Goal: Information Seeking & Learning: Learn about a topic

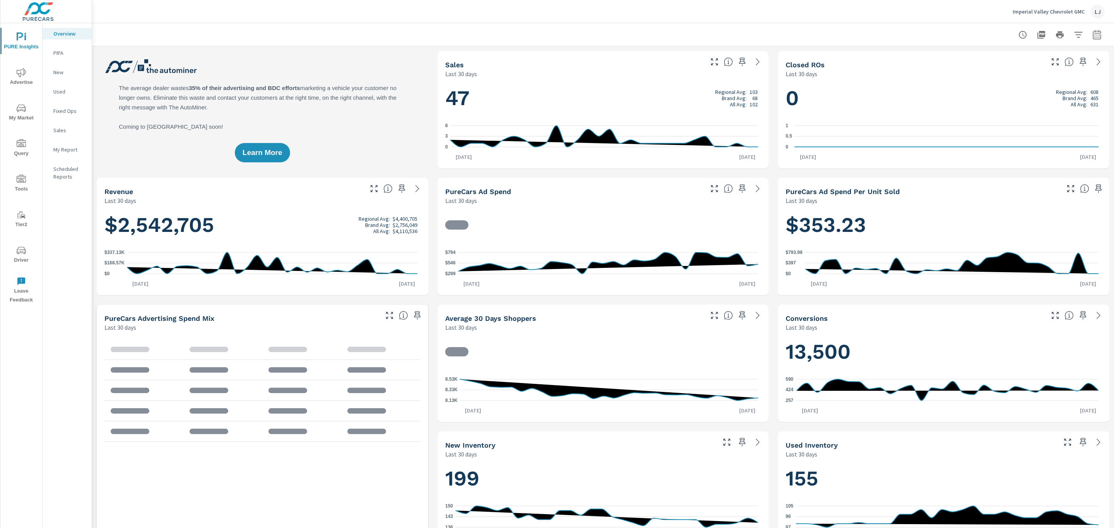
scroll to position [0, 0]
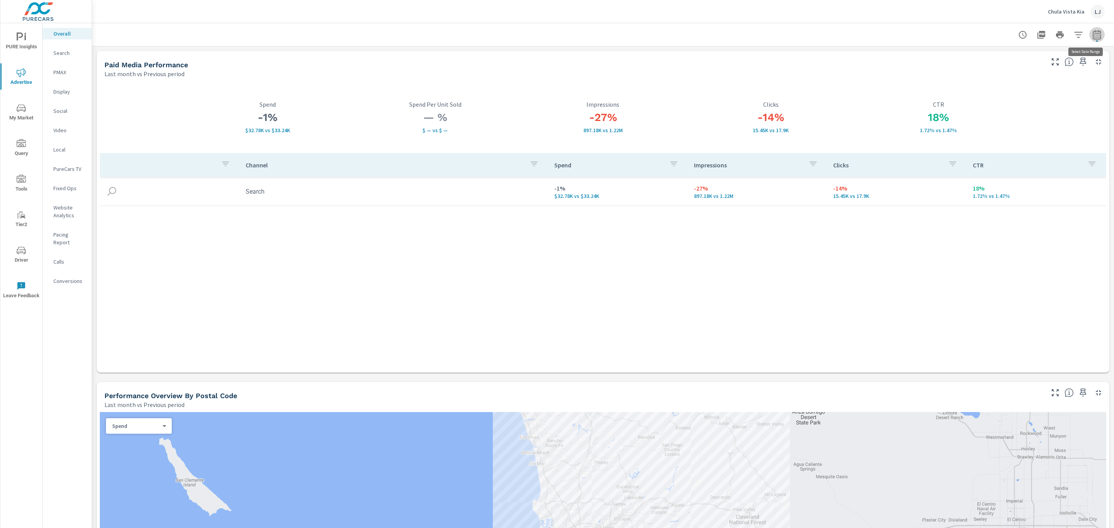
click at [1092, 32] on icon "button" at bounding box center [1096, 34] width 9 height 9
select select "Last month"
select select "Previous period"
click at [1040, 73] on select "Custom Yesterday Last week Last 7 days Last 14 days Last 30 days Last 45 days L…" at bounding box center [1026, 66] width 77 height 15
click at [988, 59] on select "Custom Yesterday Last week Last 7 days Last 14 days Last 30 days Last 45 days L…" at bounding box center [1026, 66] width 77 height 15
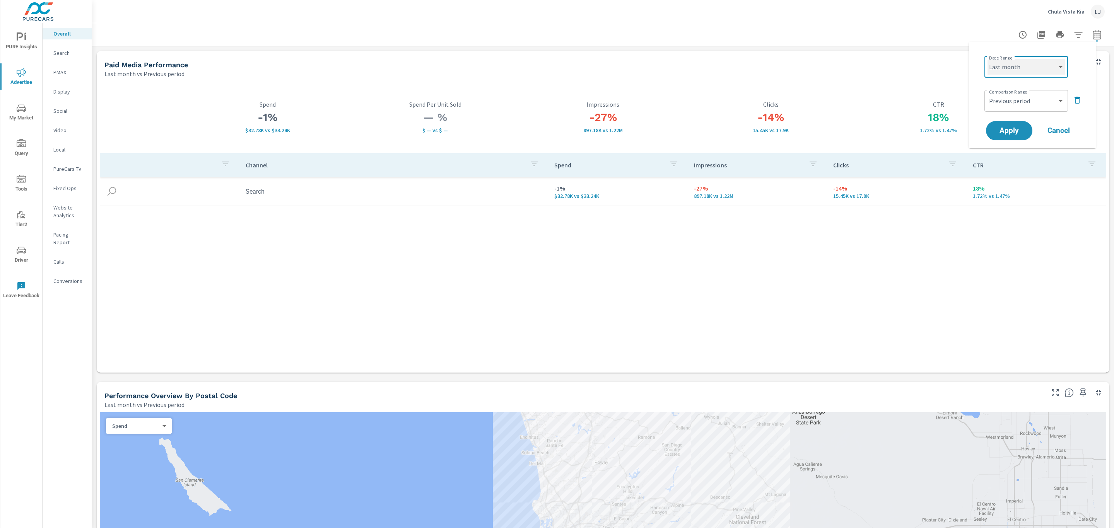
select select "Last 30 days"
click at [1020, 128] on span "Apply" at bounding box center [1009, 130] width 32 height 7
click at [24, 43] on span "PURE Insights" at bounding box center [21, 41] width 37 height 19
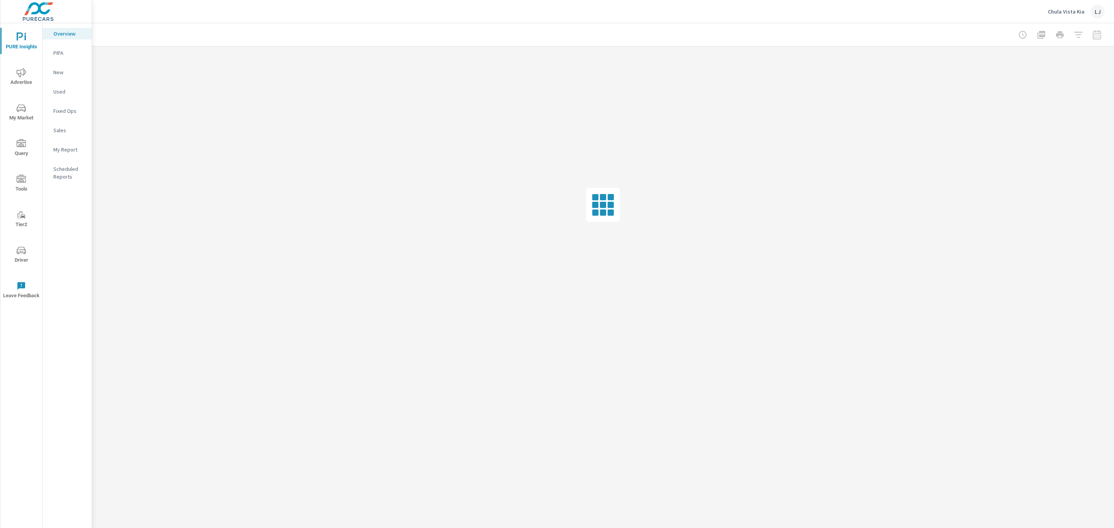
click at [71, 147] on p "My Report" at bounding box center [69, 150] width 32 height 8
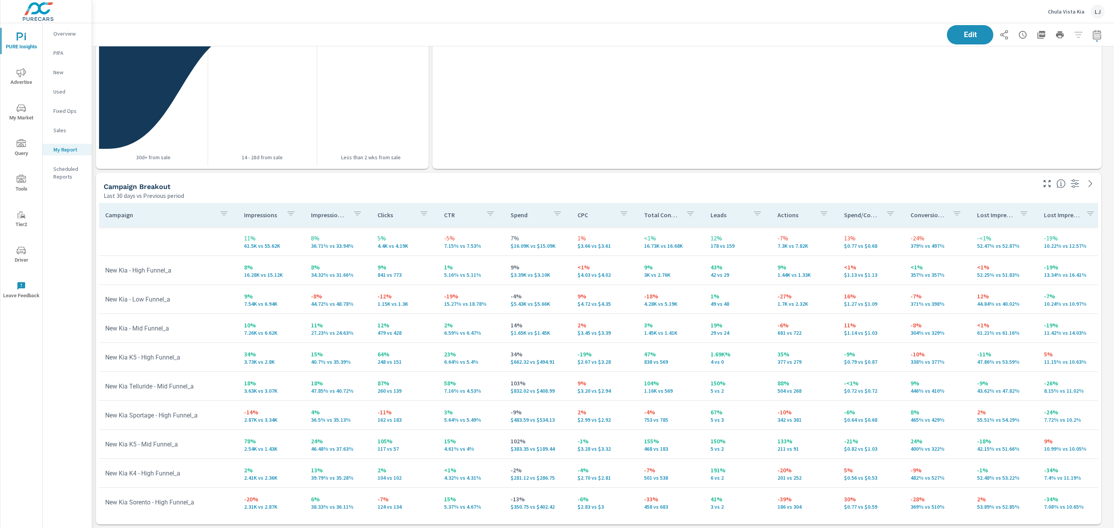
scroll to position [733, 1031]
click at [268, 216] on p "Impressions" at bounding box center [262, 215] width 36 height 8
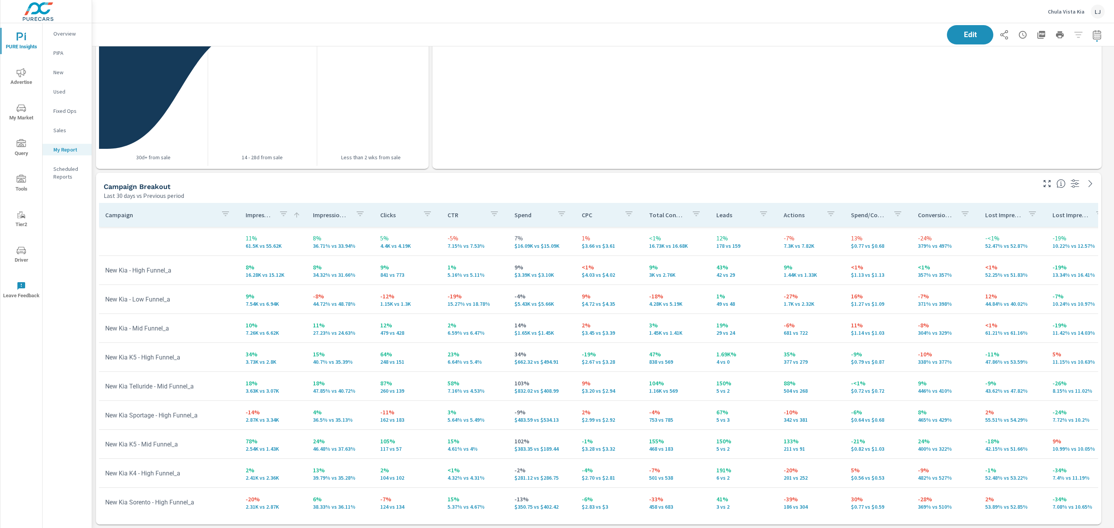
scroll to position [733, 1031]
click at [270, 224] on div "Impressions" at bounding box center [273, 215] width 55 height 18
click at [258, 211] on p "Impressions" at bounding box center [259, 215] width 27 height 8
click at [260, 173] on div "Campaign Breakout Last 30 days vs Previous period" at bounding box center [567, 186] width 942 height 27
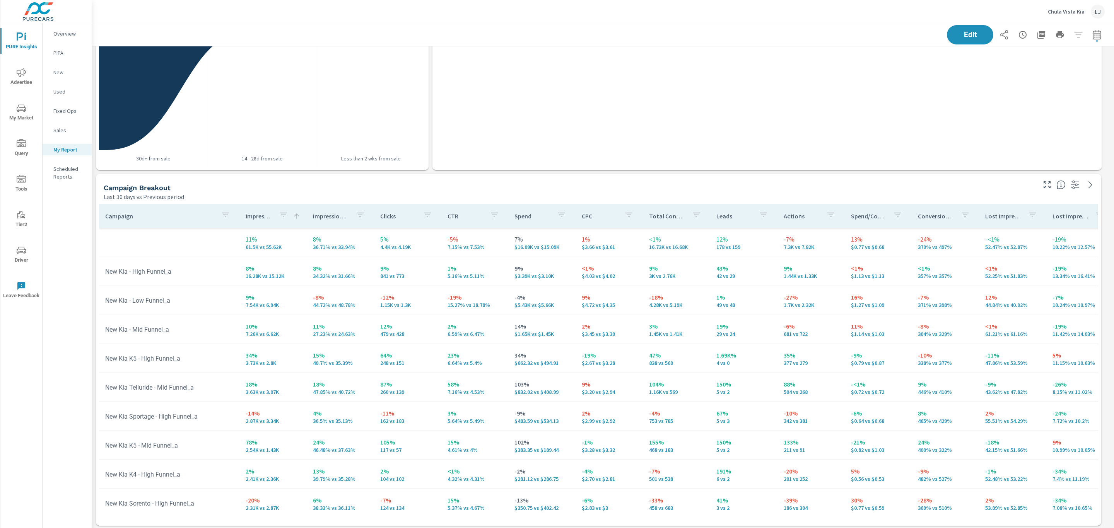
scroll to position [733, 1031]
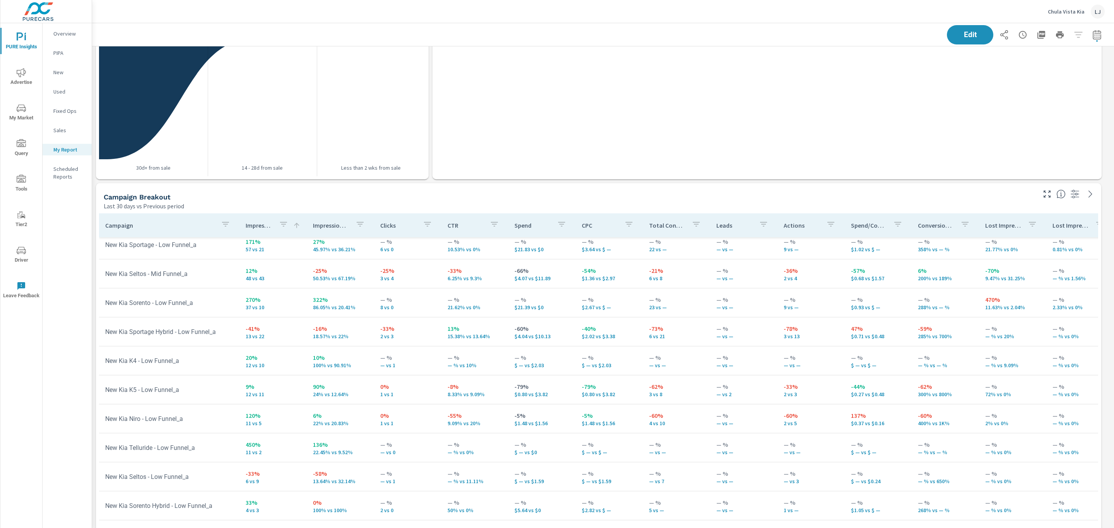
scroll to position [233, 0]
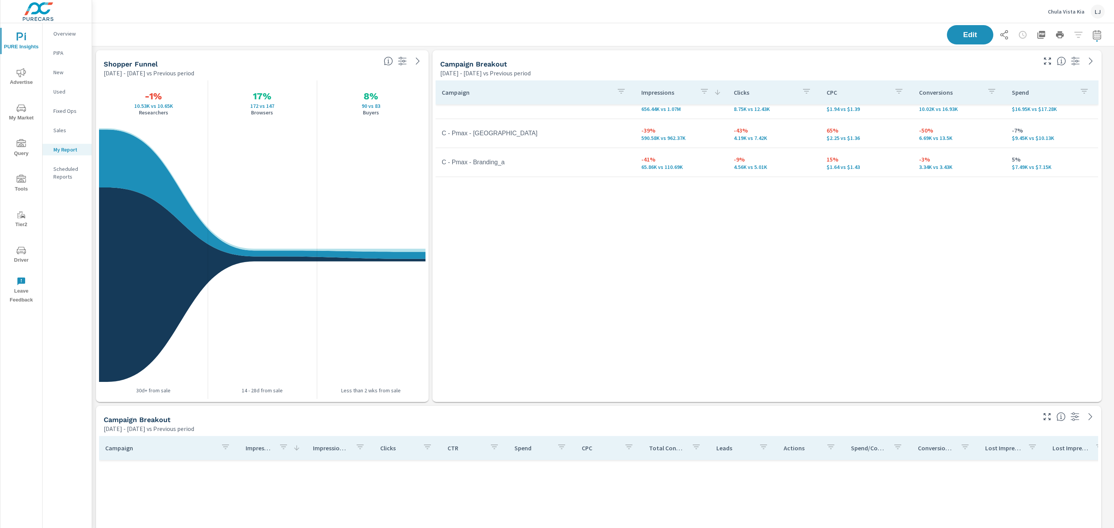
scroll to position [754, 0]
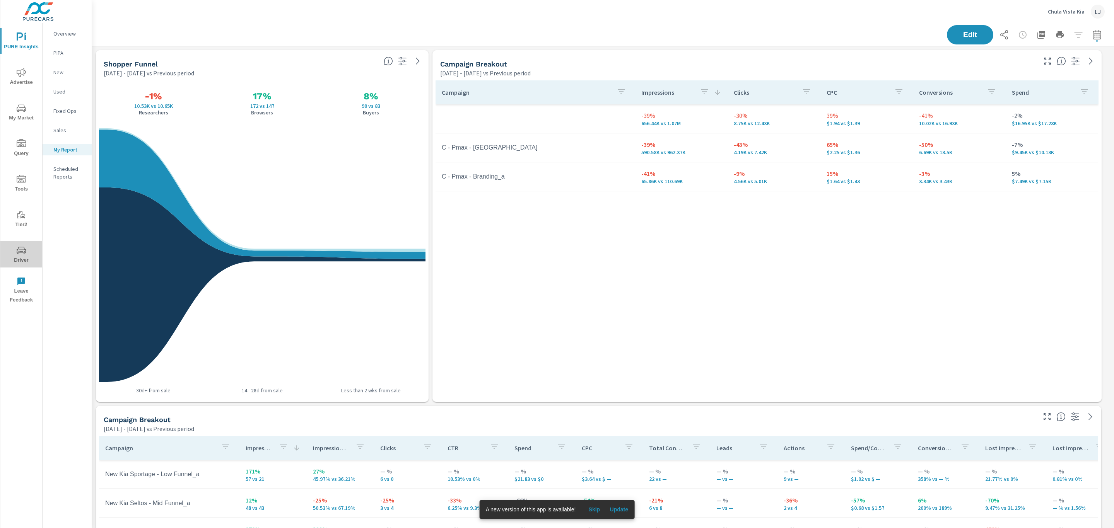
click at [15, 258] on span "Driver" at bounding box center [21, 255] width 37 height 19
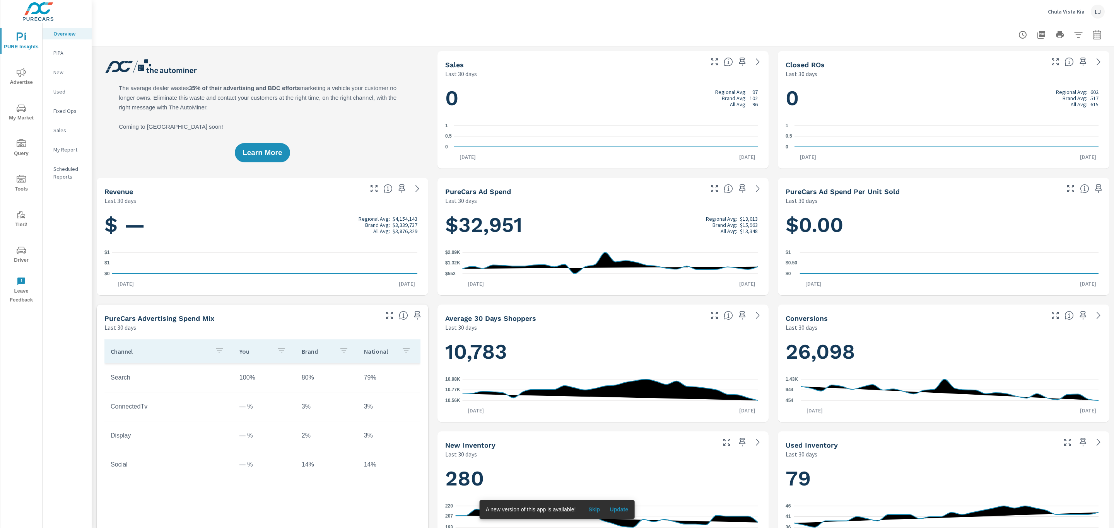
scroll to position [0, 0]
click at [1092, 36] on icon "button" at bounding box center [1096, 34] width 9 height 9
select select "Last 30 days"
click at [1010, 90] on p "+ Add comparison" at bounding box center [1033, 86] width 99 height 9
select select "Previous period"
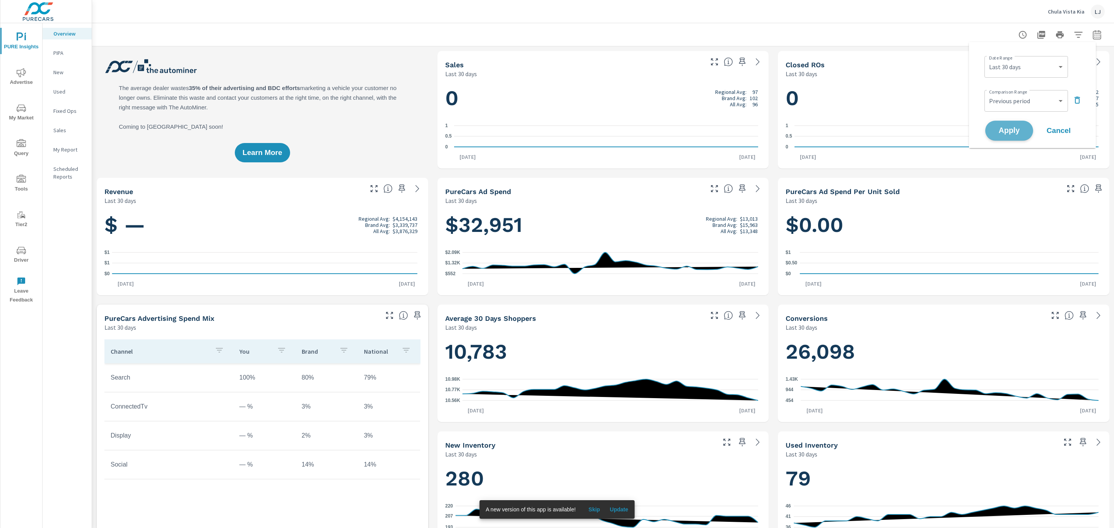
click at [997, 127] on span "Apply" at bounding box center [1009, 130] width 32 height 7
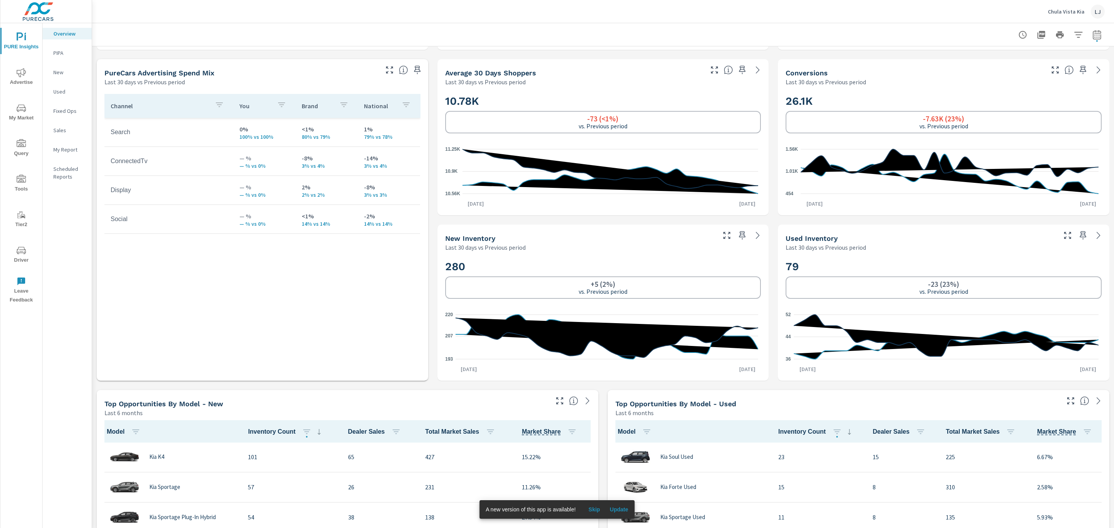
scroll to position [586, 0]
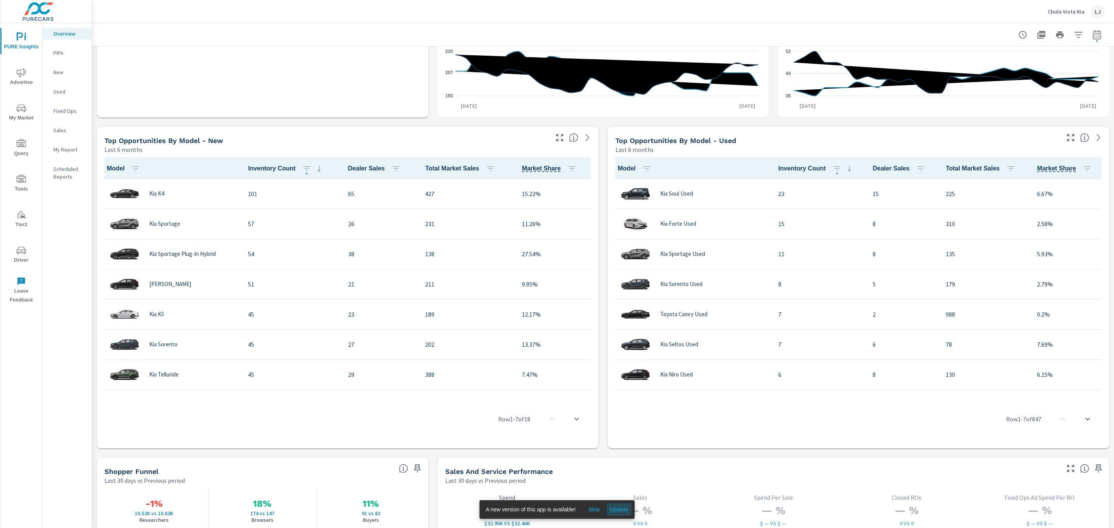
click at [617, 511] on span "Update" at bounding box center [619, 509] width 19 height 7
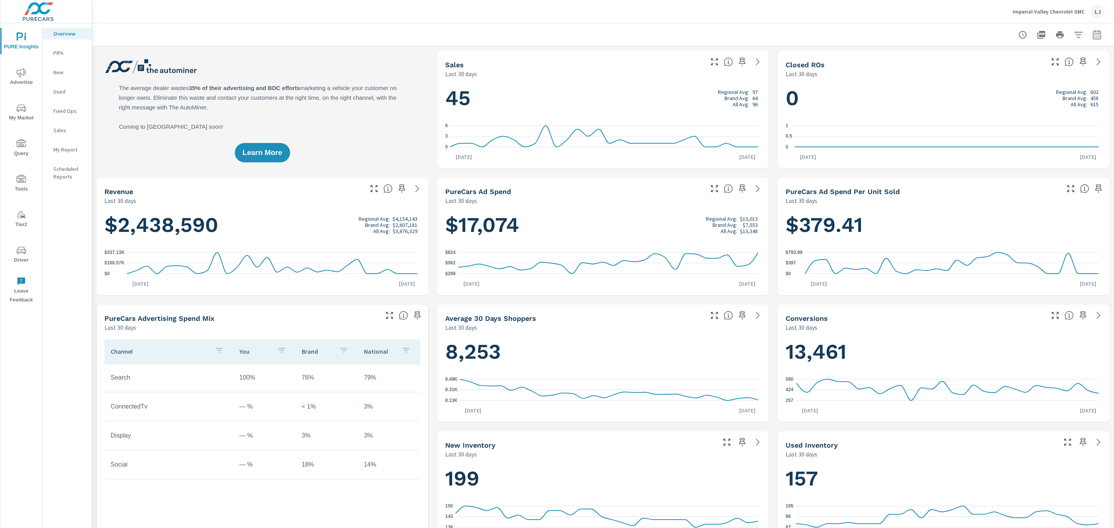
click at [63, 149] on p "My Report" at bounding box center [69, 150] width 32 height 8
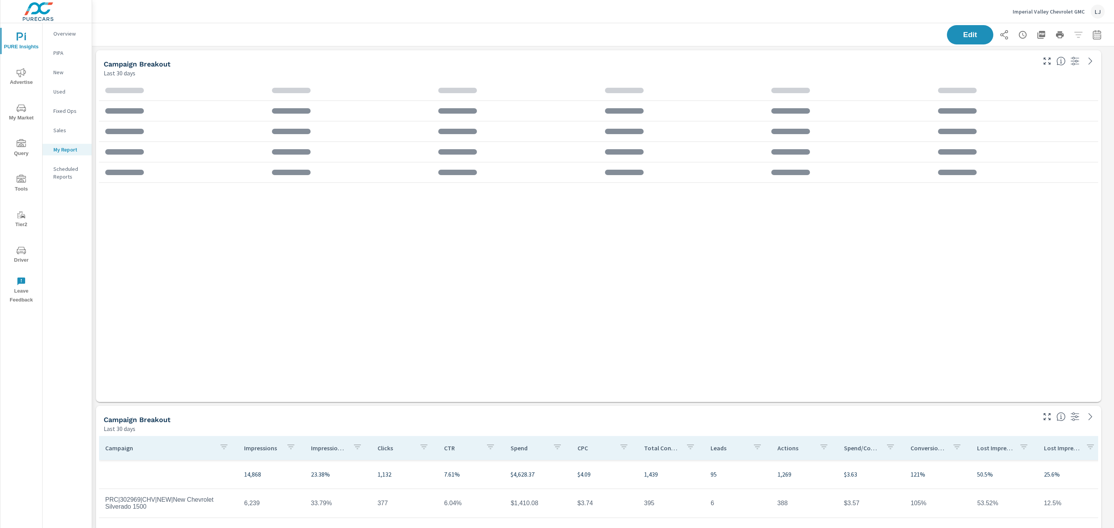
scroll to position [733, 1031]
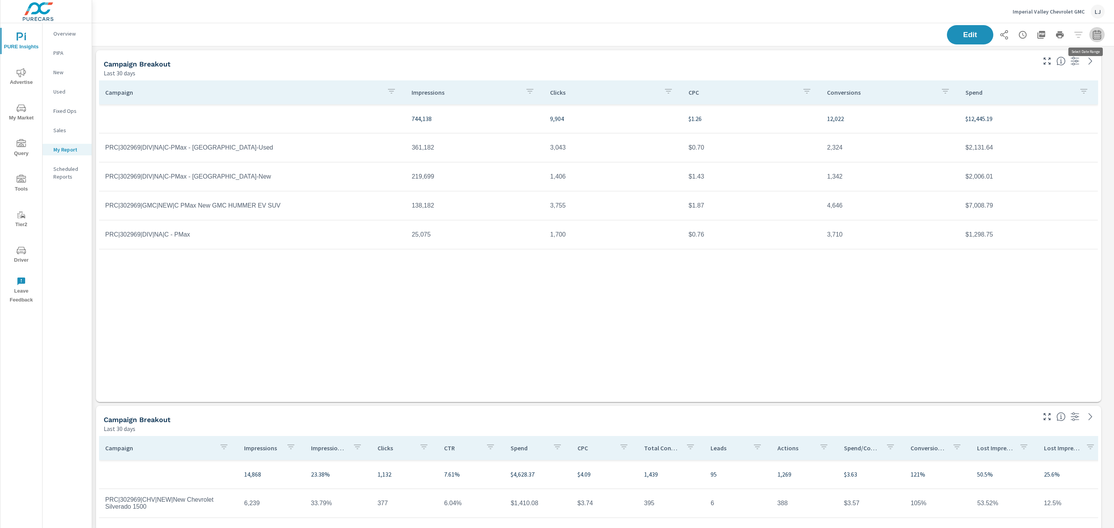
click at [1092, 37] on icon "button" at bounding box center [1096, 34] width 9 height 9
select select "Last 30 days"
click at [1004, 88] on p "+ Add comparison" at bounding box center [1033, 86] width 99 height 9
select select "Previous period"
click at [1011, 127] on span "Apply" at bounding box center [1009, 130] width 32 height 7
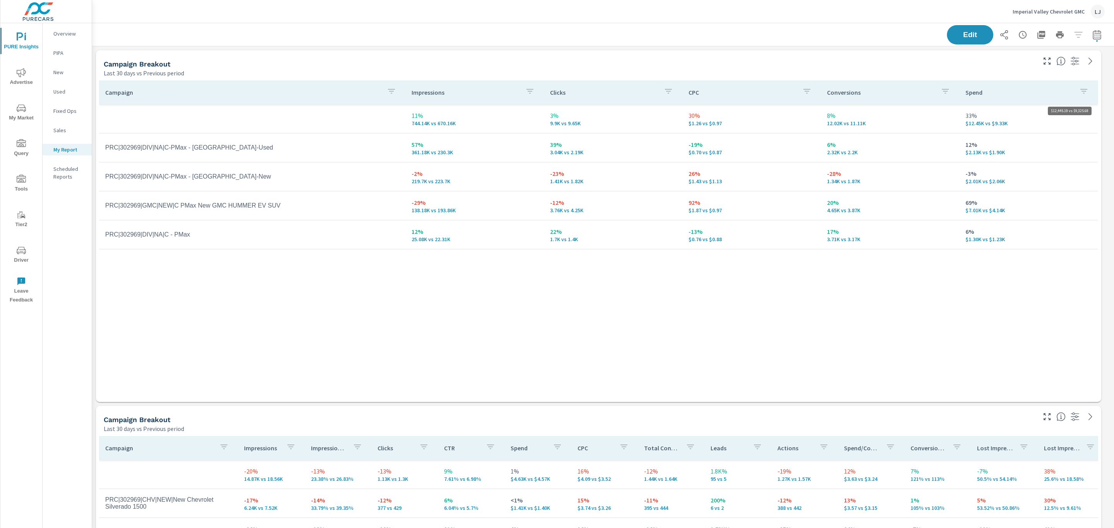
scroll to position [733, 1031]
click at [766, 306] on div "Campaign Impressions Clicks CPC Conversions Spend 11% 744.14K vs 670.16K 3% 9.9…" at bounding box center [598, 233] width 999 height 307
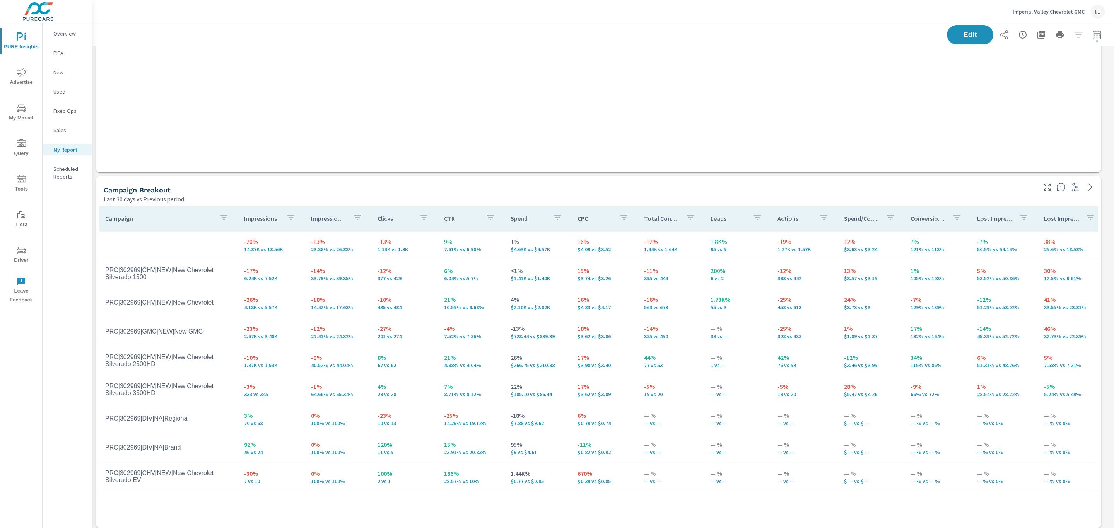
scroll to position [233, 0]
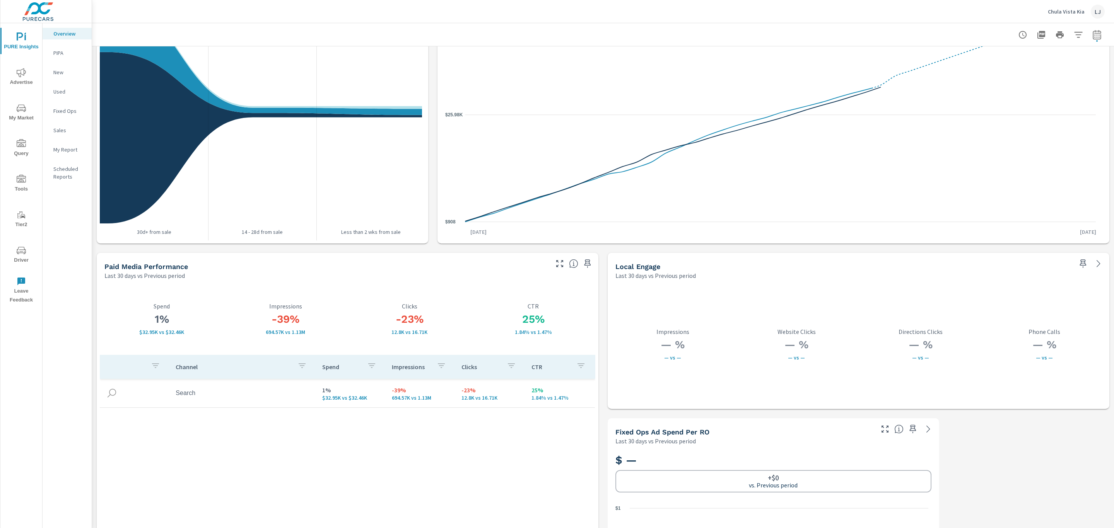
scroll to position [1173, 0]
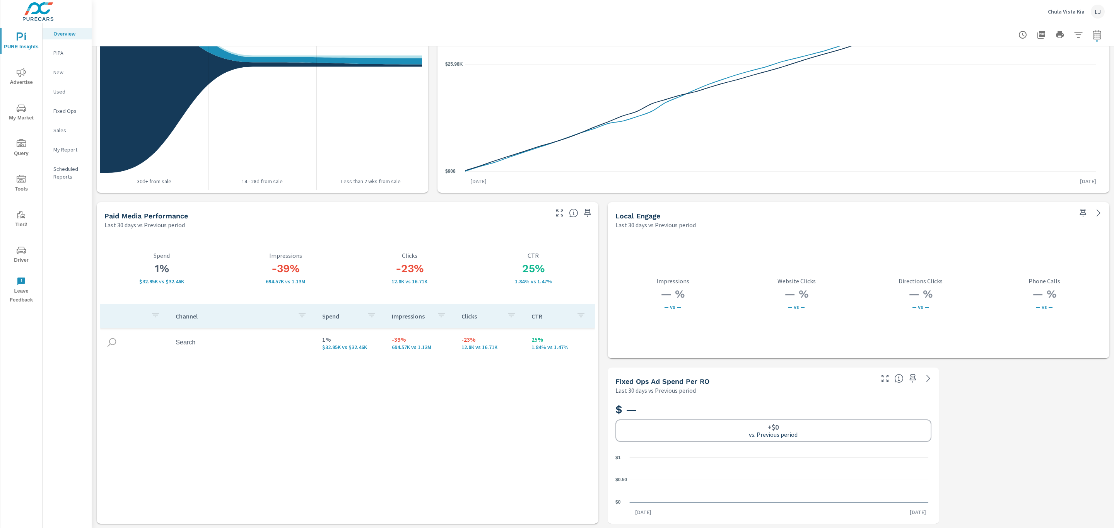
click at [24, 79] on span "Advertise" at bounding box center [21, 77] width 37 height 19
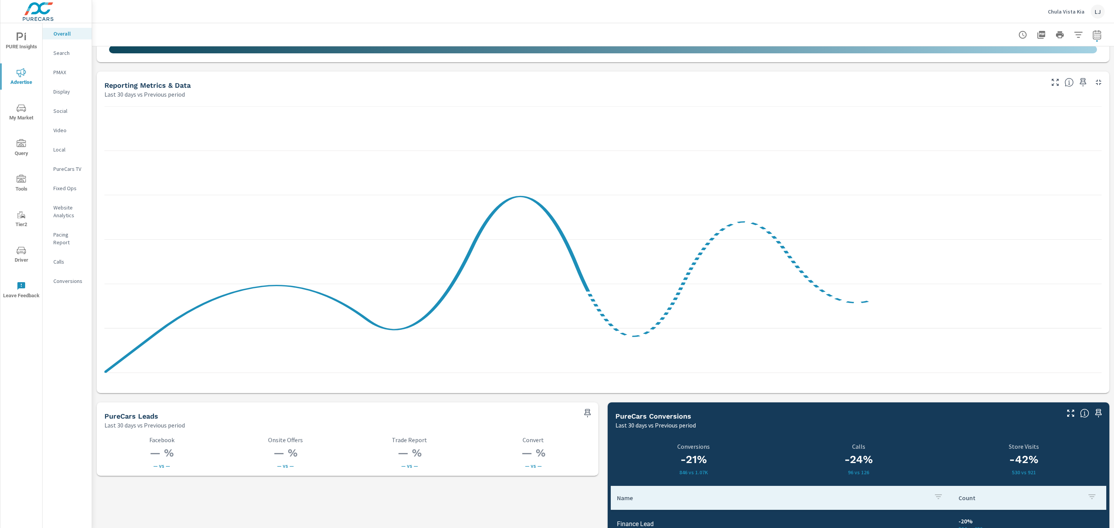
scroll to position [925, 0]
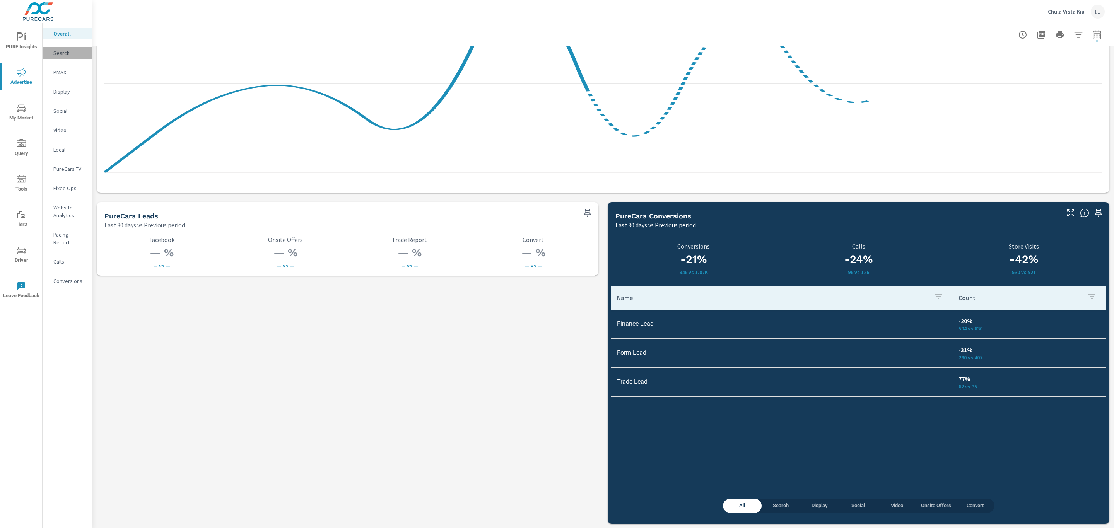
click at [66, 51] on p "Search" at bounding box center [69, 53] width 32 height 8
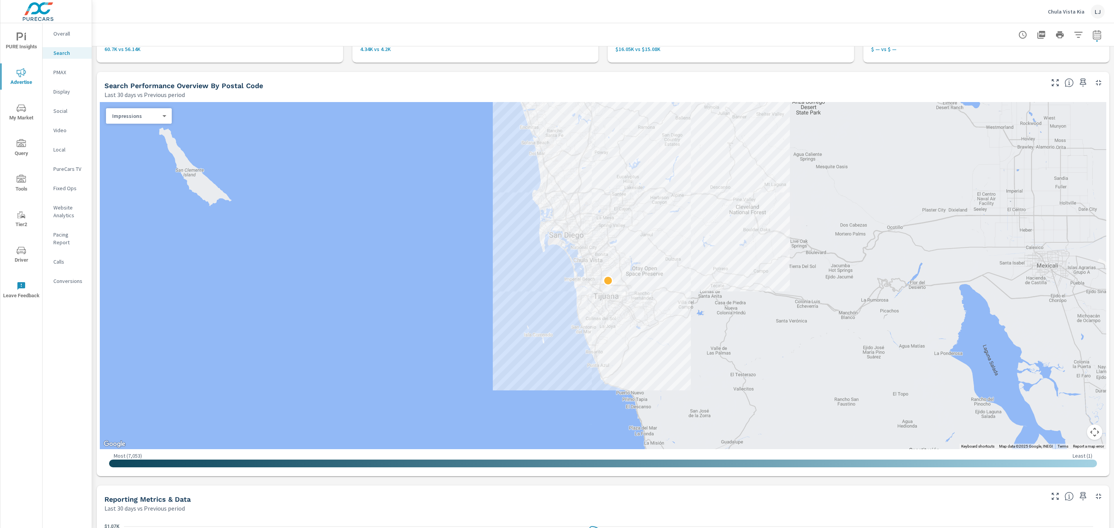
scroll to position [51, 0]
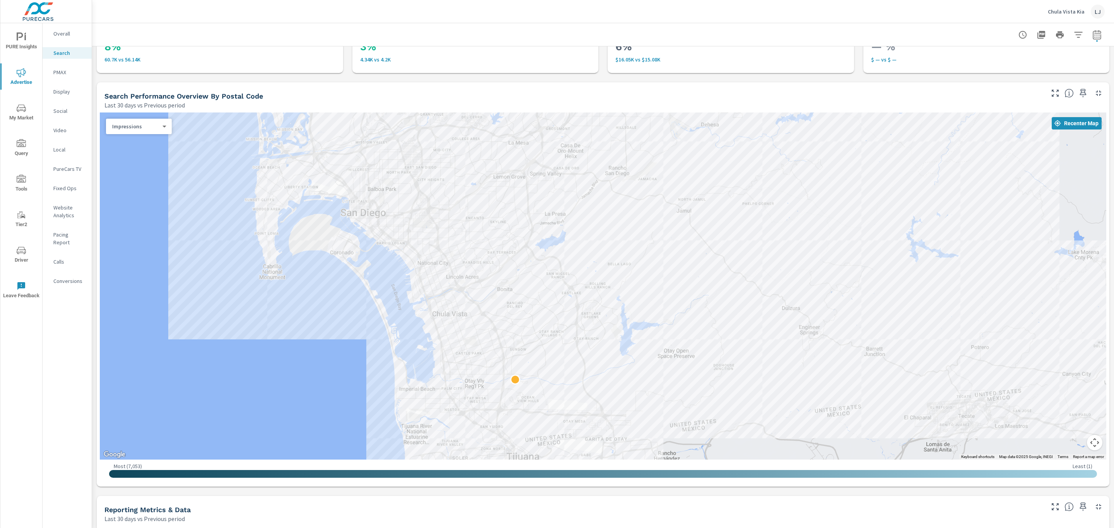
drag, startPoint x: 571, startPoint y: 245, endPoint x: 691, endPoint y: 294, distance: 129.4
click at [691, 294] on div at bounding box center [603, 286] width 1007 height 347
click at [156, 129] on body "PURE Insights Advertise My Market Query Tools Tier2 Driver Leave Feedback Overa…" at bounding box center [557, 264] width 1114 height 528
click at [129, 124] on li "Impressions" at bounding box center [136, 126] width 60 height 12
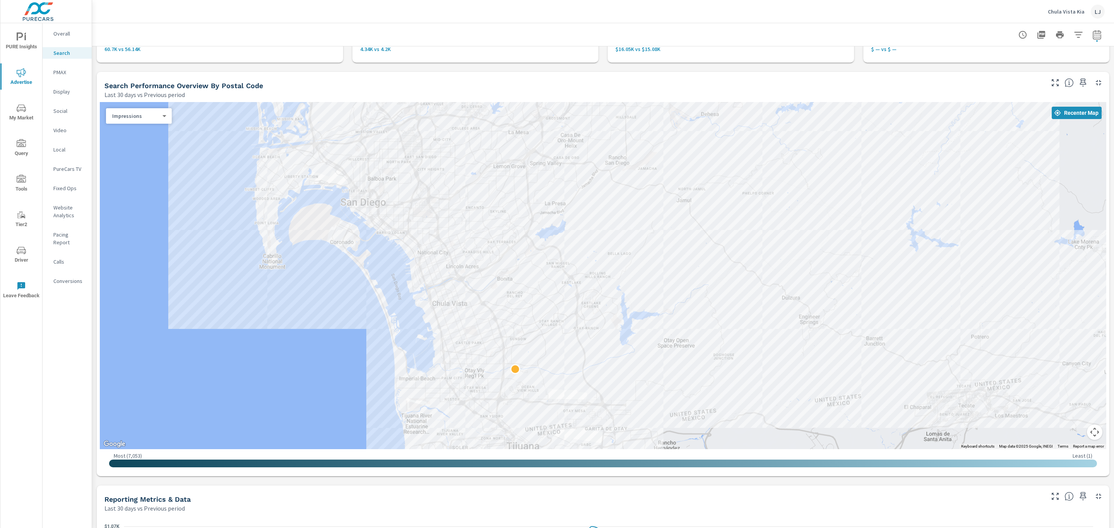
scroll to position [63, 0]
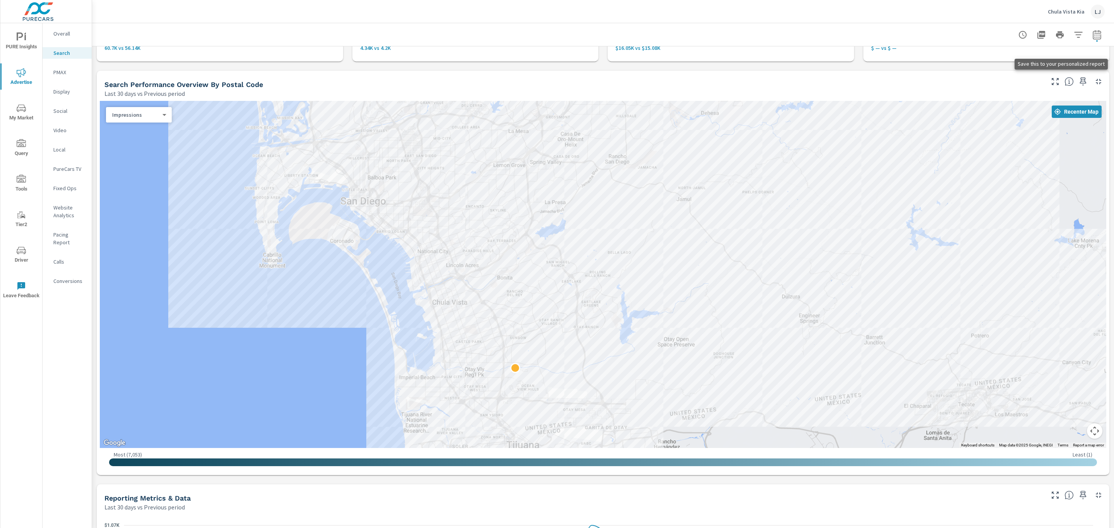
click at [1080, 79] on icon "button" at bounding box center [1083, 81] width 7 height 9
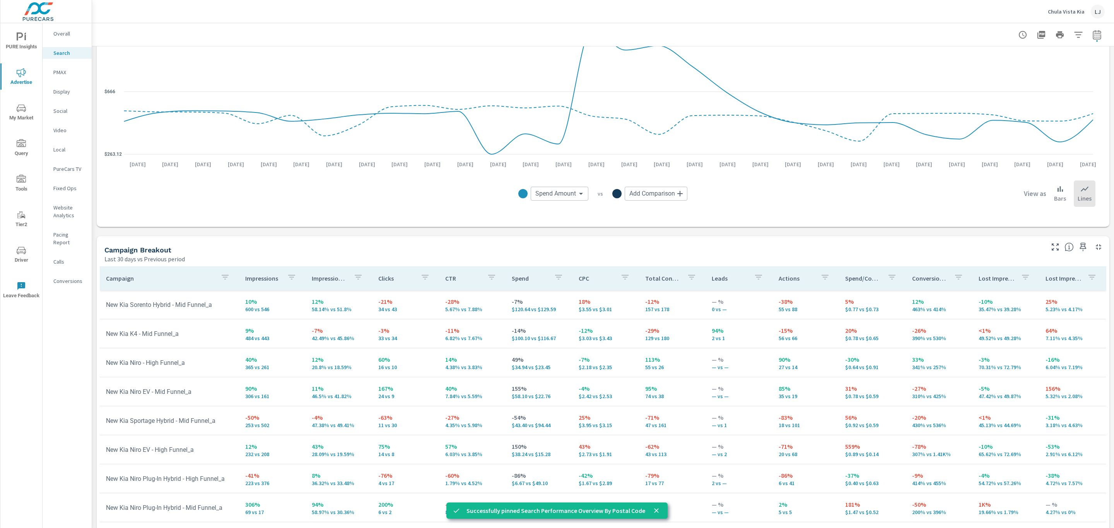
scroll to position [594, 0]
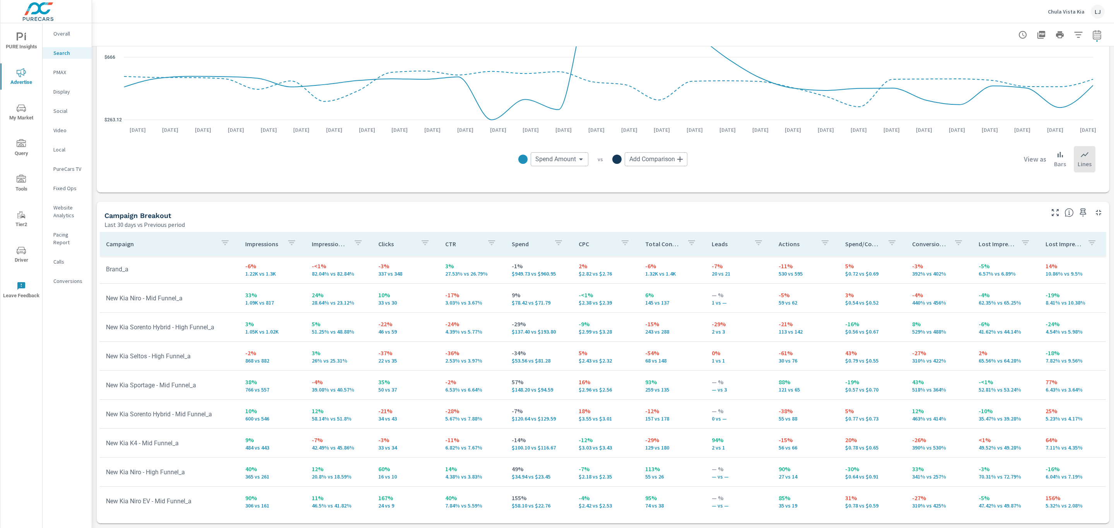
scroll to position [290, 0]
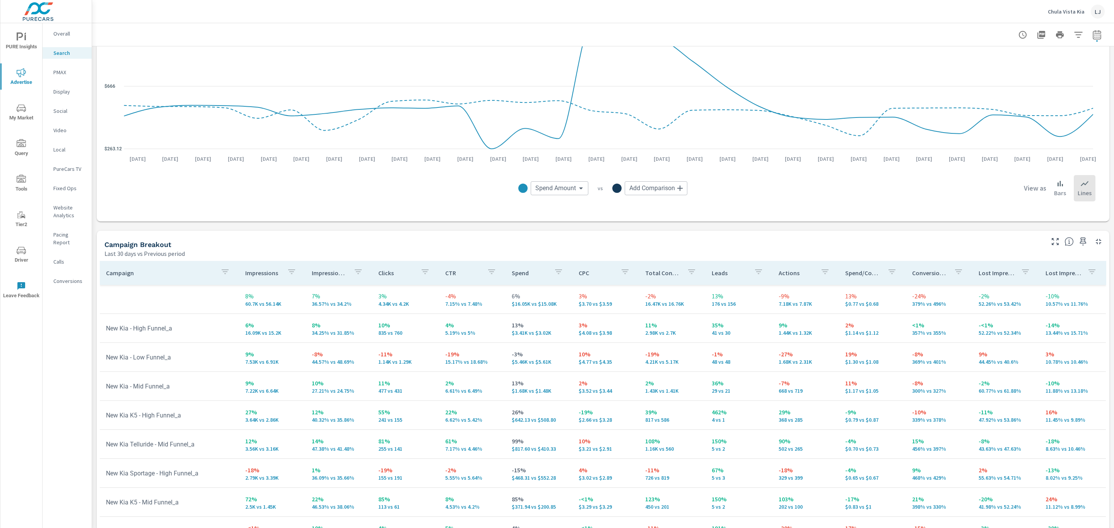
scroll to position [594, 0]
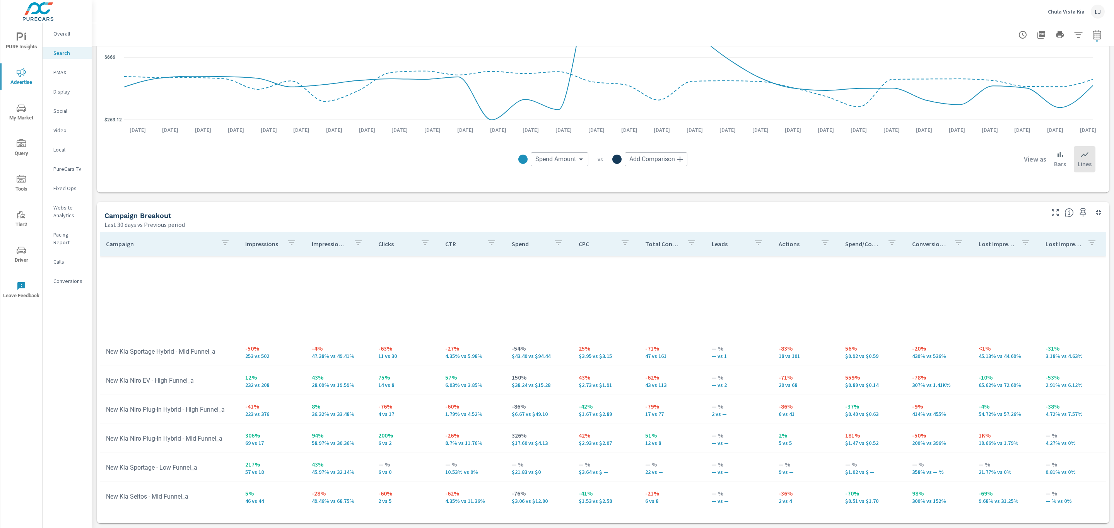
scroll to position [801, 0]
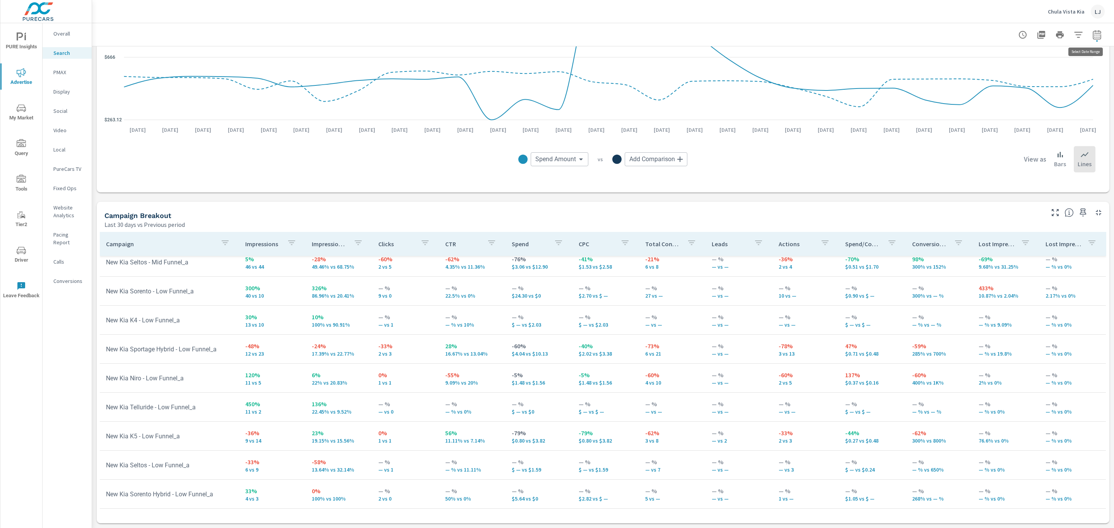
click at [1092, 37] on icon "button" at bounding box center [1096, 34] width 9 height 9
select select "Last 30 days"
select select "Previous period"
click at [1092, 37] on icon "button" at bounding box center [1096, 34] width 9 height 9
click at [27, 46] on span "PURE Insights" at bounding box center [21, 41] width 37 height 19
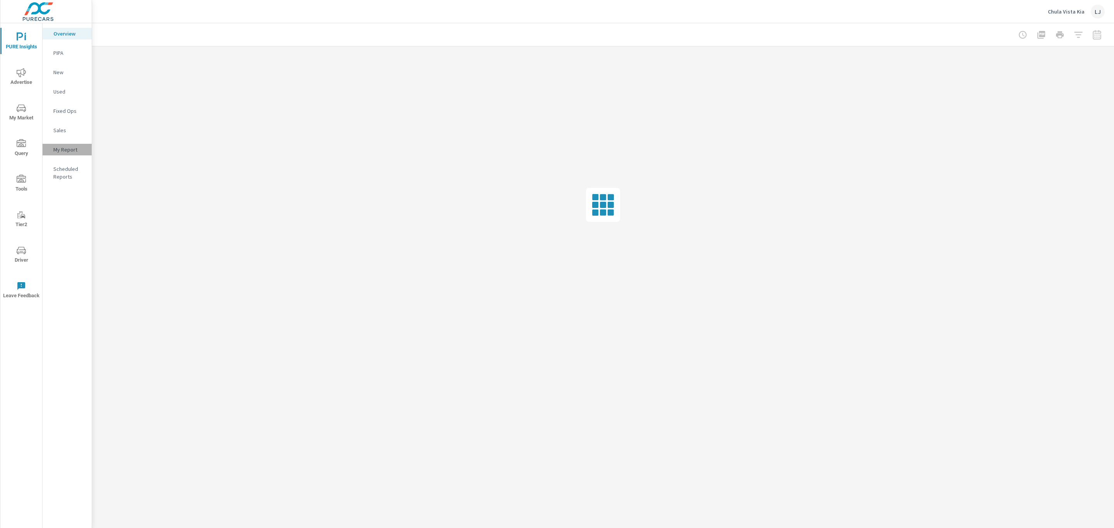
click at [61, 146] on p "My Report" at bounding box center [69, 150] width 32 height 8
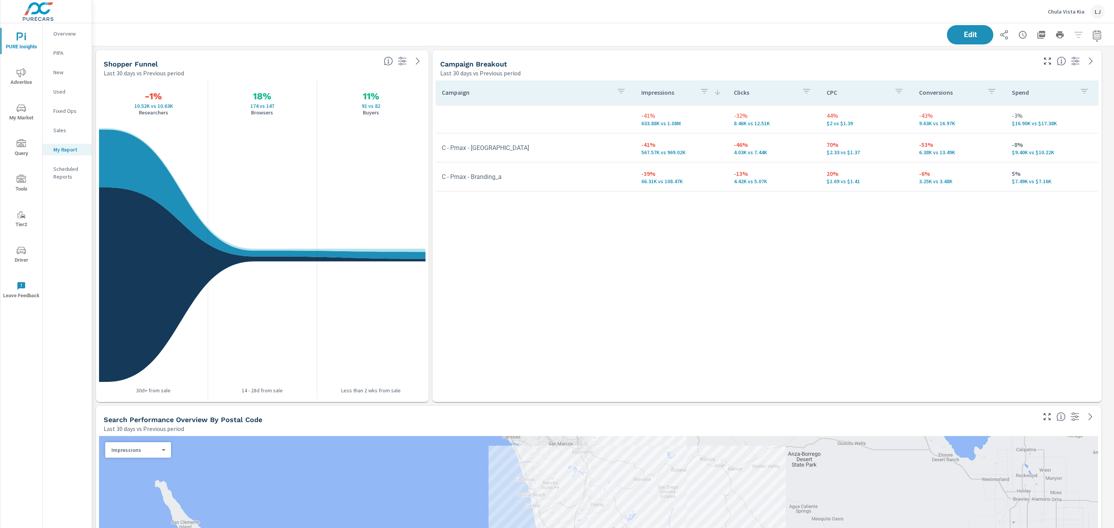
scroll to position [1179, 1031]
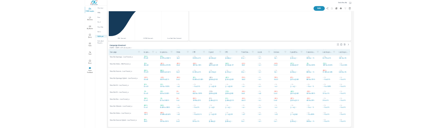
scroll to position [3, 4]
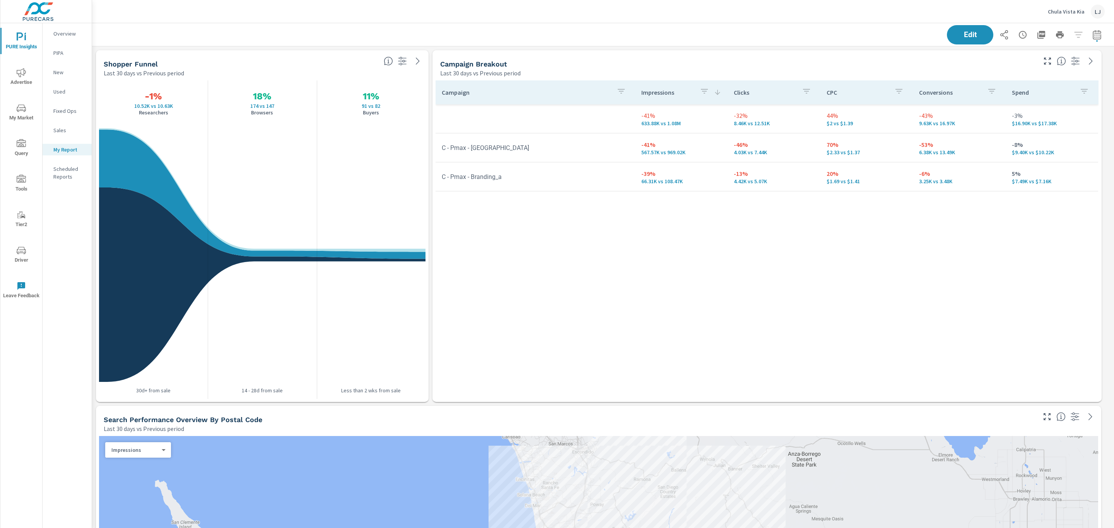
click at [19, 116] on span "My Market" at bounding box center [21, 113] width 37 height 19
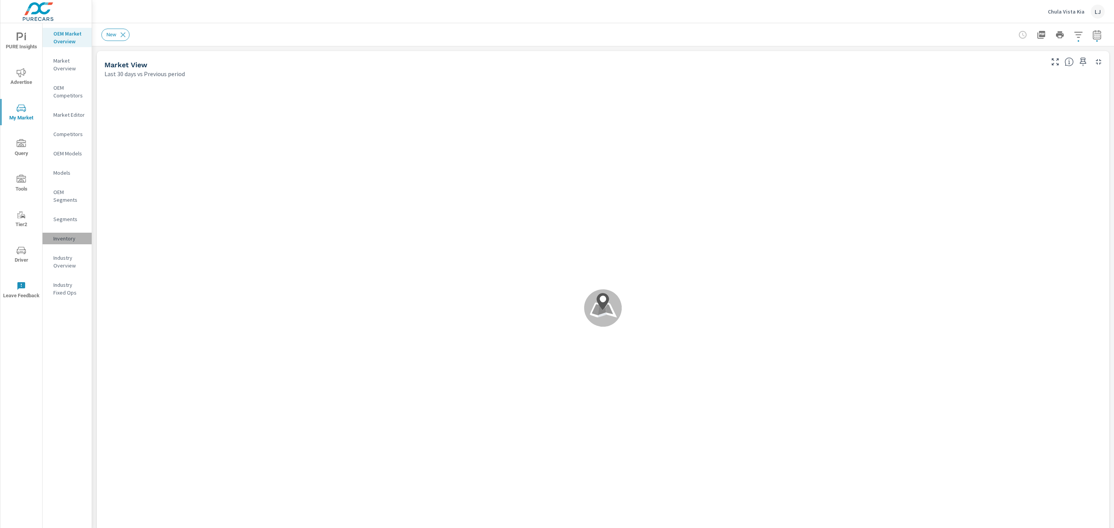
click at [73, 236] on p "Inventory" at bounding box center [69, 239] width 32 height 8
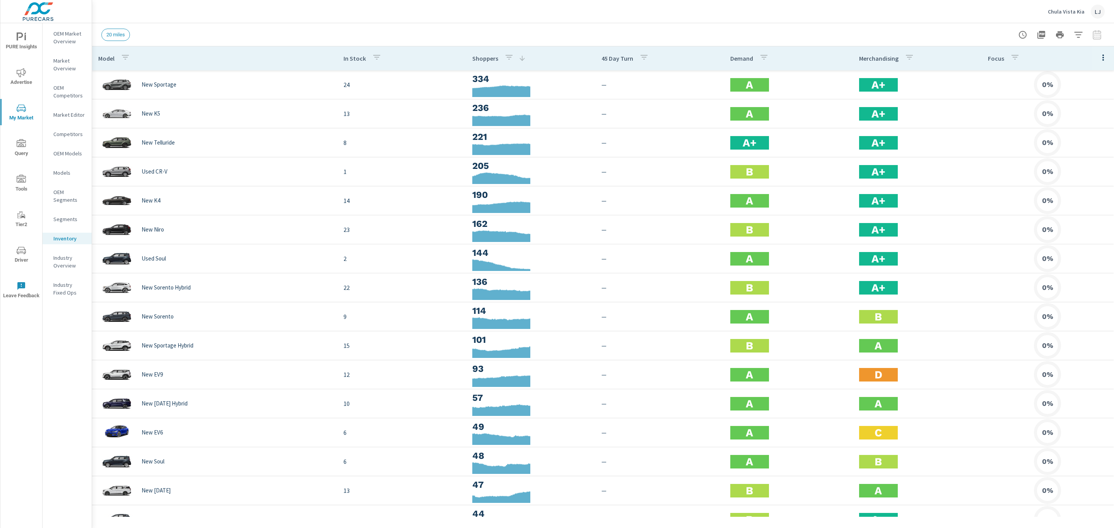
click at [1093, 35] on div at bounding box center [1060, 34] width 90 height 15
click at [1099, 59] on icon "button" at bounding box center [1103, 57] width 9 height 9
click at [1079, 105] on span "Audience" at bounding box center [1078, 103] width 49 height 8
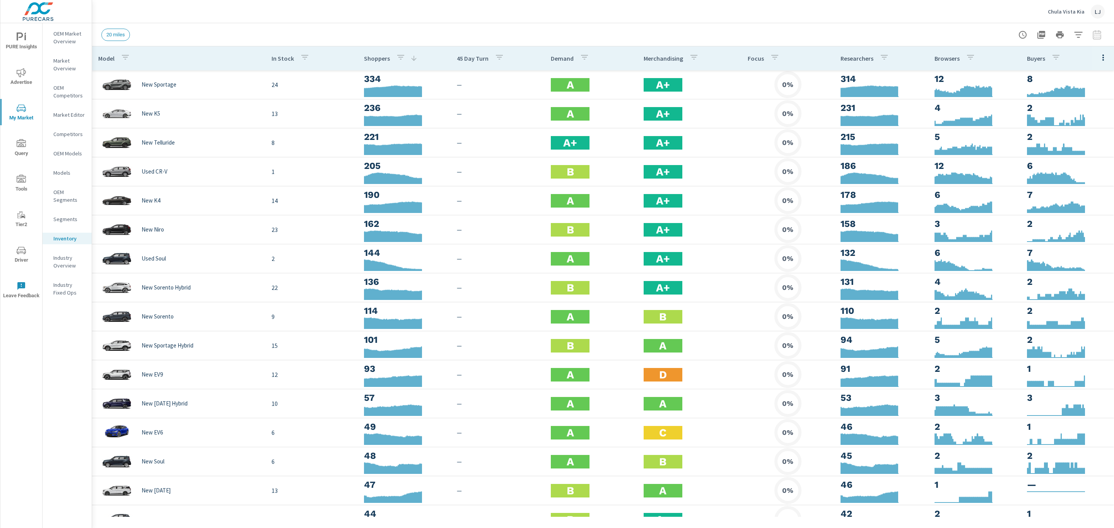
click at [1088, 64] on div "Default Engagement Audience Market Performance Inventory Market Comparison Attr…" at bounding box center [557, 264] width 1114 height 528
click at [1087, 58] on div "Default Engagement Audience Market Performance Inventory Market Comparison Attr…" at bounding box center [557, 264] width 1114 height 528
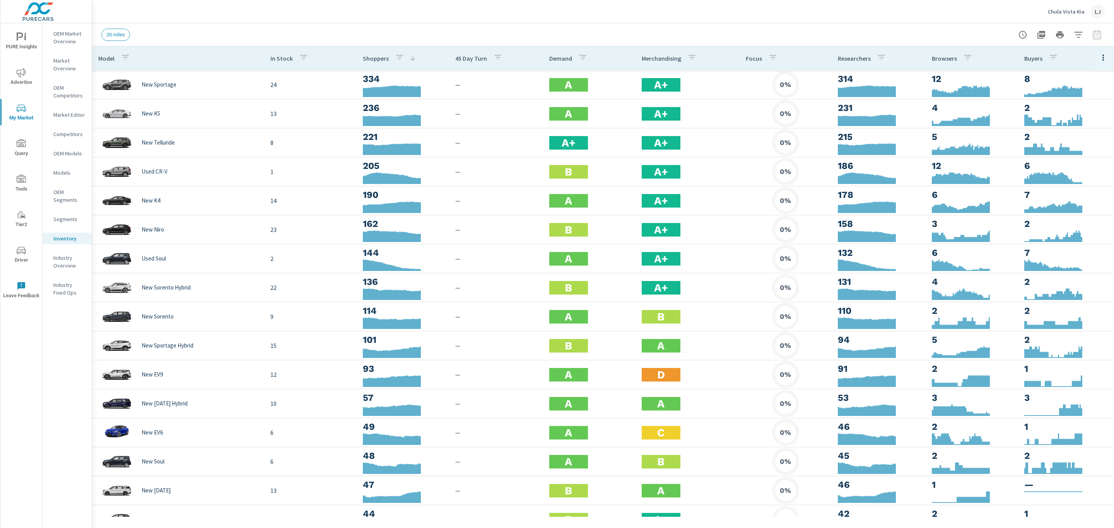
click at [1099, 54] on icon "button" at bounding box center [1103, 57] width 9 height 9
click at [1078, 116] on span "Market Performance" at bounding box center [1078, 117] width 49 height 8
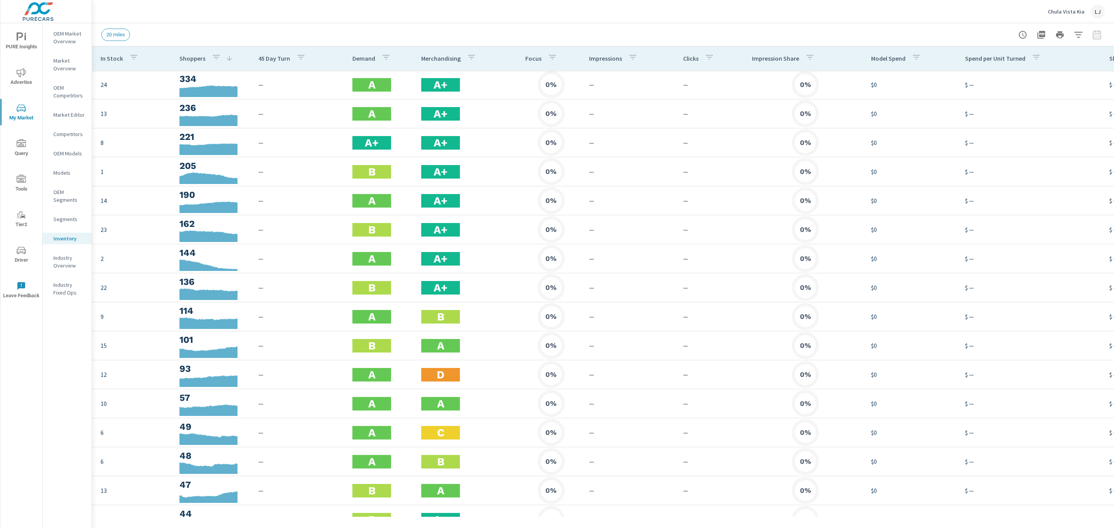
scroll to position [0, 353]
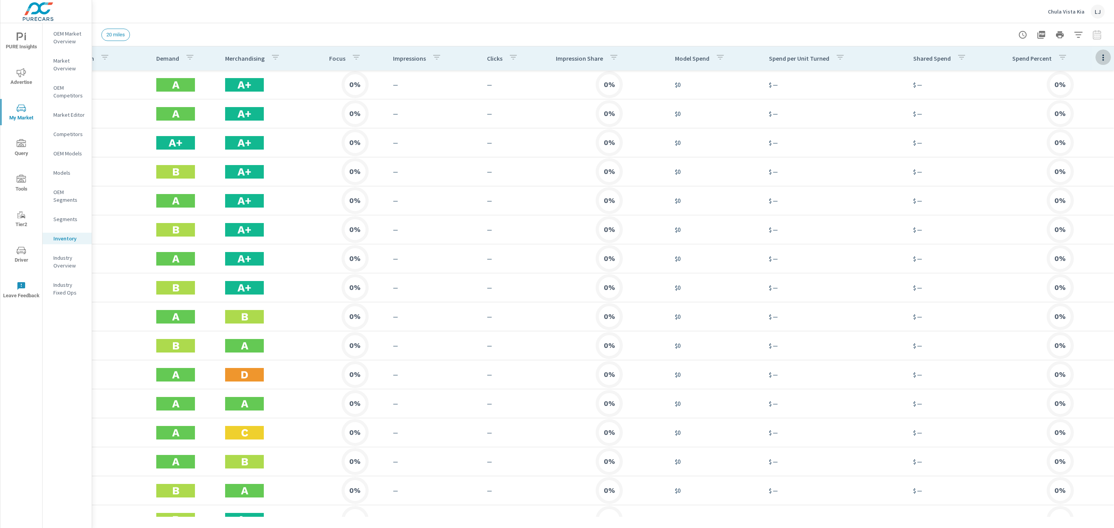
click at [1097, 63] on button "button" at bounding box center [1102, 58] width 15 height 16
click at [1077, 104] on span "Audience" at bounding box center [1078, 103] width 49 height 8
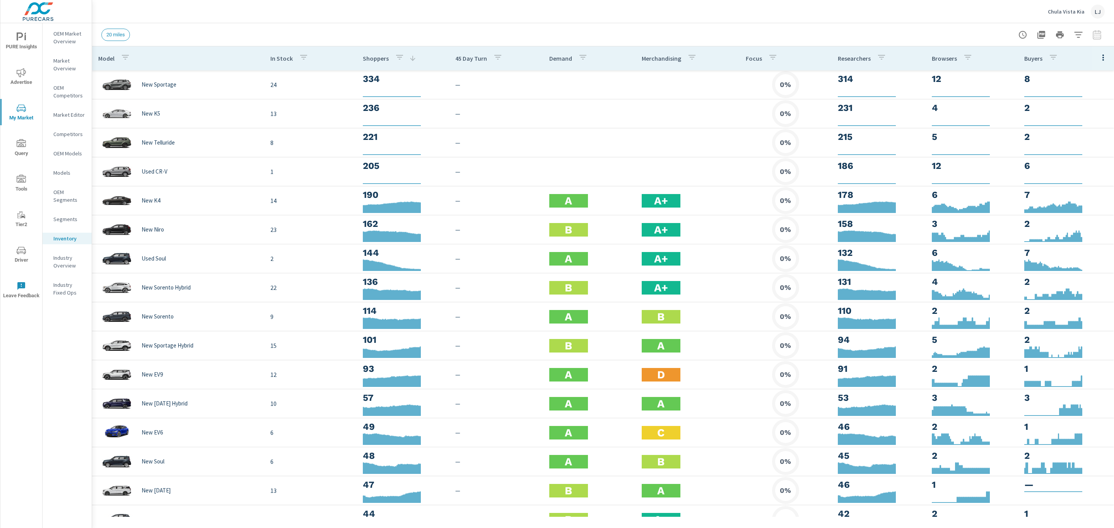
click at [1077, 31] on icon "button" at bounding box center [1078, 34] width 9 height 9
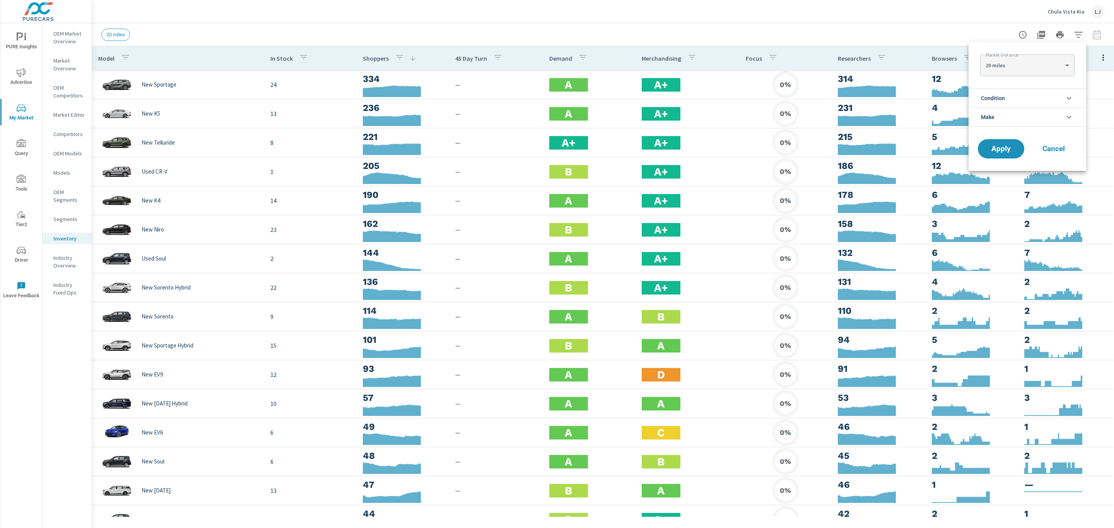
click at [1053, 99] on li "Condition" at bounding box center [1028, 98] width 118 height 19
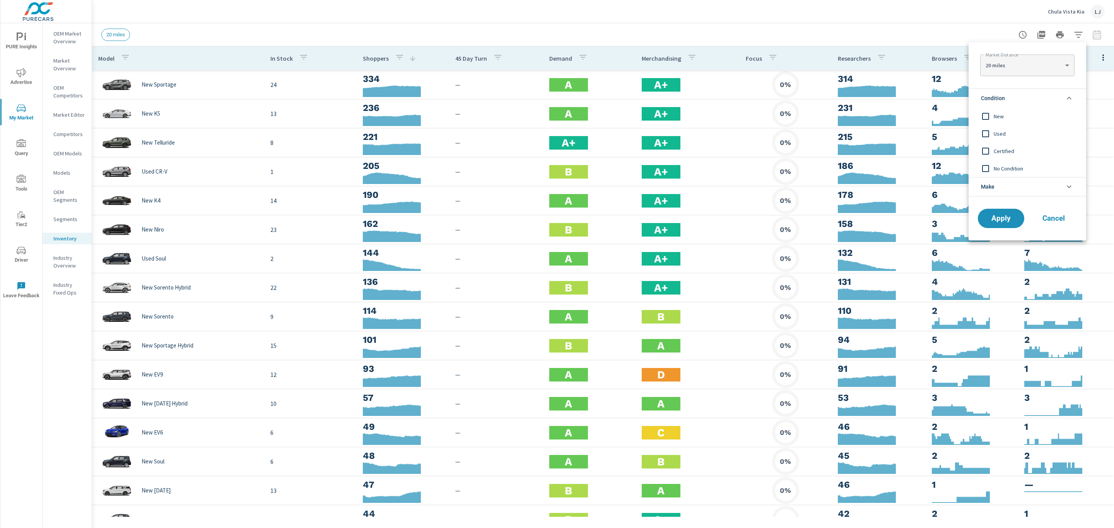
click at [984, 117] on input "filter options" at bounding box center [985, 116] width 16 height 16
click at [1003, 224] on button "Apply" at bounding box center [1001, 218] width 48 height 20
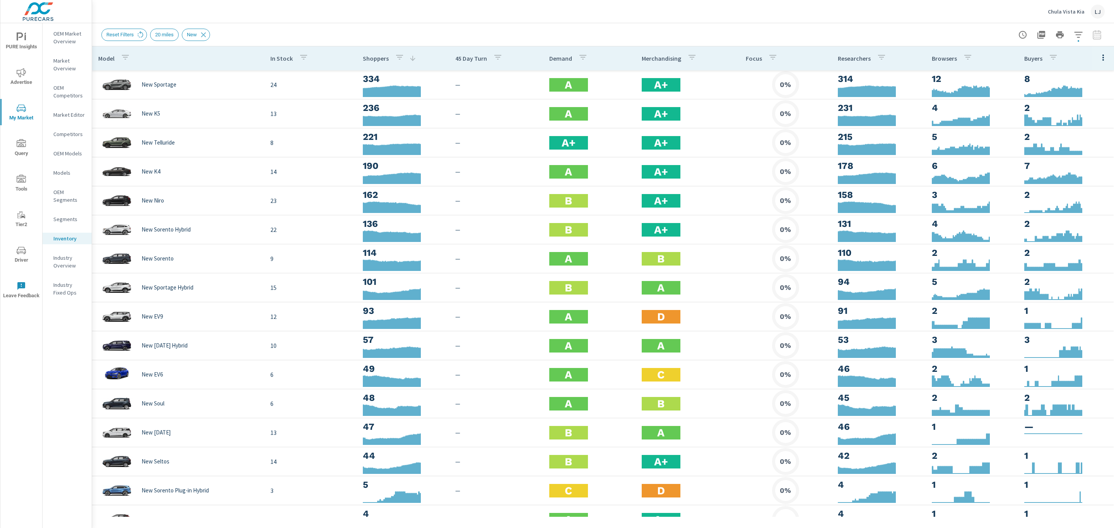
scroll to position [81, 0]
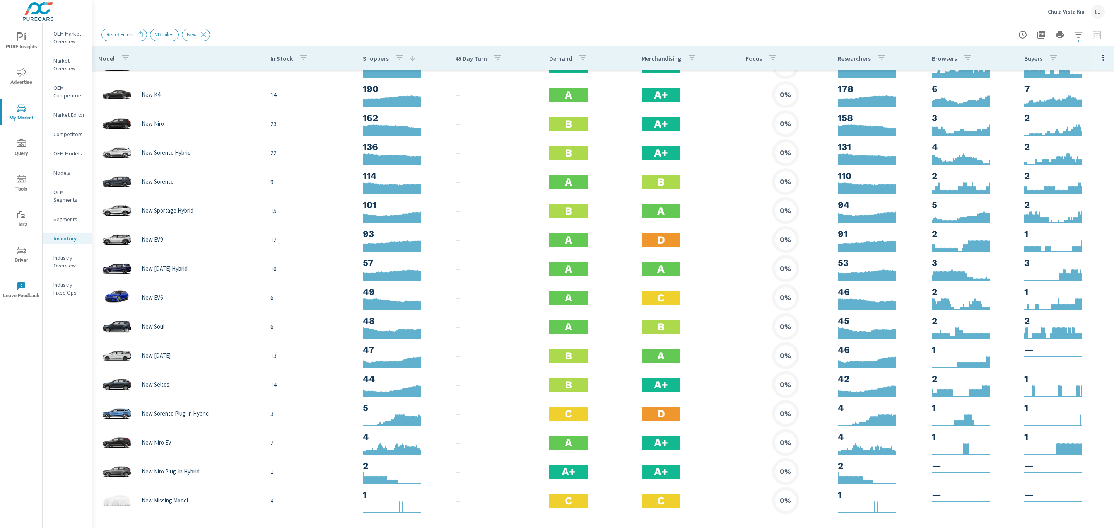
scroll to position [32, 0]
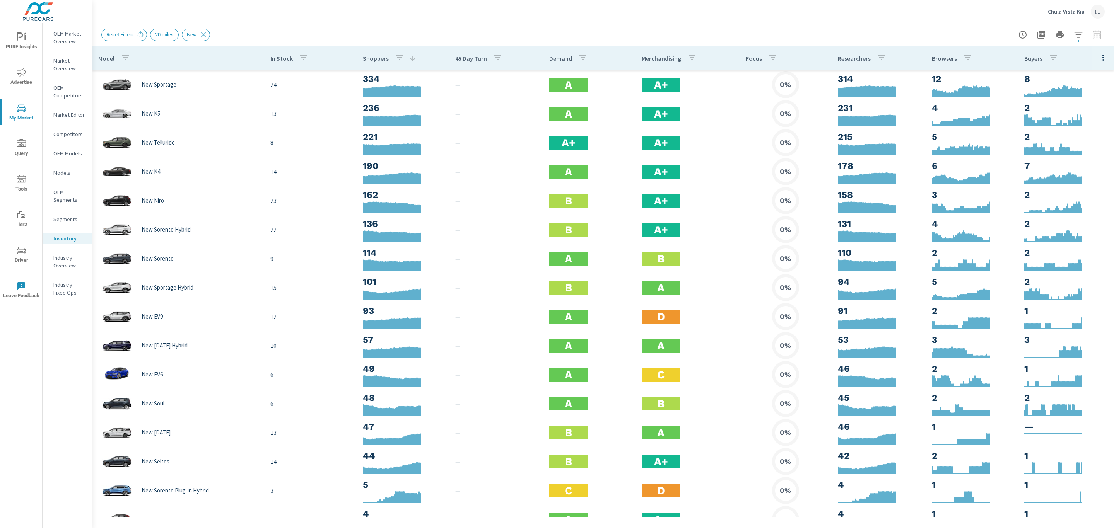
scroll to position [81, 0]
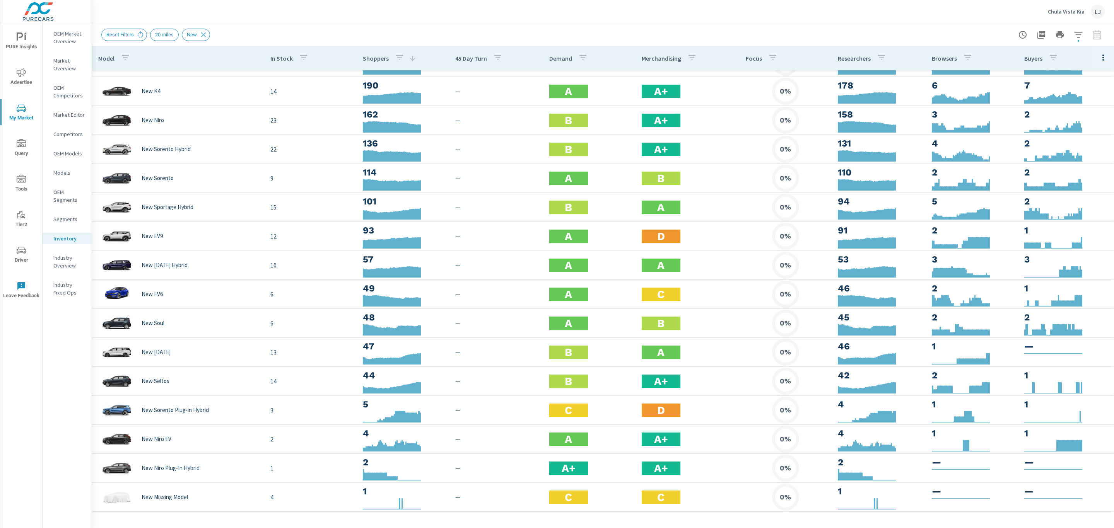
scroll to position [41, 0]
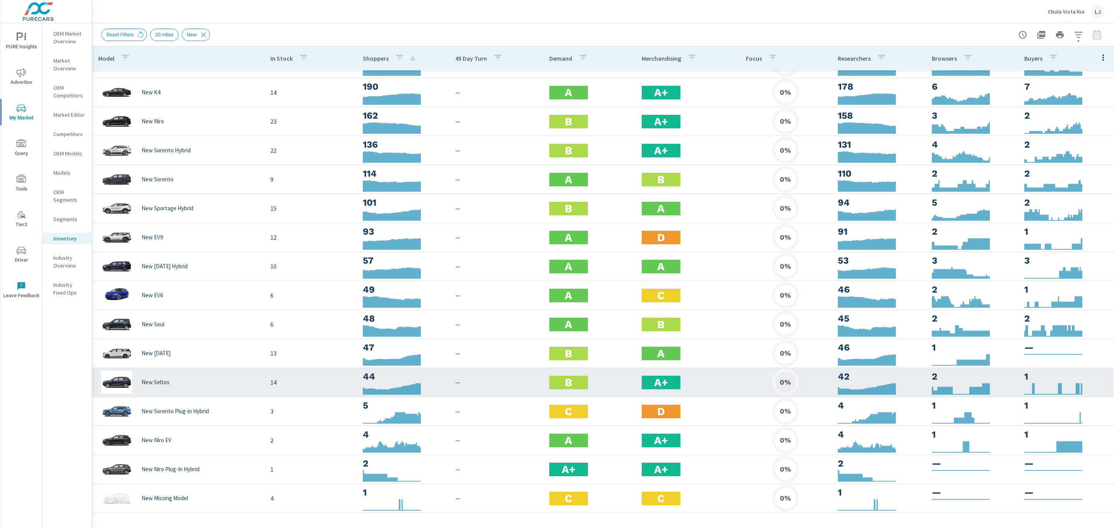
scroll to position [81, 0]
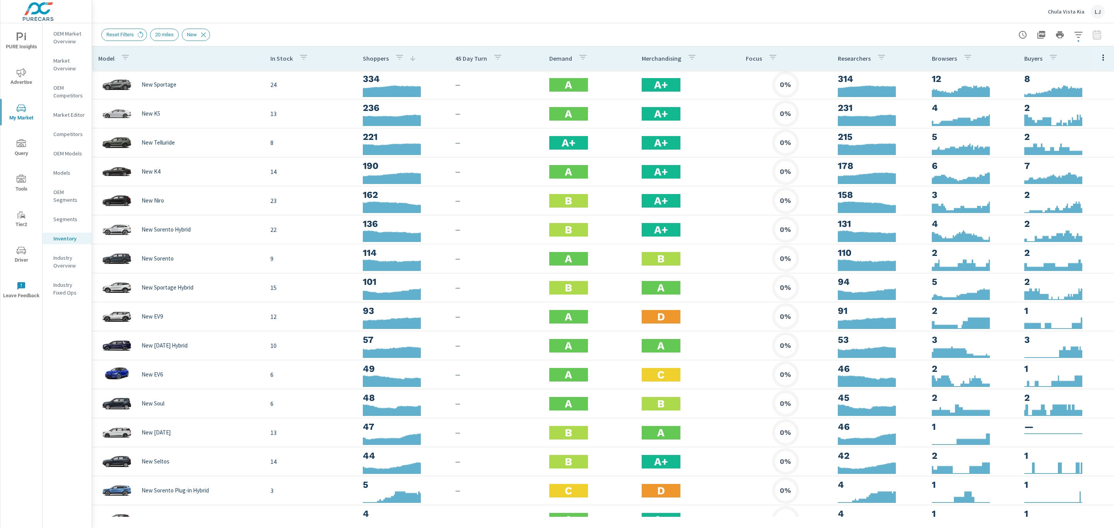
scroll to position [81, 0]
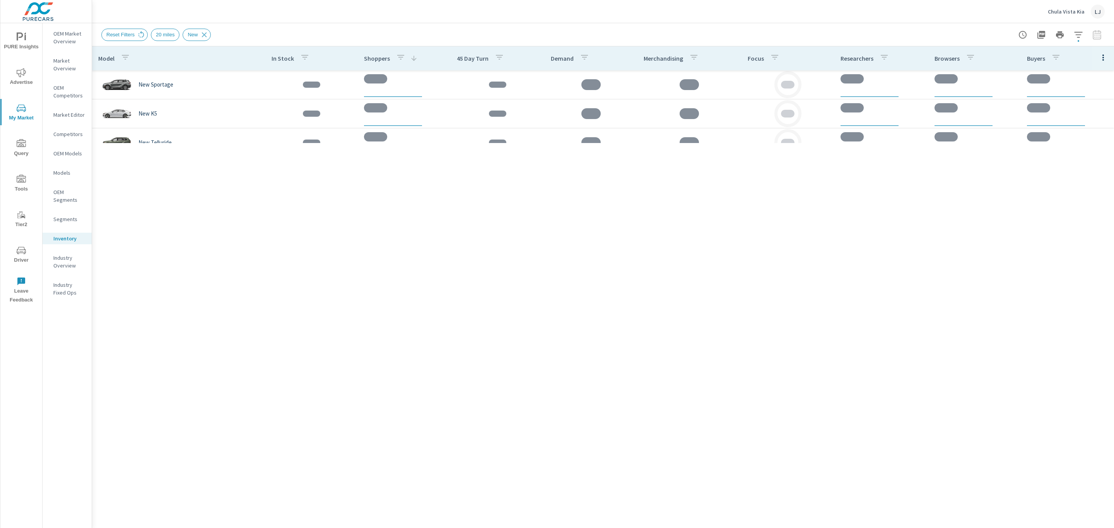
scroll to position [58, 0]
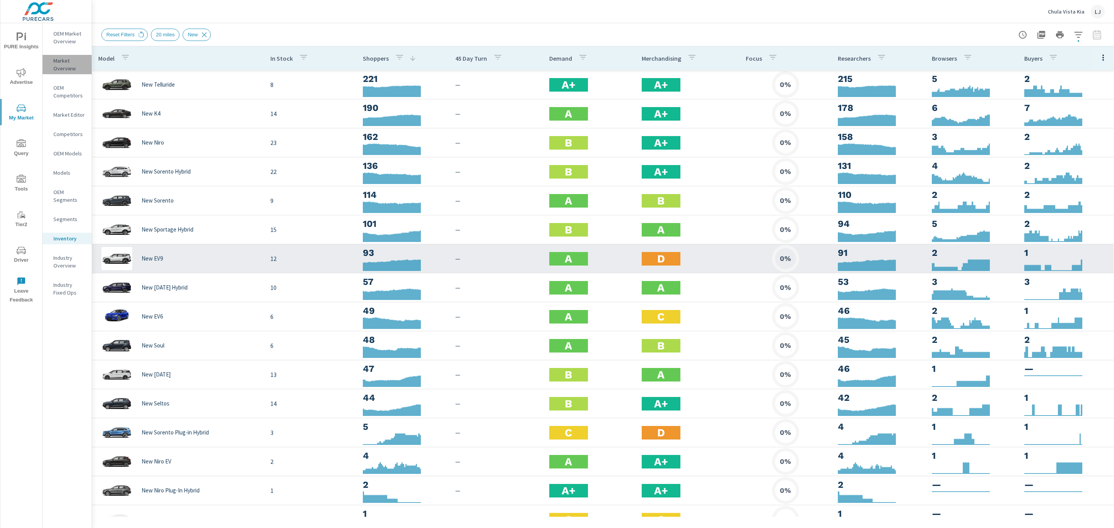
click at [68, 65] on p "Market Overview" at bounding box center [69, 64] width 32 height 15
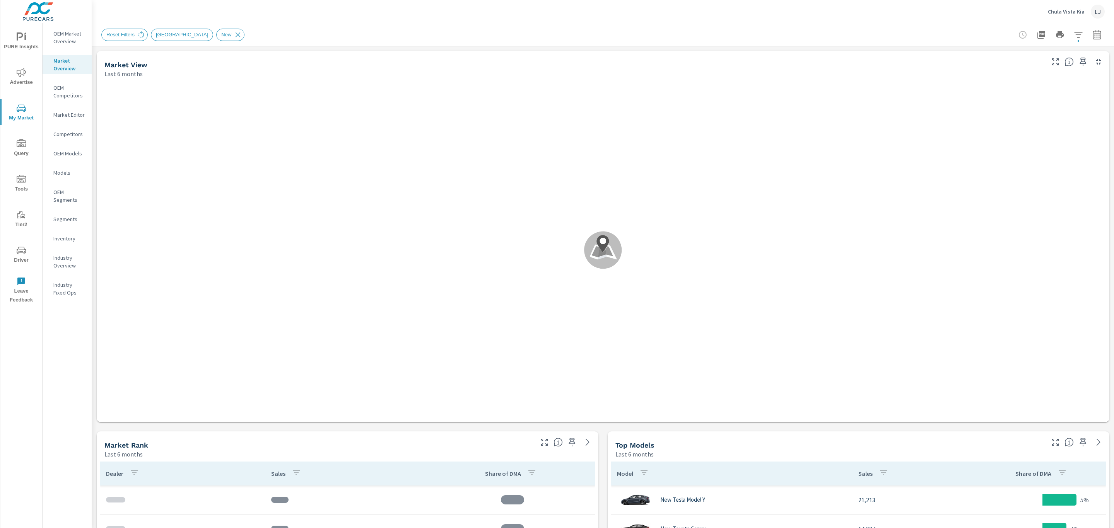
click at [63, 40] on p "OEM Market Overview" at bounding box center [69, 37] width 32 height 15
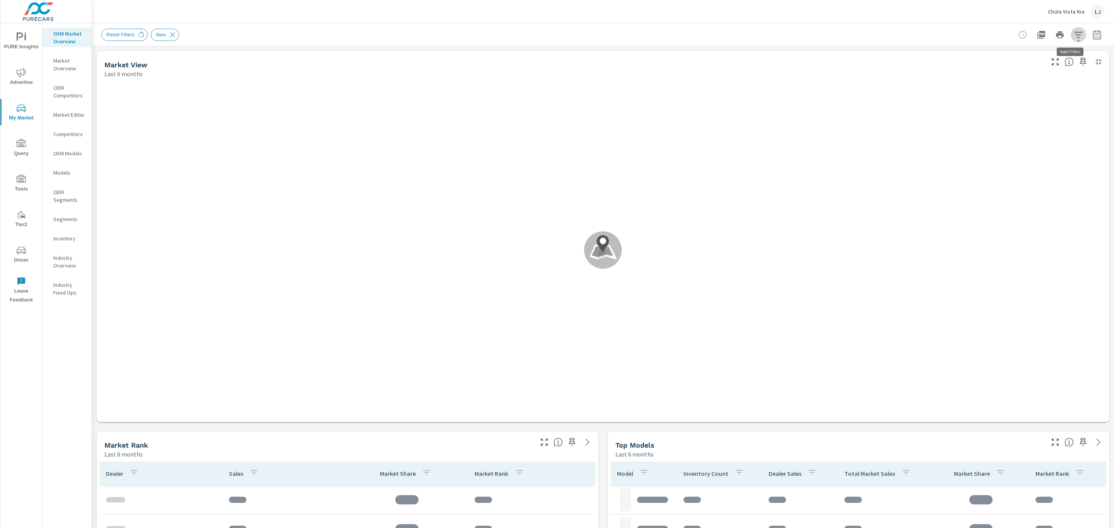
click at [1074, 33] on icon "button" at bounding box center [1078, 34] width 9 height 9
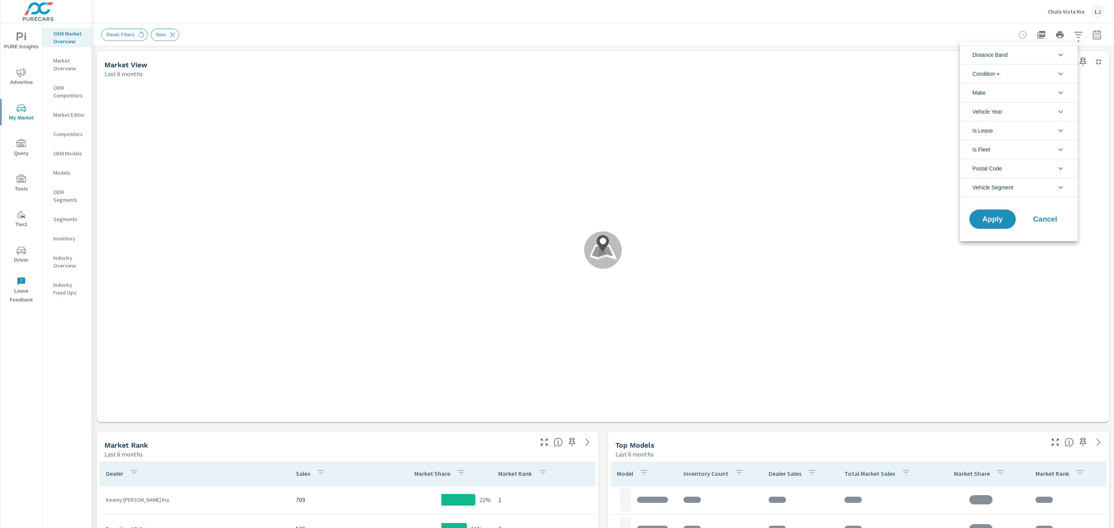
click at [1067, 33] on div at bounding box center [557, 264] width 1114 height 528
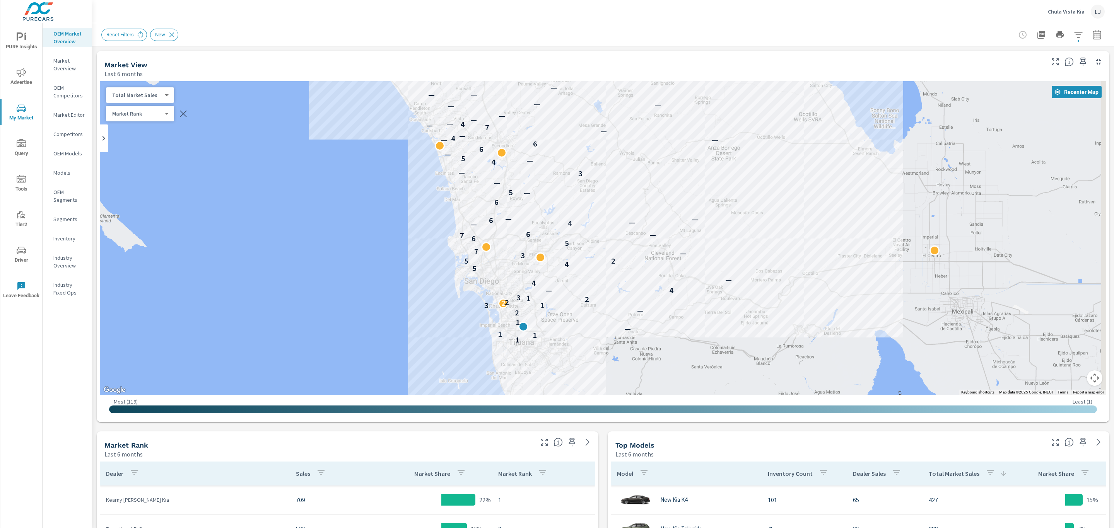
drag, startPoint x: 395, startPoint y: 185, endPoint x: 308, endPoint y: 271, distance: 122.3
click at [308, 271] on div "1 1 1 — 1 2 — 3 1 2 2 2 1 3 — 4 4 — 5 4 2 5 — 3 — 7 5 6 7 — 6 — 4 — 6 — — 6 — 5…" at bounding box center [603, 238] width 1007 height 314
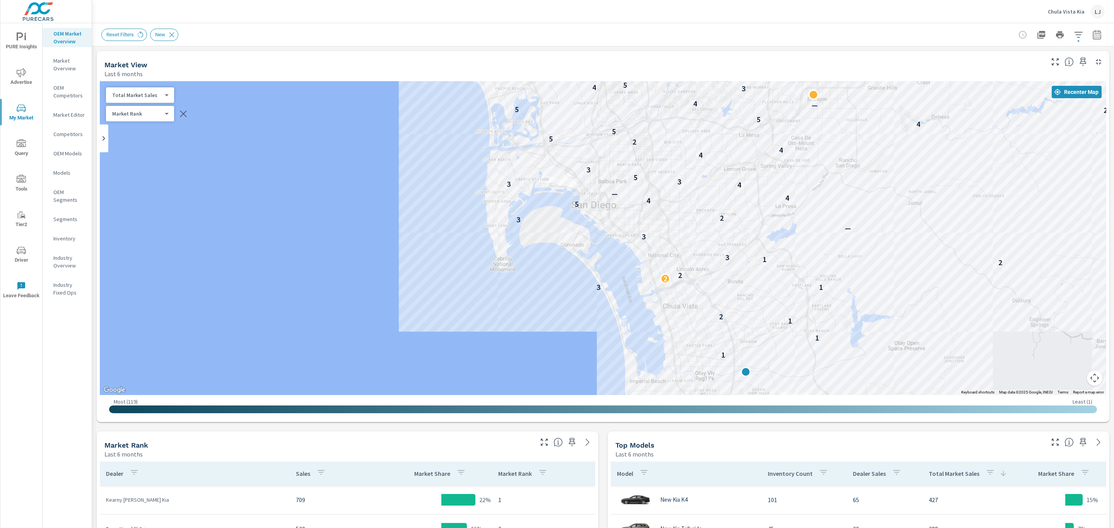
drag, startPoint x: 450, startPoint y: 233, endPoint x: 223, endPoint y: 98, distance: 264.4
click at [223, 98] on div "1 1 1 — 1 1 1 2 — 3 1 2 2 2 1 3 3 — 3 2 5 4 4 — 4 3 3 5 3 4 4 2 5 5 4 5 2 5 — 4…" at bounding box center [603, 238] width 1007 height 314
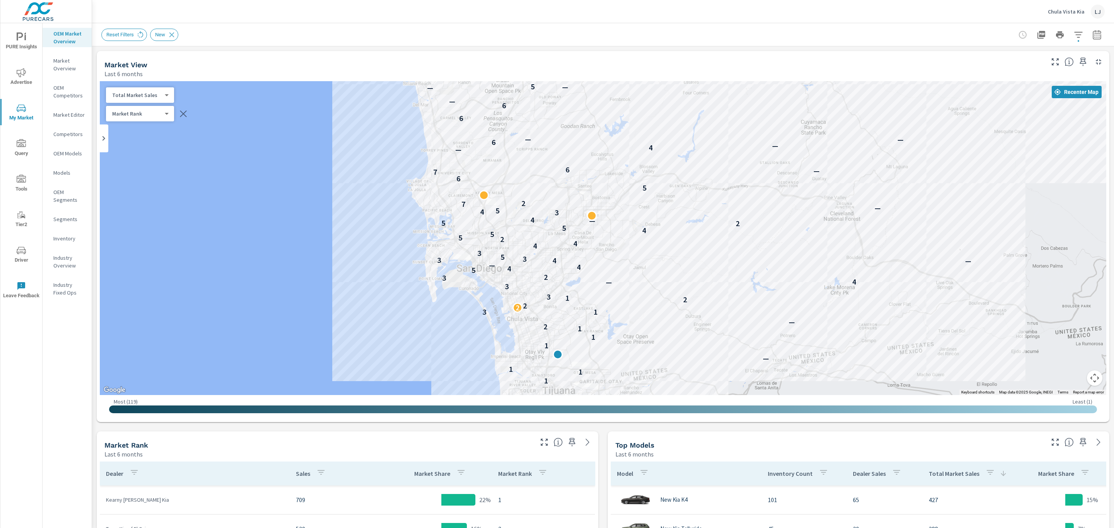
drag, startPoint x: 321, startPoint y: 190, endPoint x: 338, endPoint y: 262, distance: 74.5
click at [338, 262] on div "1 1 1 — 1 1 1 2 — 3 1 2 2 2 1 3 3 — 4 3 2 5 4 4 — — 4 3 3 5 3 4 4 2 5 5 4 5 2 5…" at bounding box center [603, 238] width 1007 height 314
click at [53, 150] on p "OEM Models" at bounding box center [69, 154] width 32 height 8
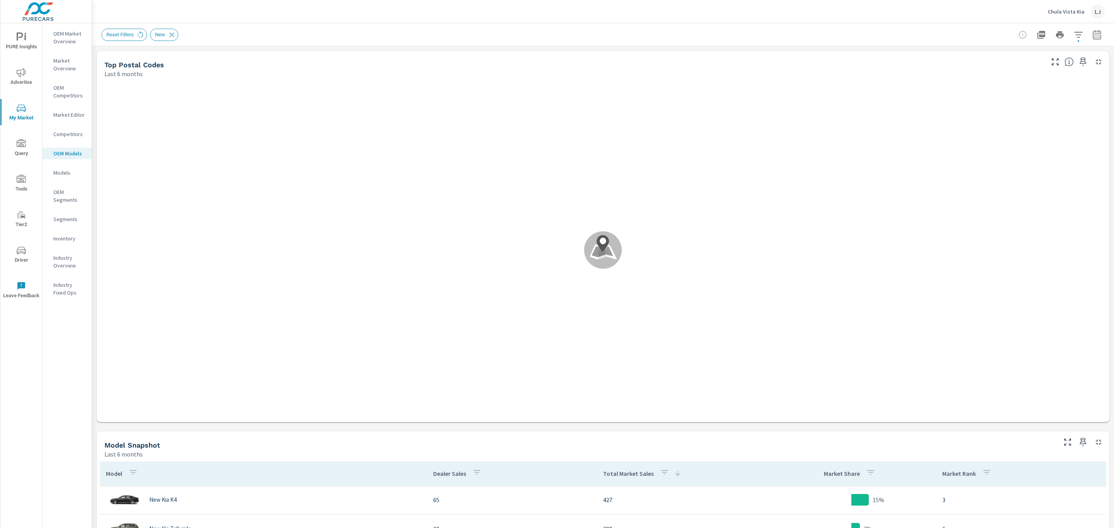
scroll to position [145, 0]
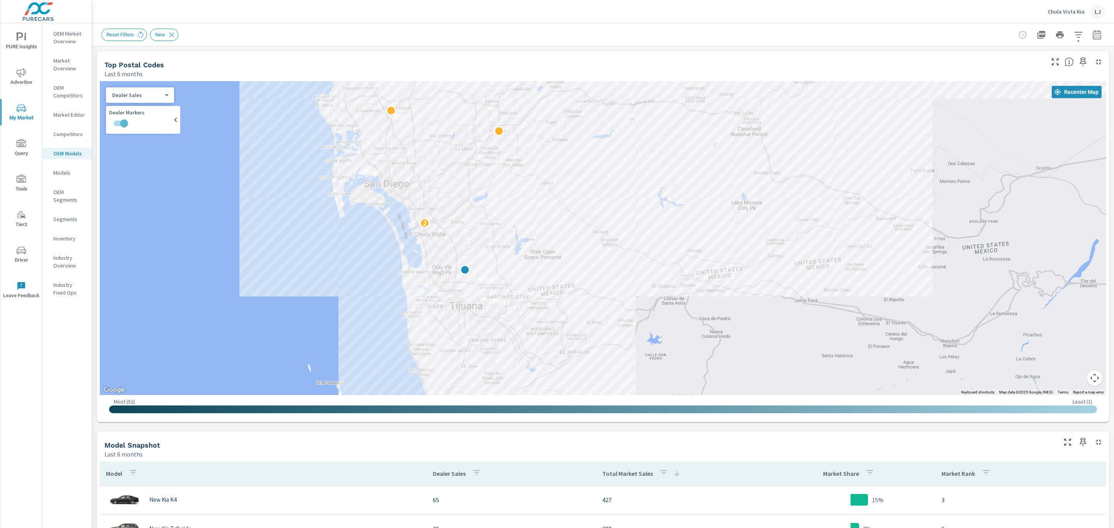
drag, startPoint x: 617, startPoint y: 253, endPoint x: 286, endPoint y: 297, distance: 333.6
click at [258, 301] on div "2" at bounding box center [625, 494] width 743 height 418
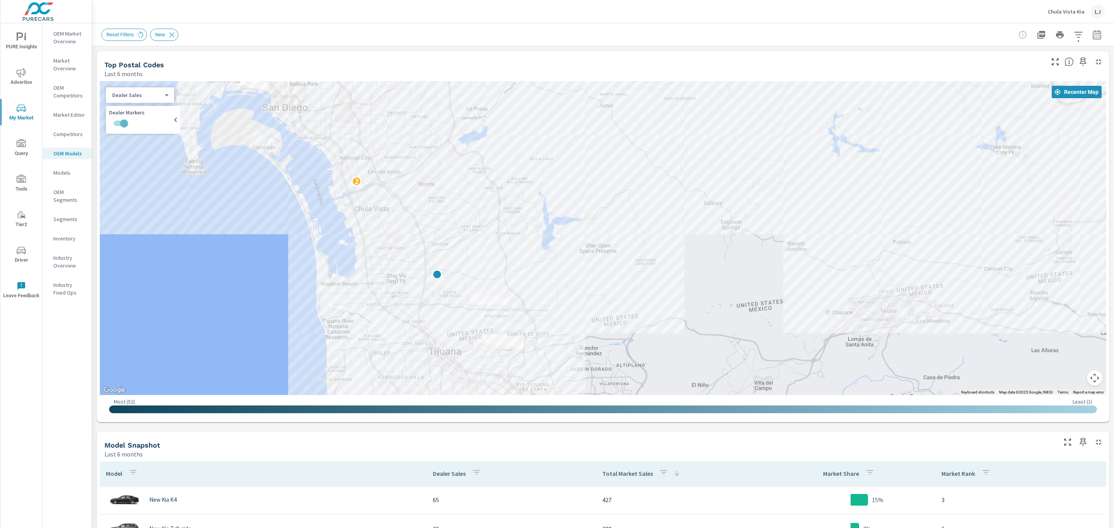
click at [66, 169] on p "Models" at bounding box center [69, 173] width 32 height 8
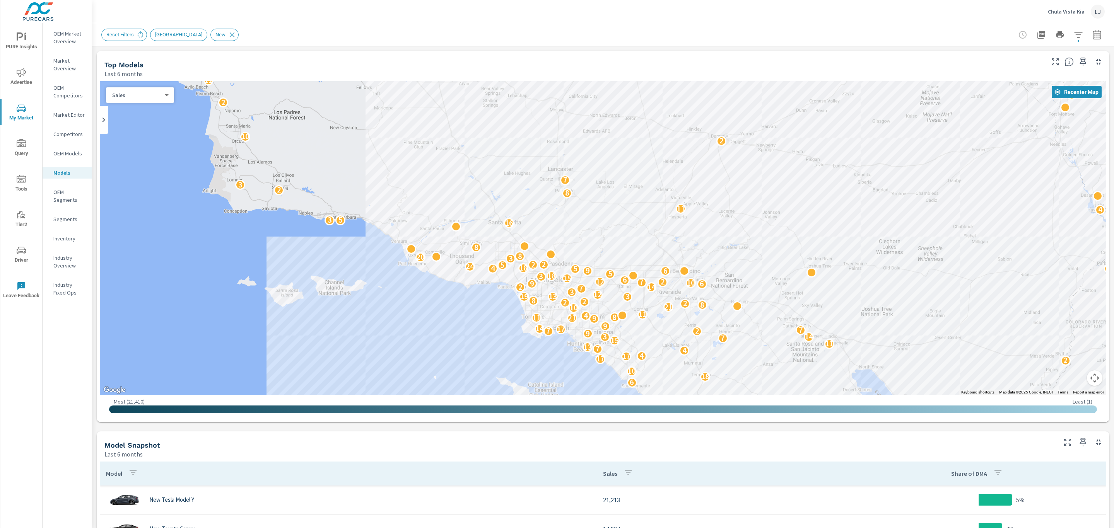
drag, startPoint x: 462, startPoint y: 280, endPoint x: 454, endPoint y: 318, distance: 39.2
click at [454, 318] on div "6 12 7 8 5 7 11 2 20 5 6 2 20 18 3 9 3 2 8 6 11 18 2 10 5 2 17 12 17 4 14 9 3 4…" at bounding box center [603, 238] width 1007 height 314
click at [62, 39] on p "OEM Market Overview" at bounding box center [69, 37] width 32 height 15
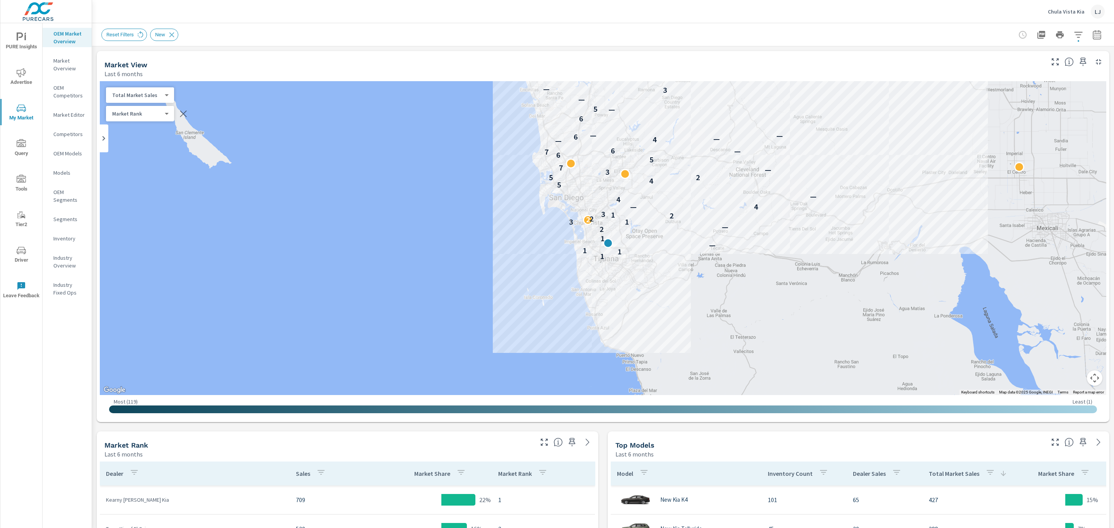
click at [67, 65] on p "Market Overview" at bounding box center [69, 64] width 32 height 15
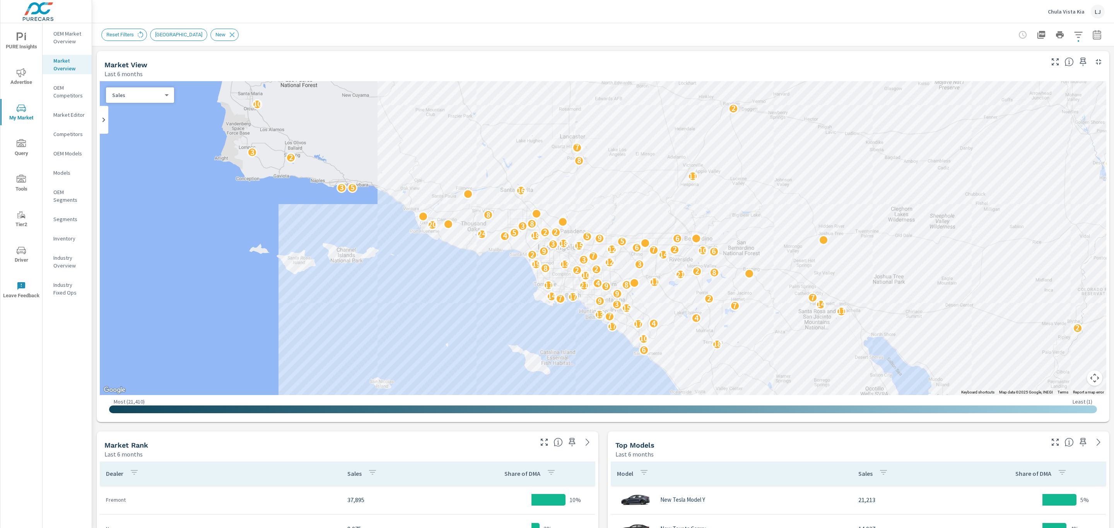
click at [127, 96] on body "PURE Insights Advertise My Market Query Tools Tier2 Driver Leave Feedback OEM M…" at bounding box center [557, 264] width 1114 height 528
click at [62, 97] on div at bounding box center [557, 264] width 1114 height 528
click at [78, 147] on nav "OEM Market Overview Market Overview OEM Competitors Market Editor Competitors O…" at bounding box center [67, 166] width 49 height 286
click at [1074, 36] on icon "button" at bounding box center [1078, 34] width 9 height 9
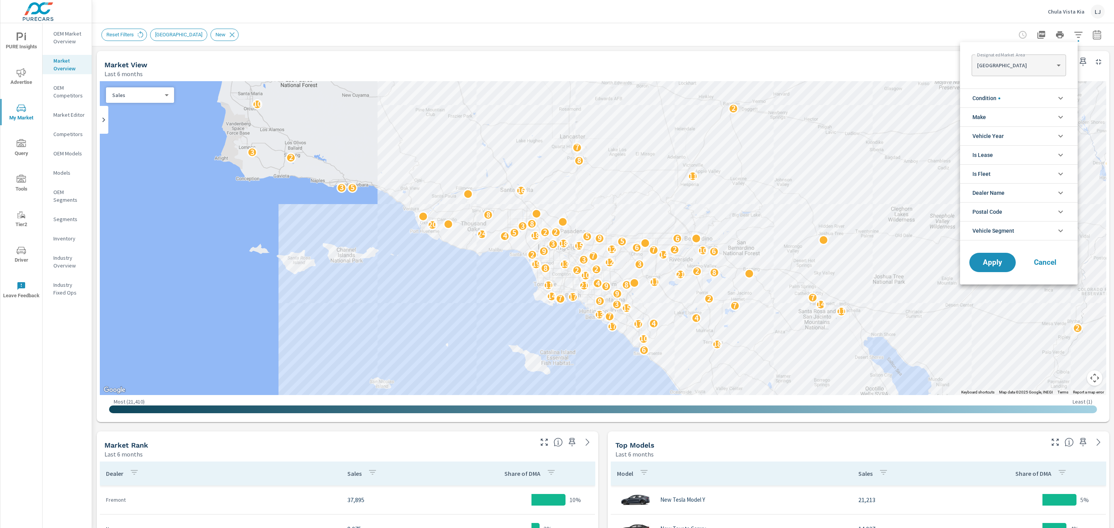
click at [1073, 36] on div at bounding box center [557, 264] width 1114 height 528
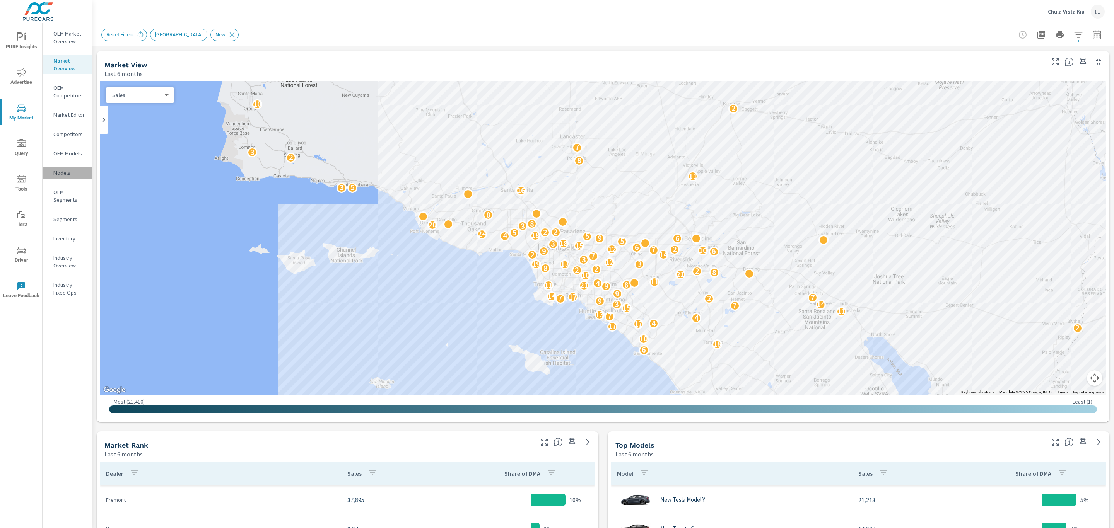
click at [64, 173] on p "Models" at bounding box center [69, 173] width 32 height 8
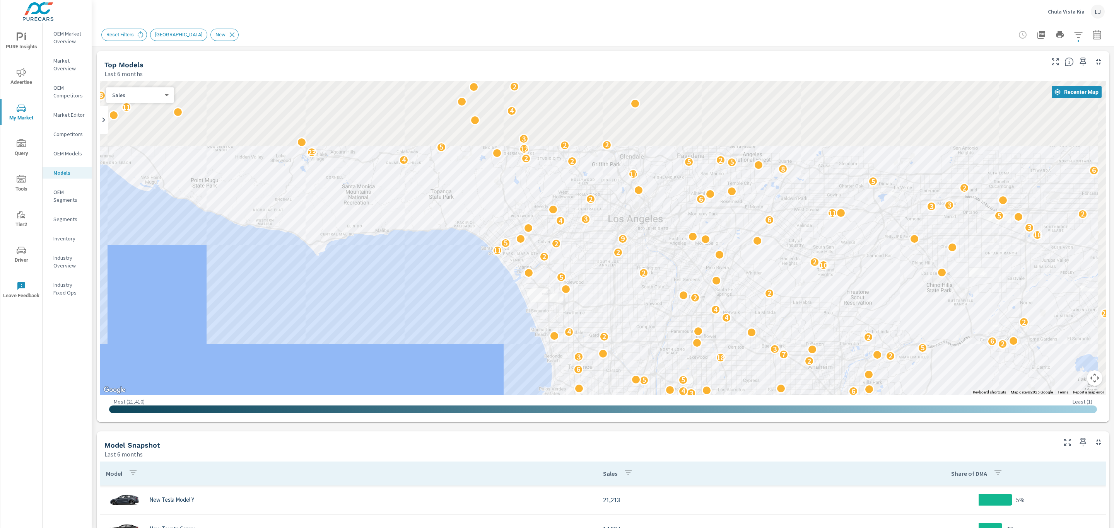
drag, startPoint x: 622, startPoint y: 155, endPoint x: 432, endPoint y: 337, distance: 263.2
click at [432, 337] on div "6 14 4 10 2 2 2 16 3 2 3 6 2 3 2 7 2 4 10 5 2 2 5 2 2 7 3 6 4 5 5 6 2 18 3 2 7 …" at bounding box center [603, 238] width 1007 height 314
click at [67, 239] on p "Inventory" at bounding box center [69, 239] width 32 height 8
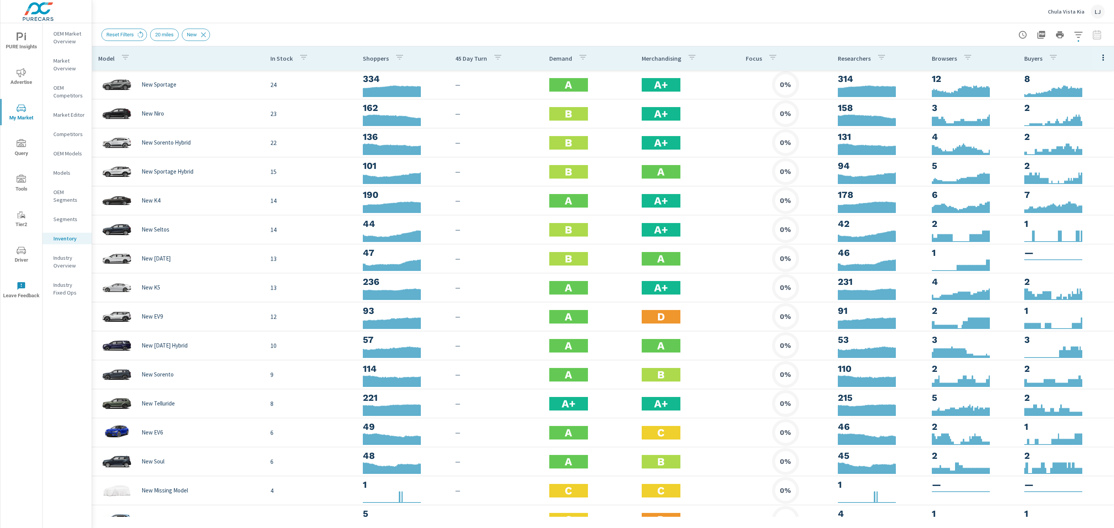
click at [65, 216] on p "Segments" at bounding box center [69, 219] width 32 height 8
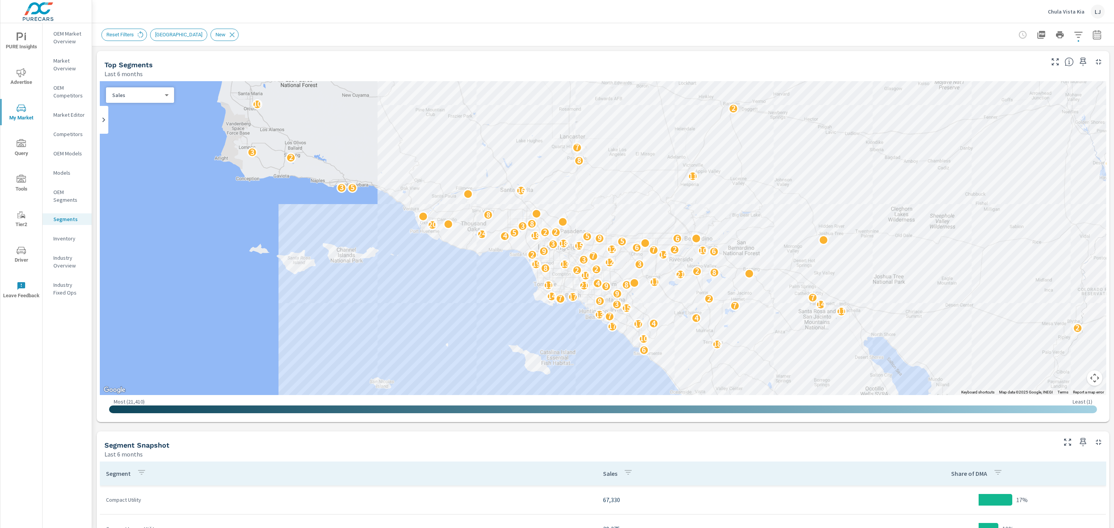
scroll to position [58, 0]
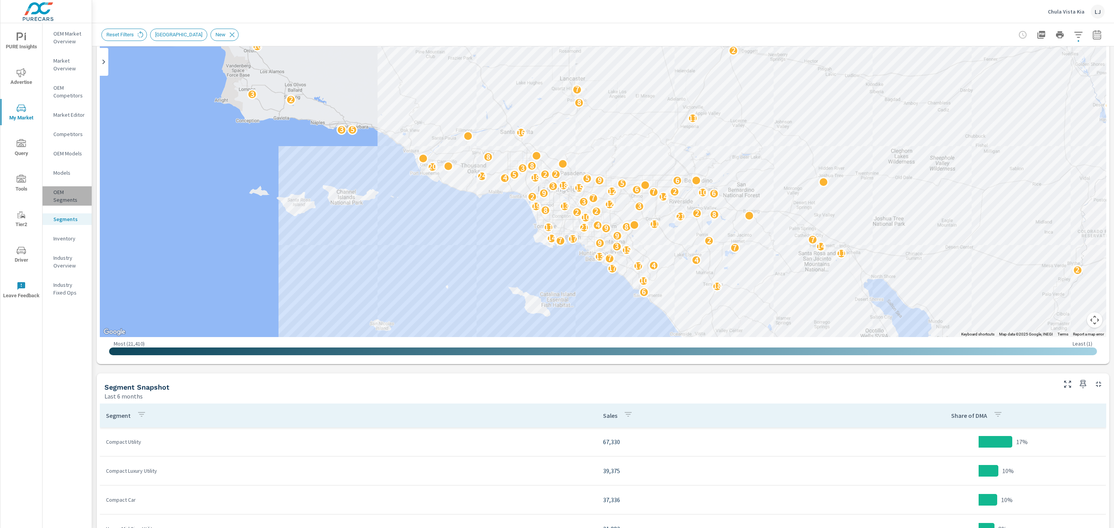
click at [60, 197] on p "OEM Segments" at bounding box center [69, 195] width 32 height 15
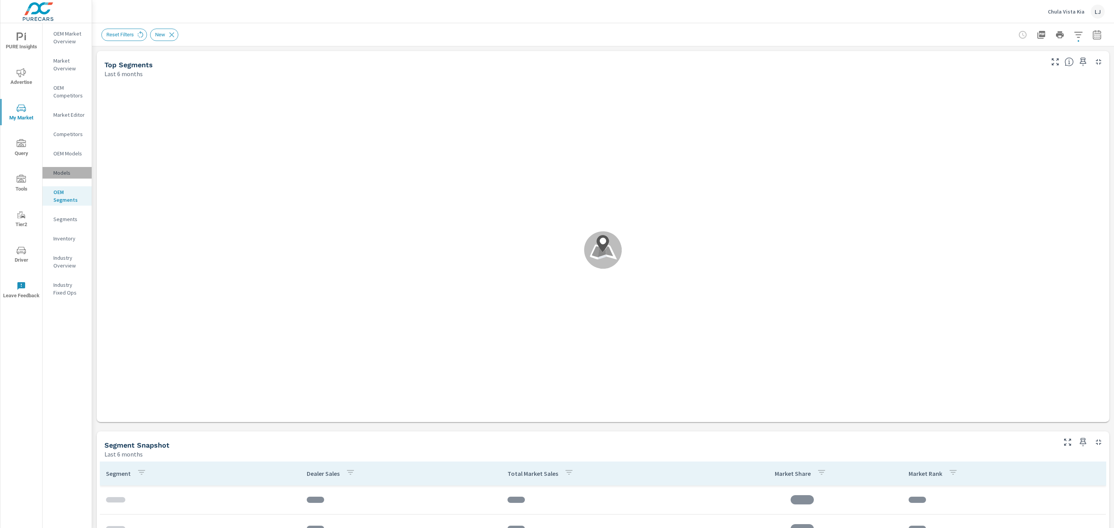
click at [66, 167] on div "Models" at bounding box center [67, 173] width 49 height 12
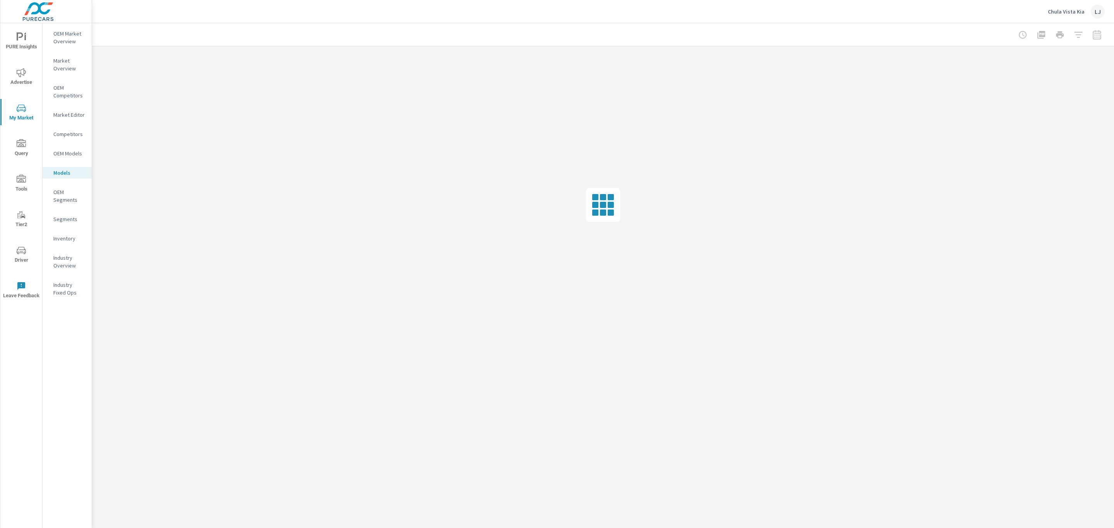
click at [67, 154] on p "OEM Models" at bounding box center [69, 154] width 32 height 8
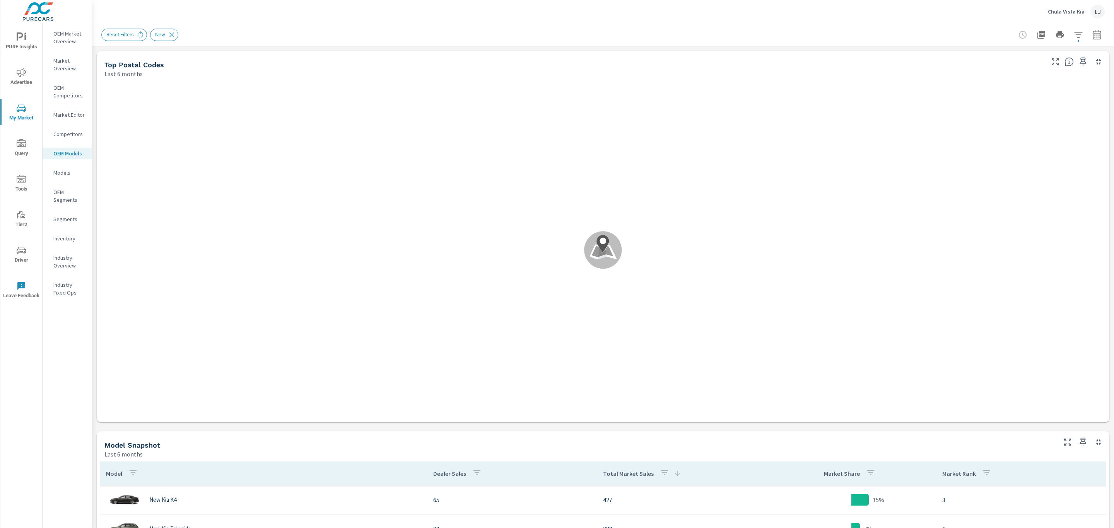
scroll to position [145, 0]
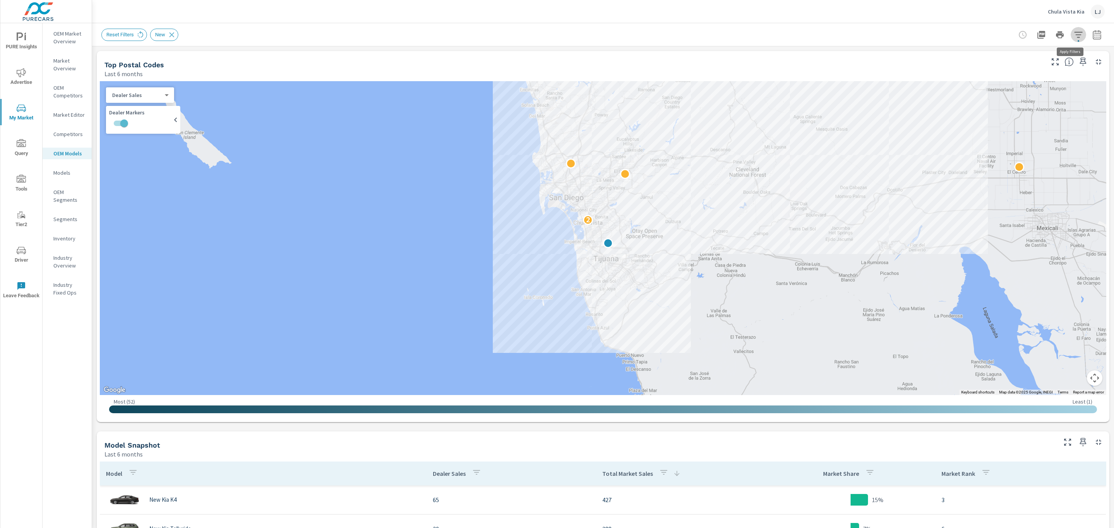
click at [1074, 36] on icon "button" at bounding box center [1078, 34] width 9 height 9
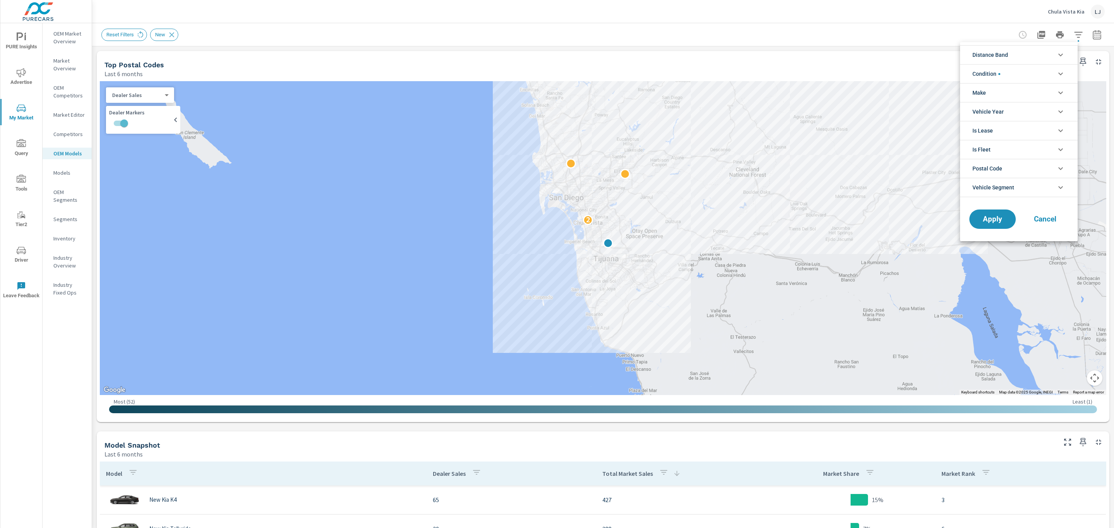
click at [1026, 92] on li "Make" at bounding box center [1019, 92] width 118 height 19
click at [977, 113] on input "filter options" at bounding box center [977, 111] width 16 height 16
click at [992, 239] on span "Apply" at bounding box center [993, 236] width 32 height 7
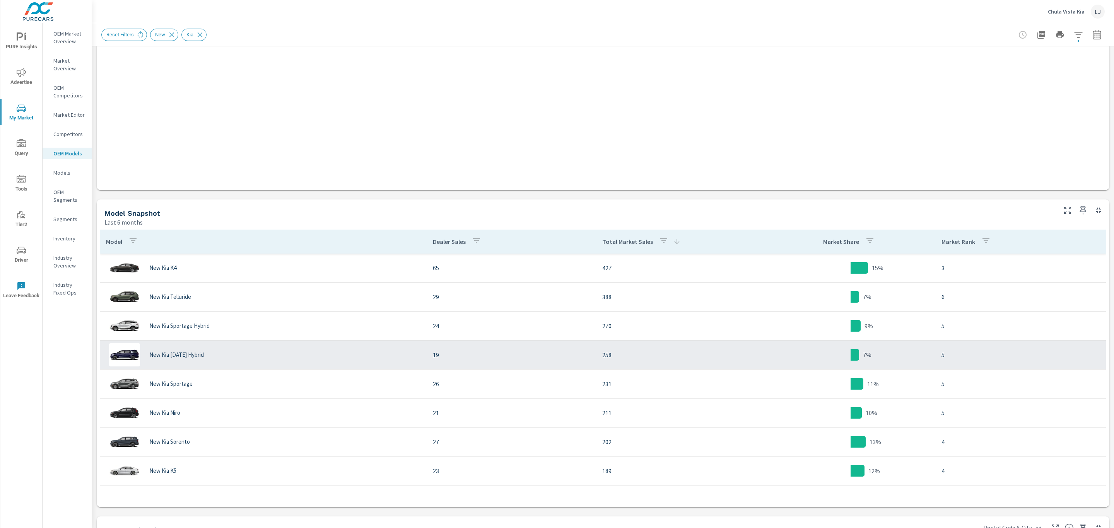
scroll to position [174, 0]
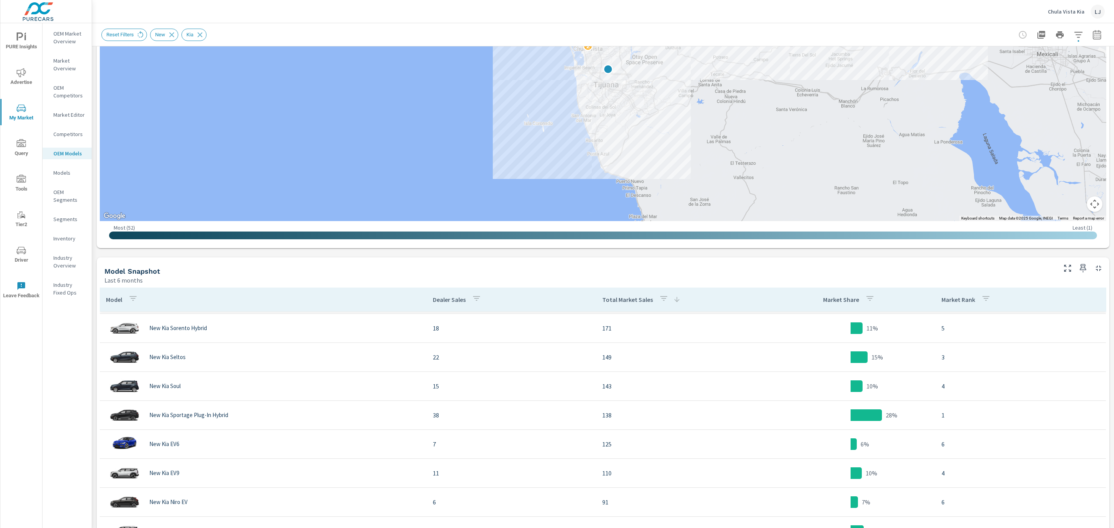
scroll to position [232, 0]
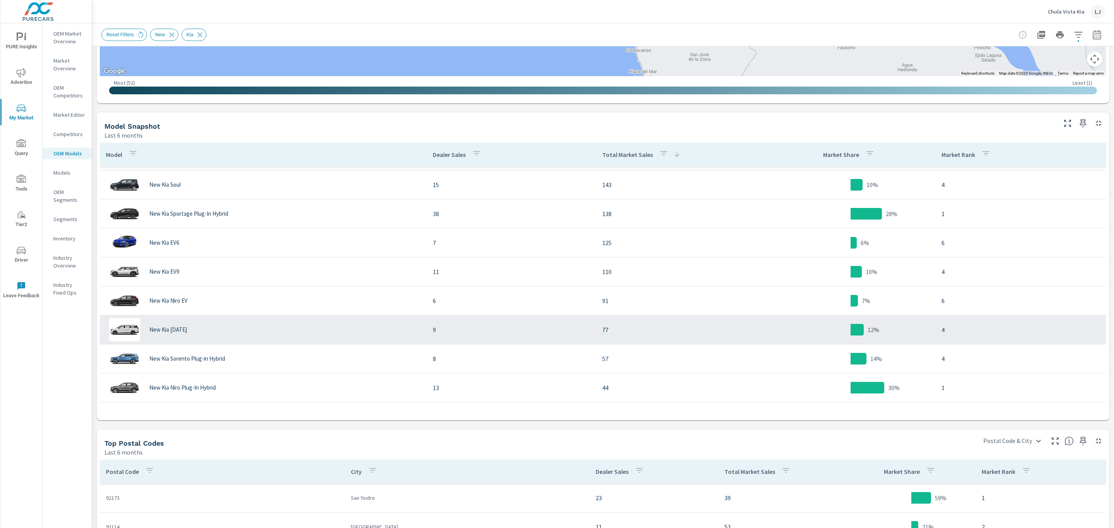
scroll to position [348, 0]
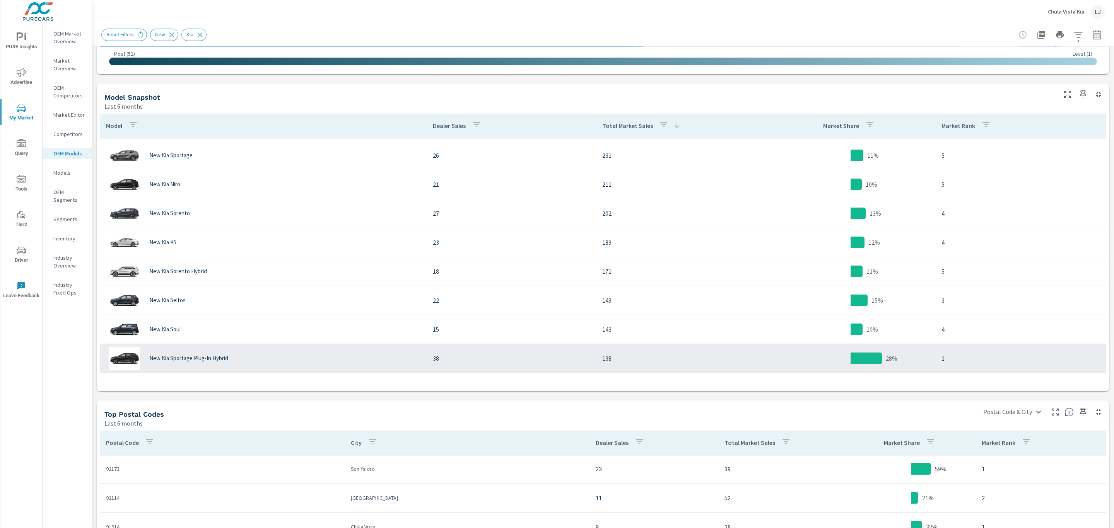
scroll to position [55, 0]
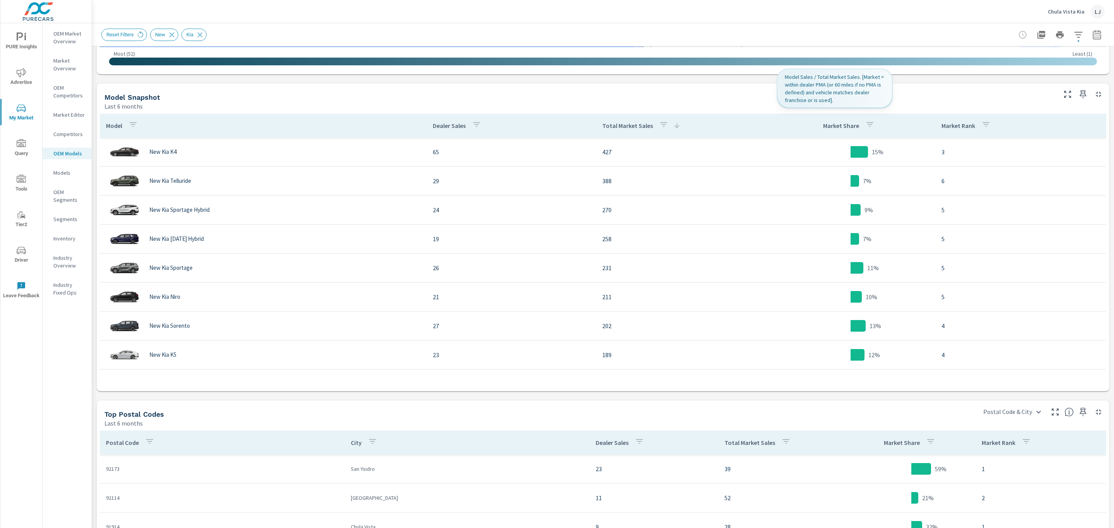
click at [866, 125] on icon "button" at bounding box center [869, 124] width 7 height 5
click at [827, 124] on div at bounding box center [557, 264] width 1114 height 528
click at [829, 125] on p "Market Share" at bounding box center [841, 126] width 36 height 8
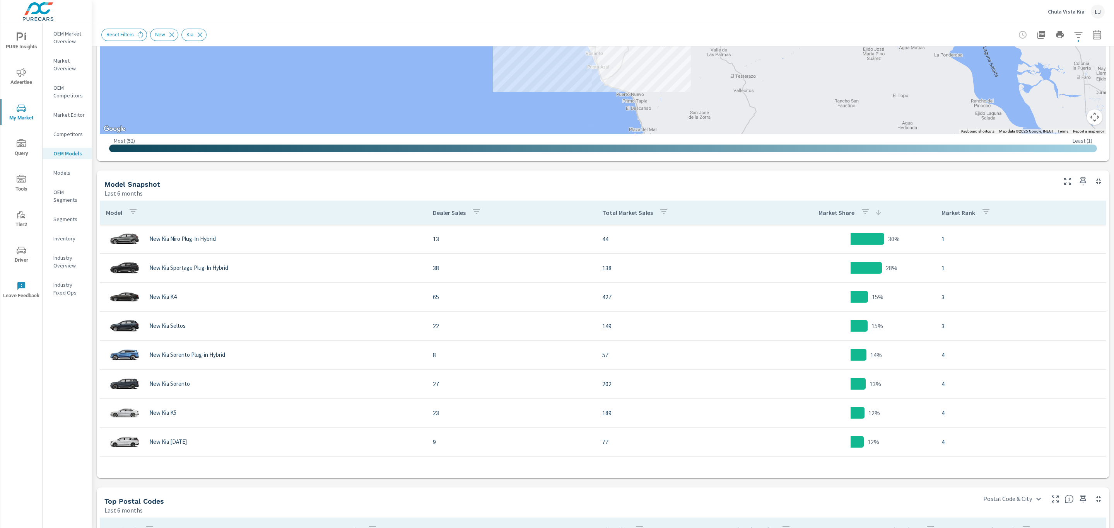
scroll to position [257, 0]
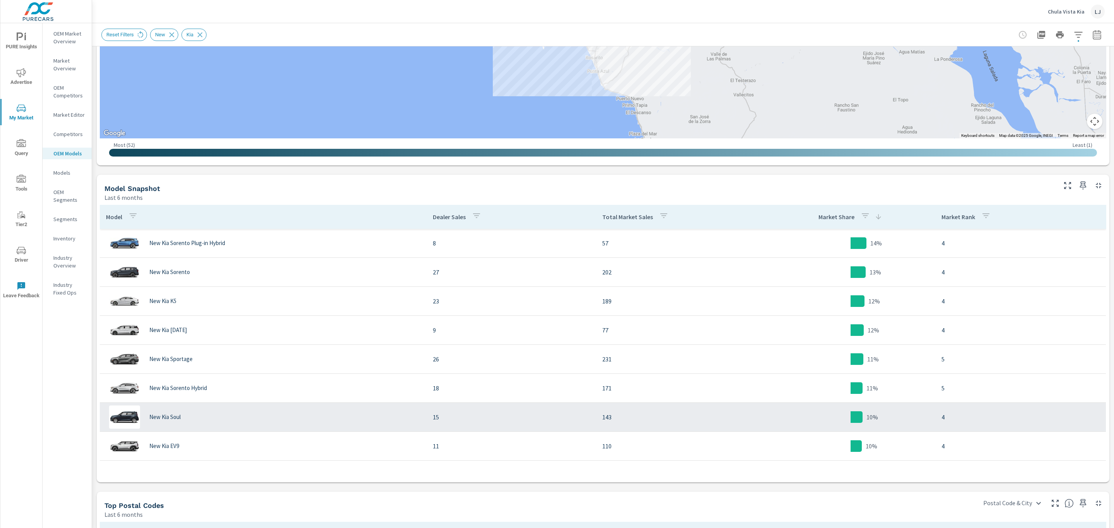
scroll to position [287, 0]
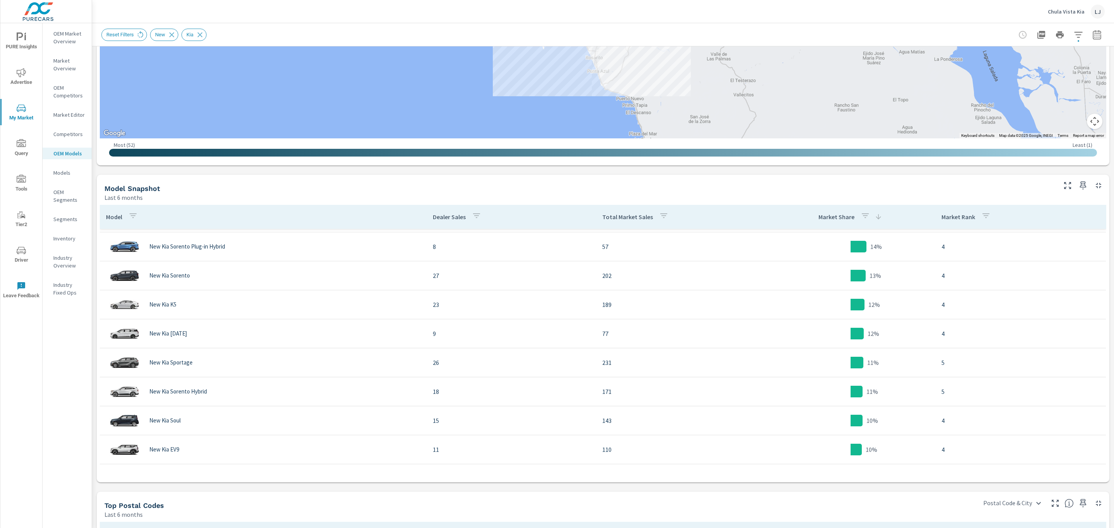
scroll to position [1, 0]
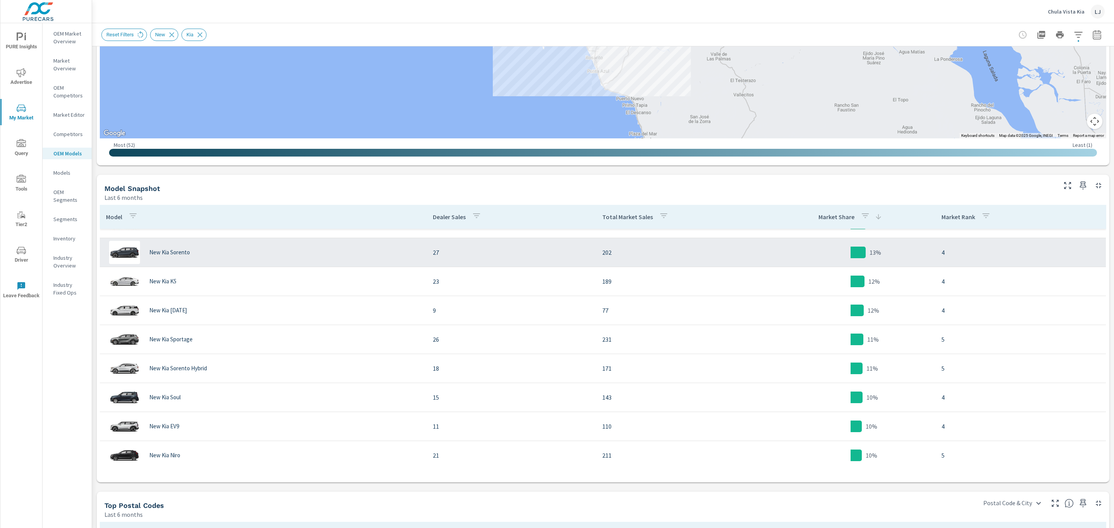
scroll to position [174, 0]
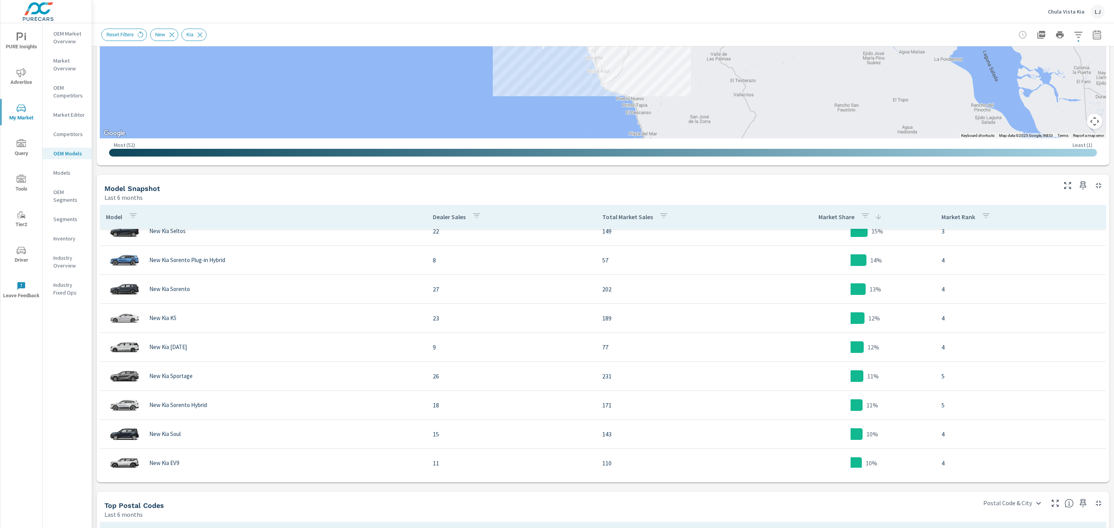
scroll to position [116, 0]
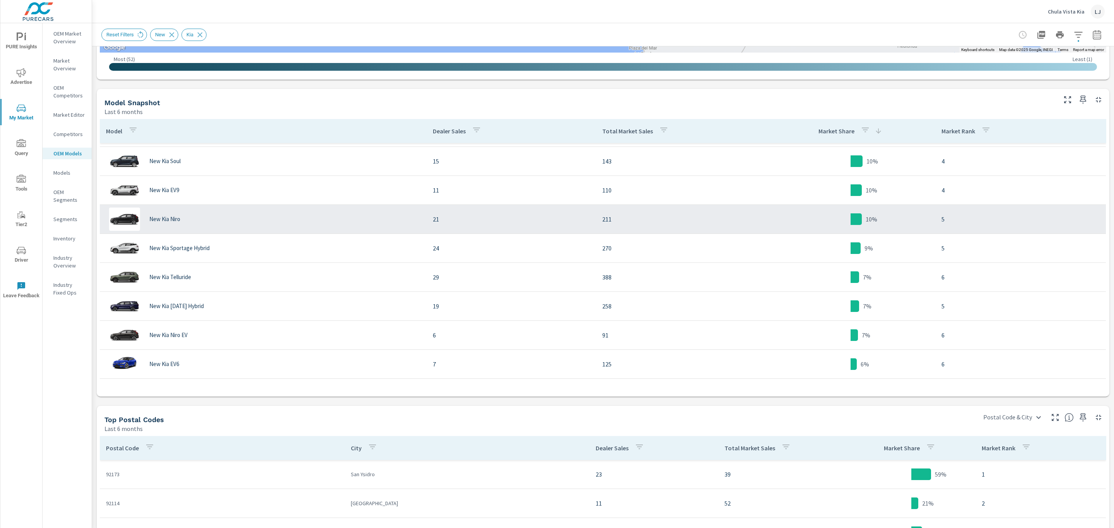
scroll to position [373, 0]
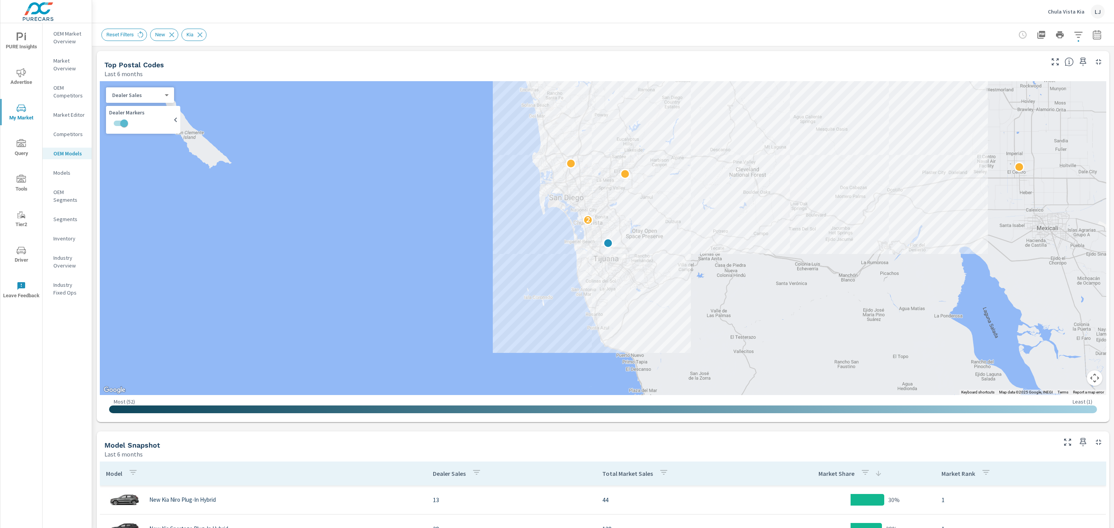
click at [1074, 34] on icon "button" at bounding box center [1078, 34] width 9 height 9
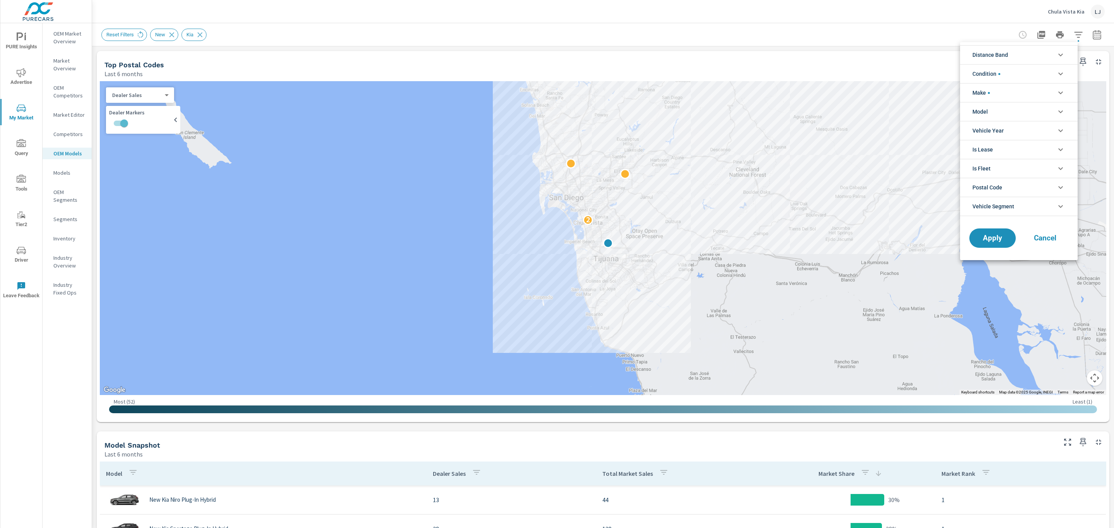
click at [989, 109] on li "Model" at bounding box center [1019, 111] width 118 height 19
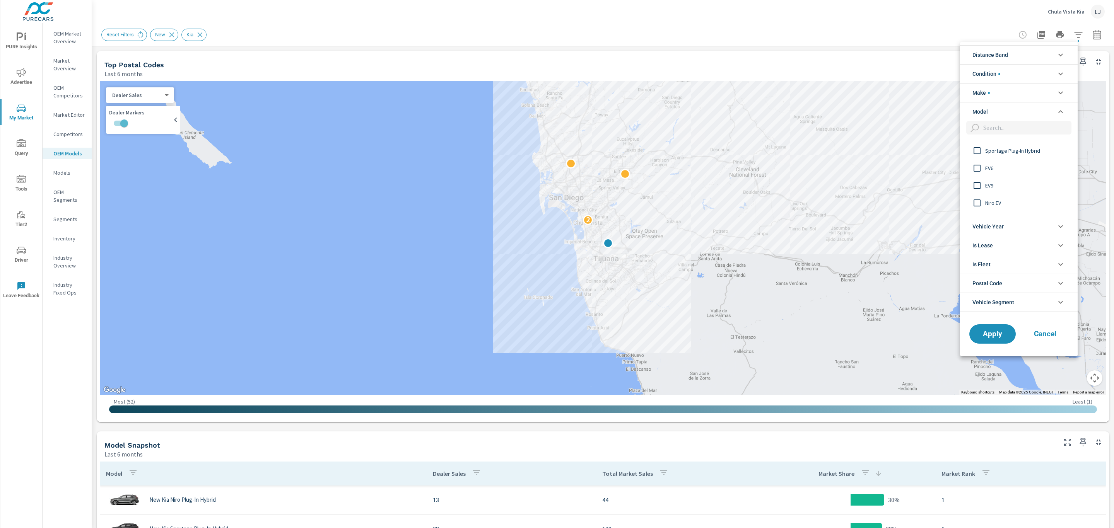
scroll to position [197, 0]
click at [975, 191] on input "filter options" at bounding box center [977, 194] width 16 height 16
click at [986, 338] on span "Apply" at bounding box center [993, 333] width 32 height 7
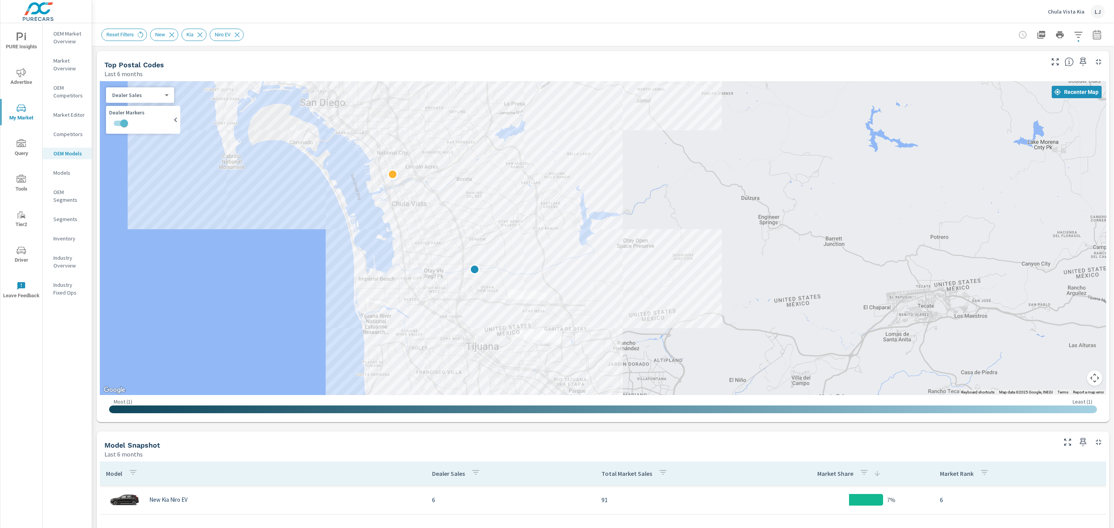
drag, startPoint x: 762, startPoint y: 285, endPoint x: 237, endPoint y: 358, distance: 529.6
click at [237, 358] on div at bounding box center [455, 517] width 743 height 418
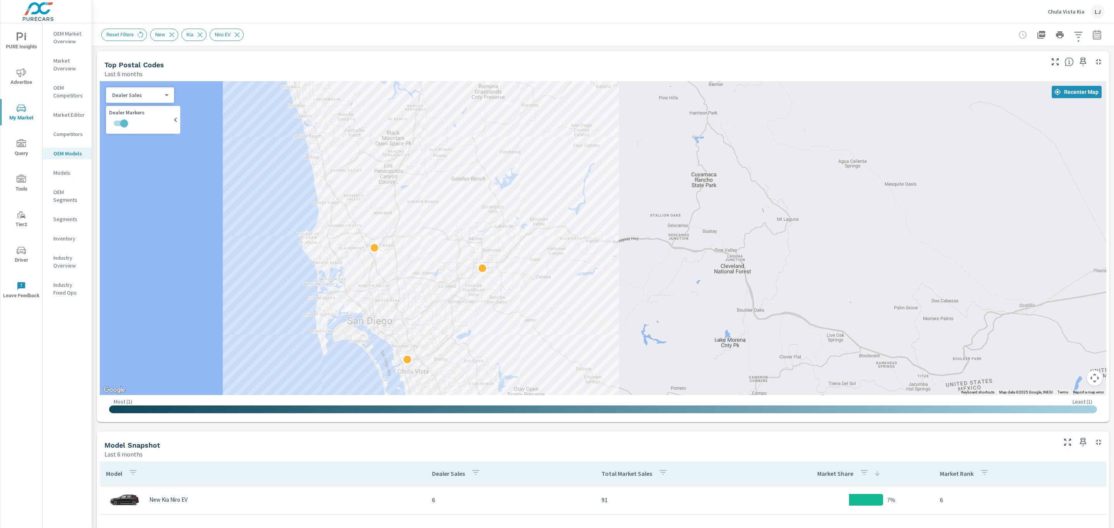
drag, startPoint x: 255, startPoint y: 254, endPoint x: 314, endPoint y: 401, distance: 157.8
click at [314, 401] on div "← Move left → Move right ↑ Move up ↓ Move down + Zoom in - Zoom out Home Jump l…" at bounding box center [603, 250] width 1007 height 338
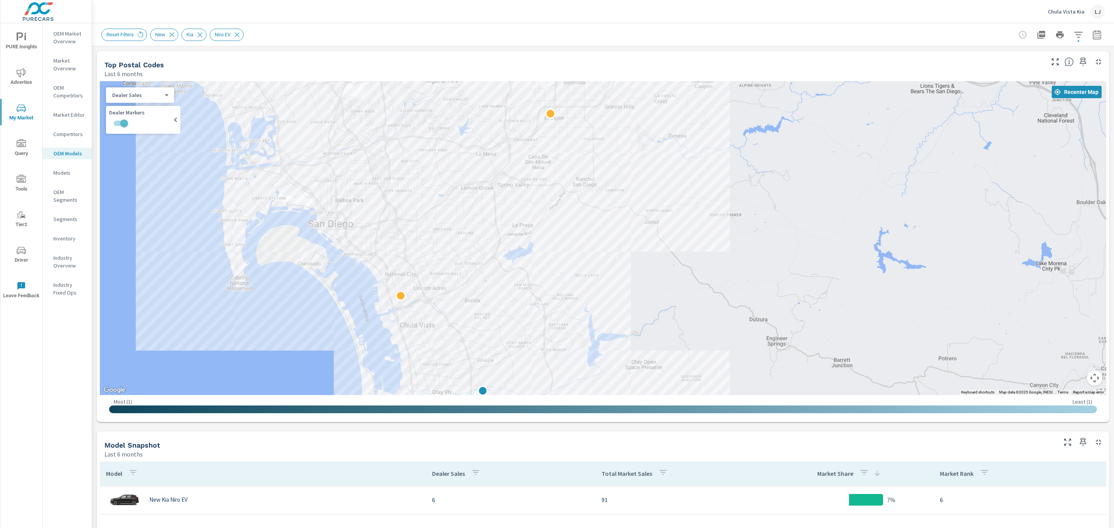
drag, startPoint x: 399, startPoint y: 359, endPoint x: 146, endPoint y: 208, distance: 294.5
click at [146, 208] on div at bounding box center [603, 238] width 1007 height 314
click at [1074, 36] on icon "button" at bounding box center [1078, 34] width 9 height 9
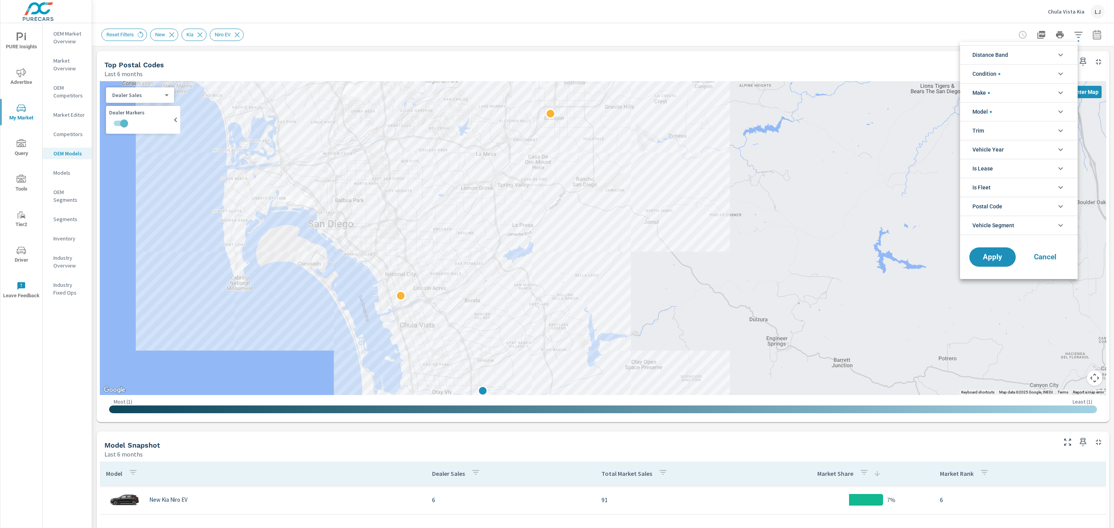
click at [1016, 116] on li "Model" at bounding box center [1019, 111] width 118 height 19
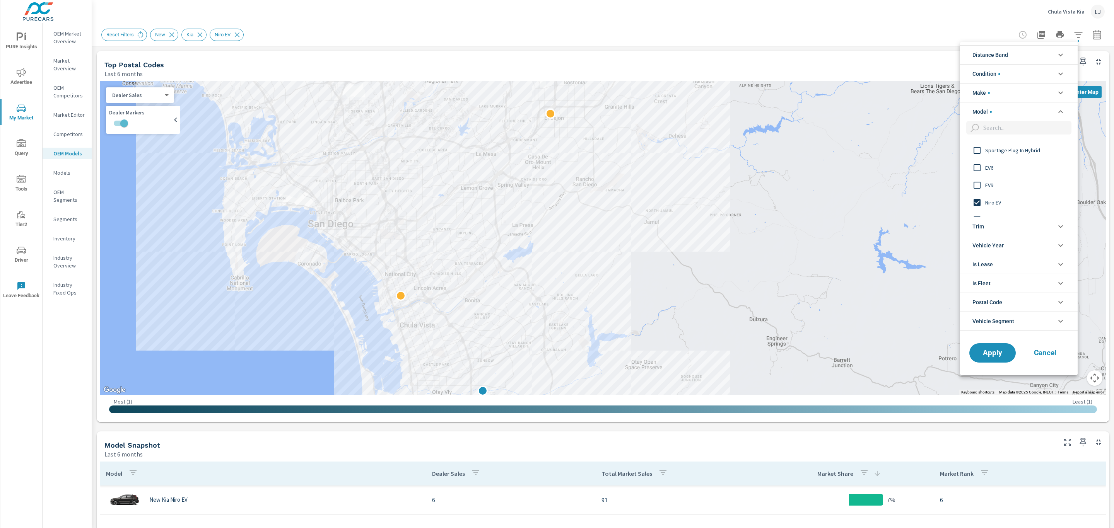
scroll to position [177, 0]
click at [977, 212] on input "filter options" at bounding box center [977, 214] width 16 height 16
click at [972, 209] on input "filter options" at bounding box center [977, 208] width 16 height 16
click at [986, 352] on span "Apply" at bounding box center [993, 352] width 32 height 7
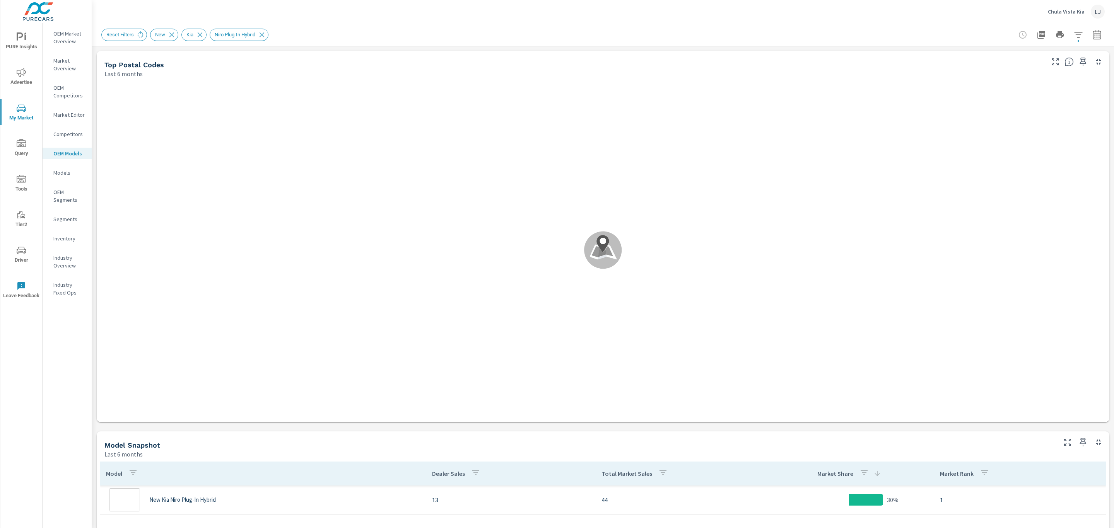
scroll to position [145, 0]
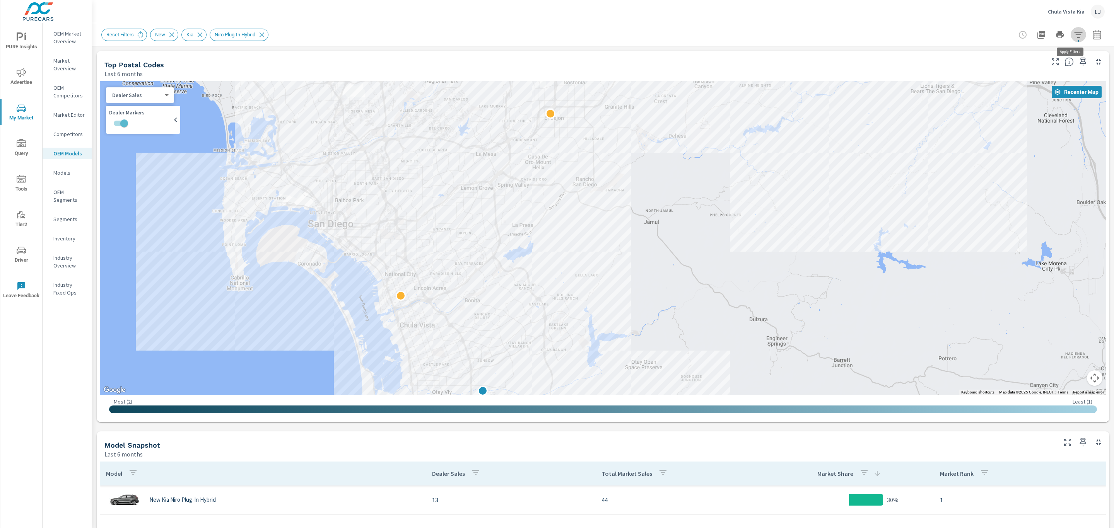
click at [1074, 38] on icon "button" at bounding box center [1078, 34] width 9 height 9
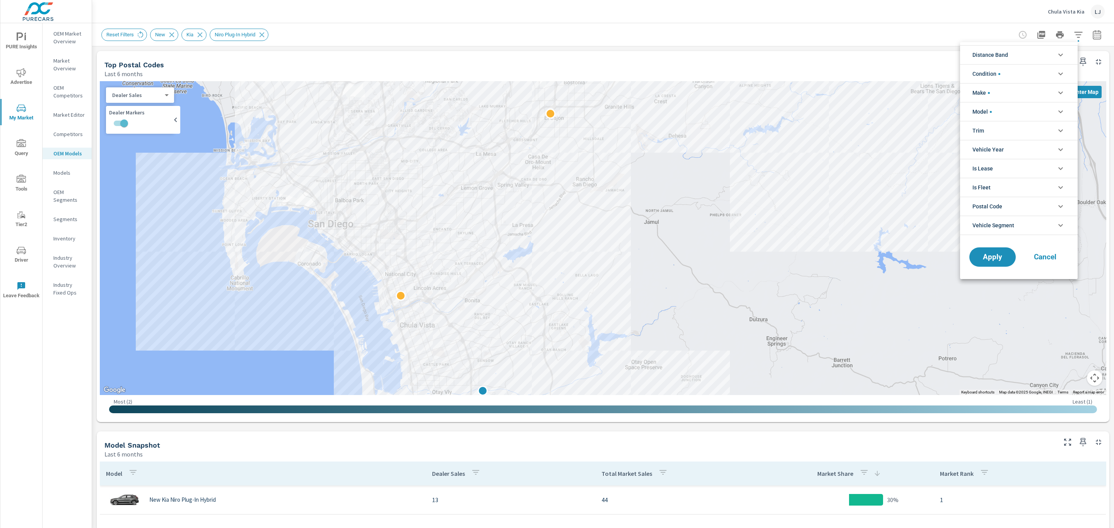
click at [802, 44] on div at bounding box center [557, 264] width 1114 height 528
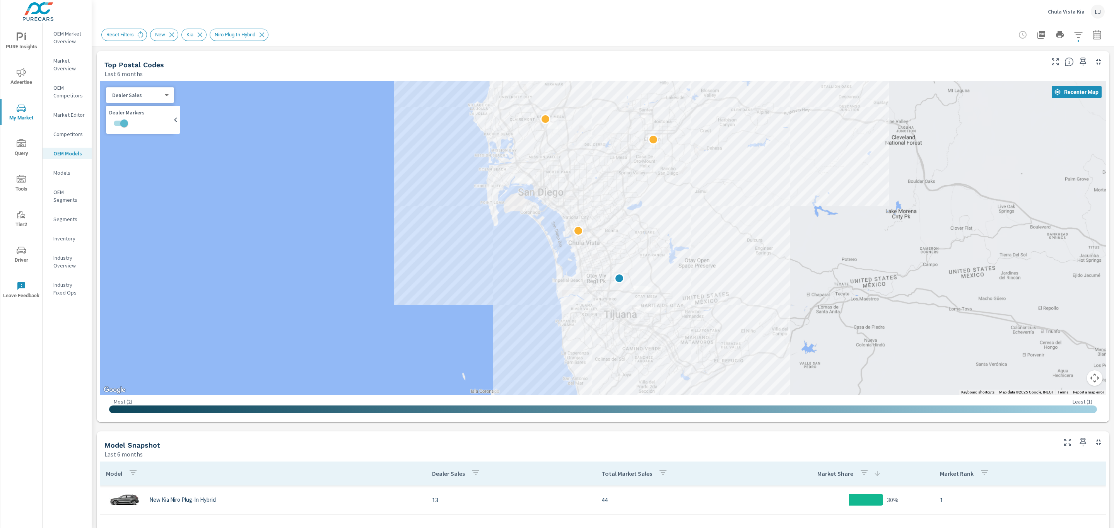
drag, startPoint x: 760, startPoint y: 347, endPoint x: 755, endPoint y: 303, distance: 44.9
click at [755, 303] on div at bounding box center [968, 404] width 743 height 418
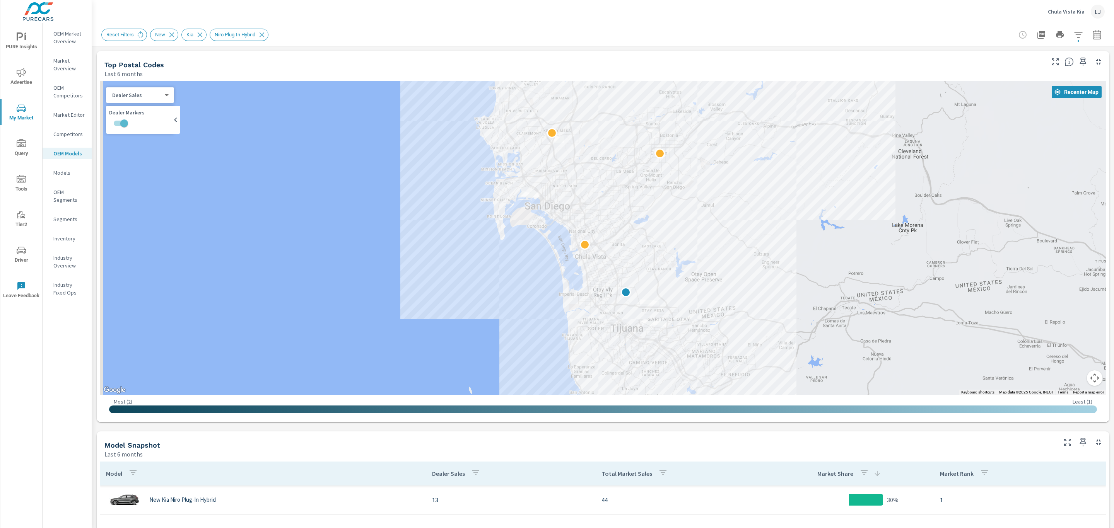
scroll to position [145, 0]
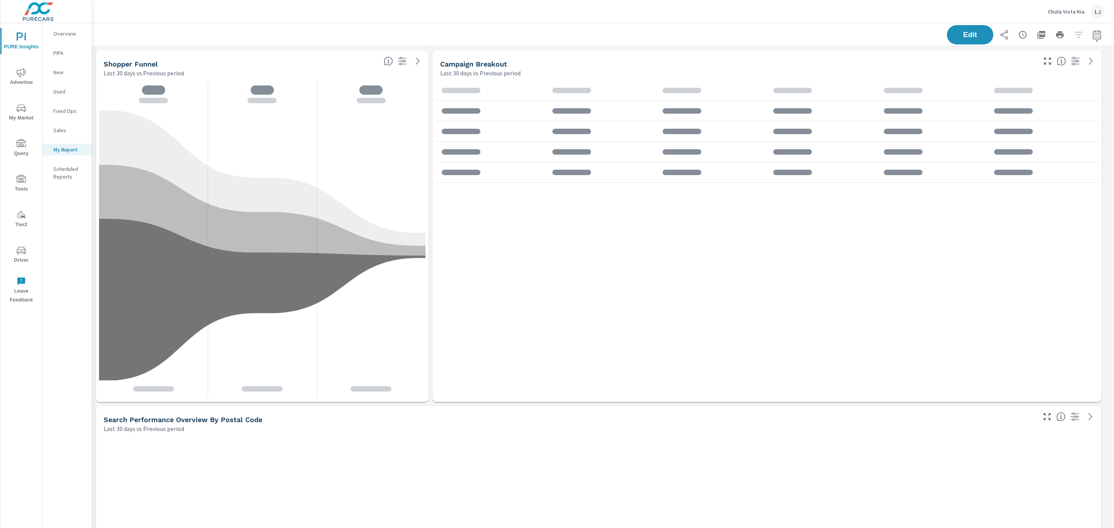
scroll to position [1179, 1031]
click at [27, 258] on span "Driver" at bounding box center [21, 255] width 37 height 19
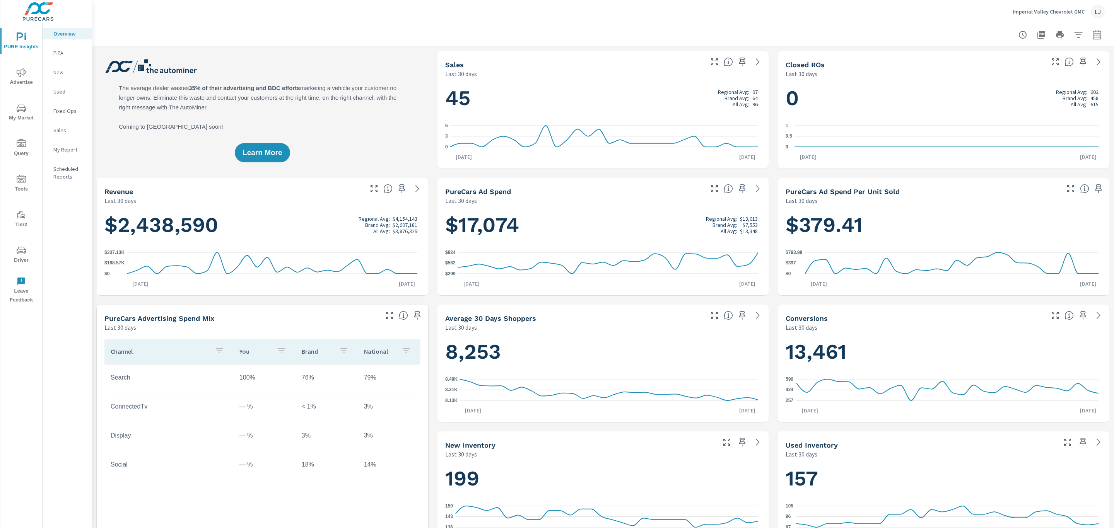
click at [26, 111] on icon "nav menu" at bounding box center [21, 108] width 9 height 9
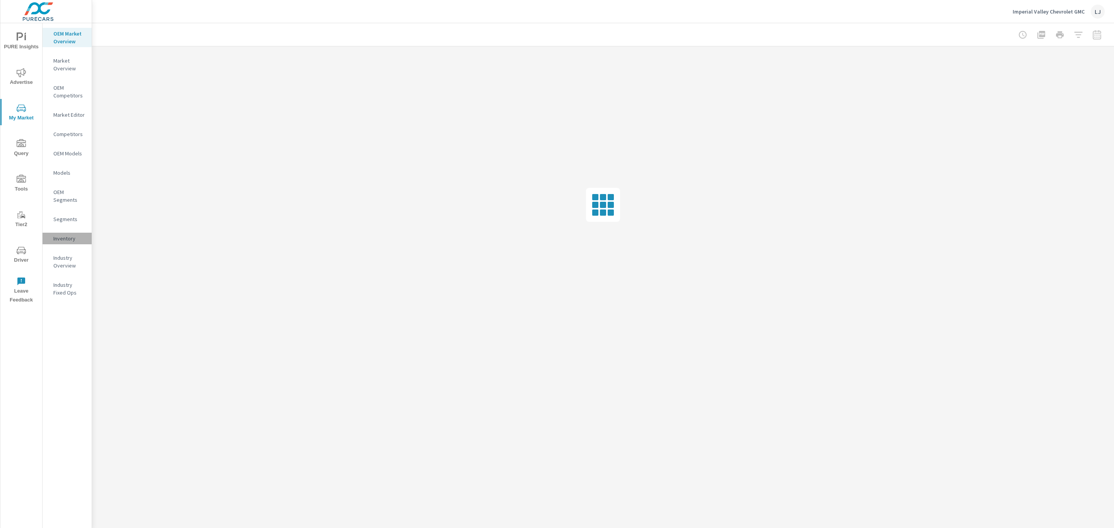
click at [67, 234] on div "Inventory" at bounding box center [67, 239] width 49 height 12
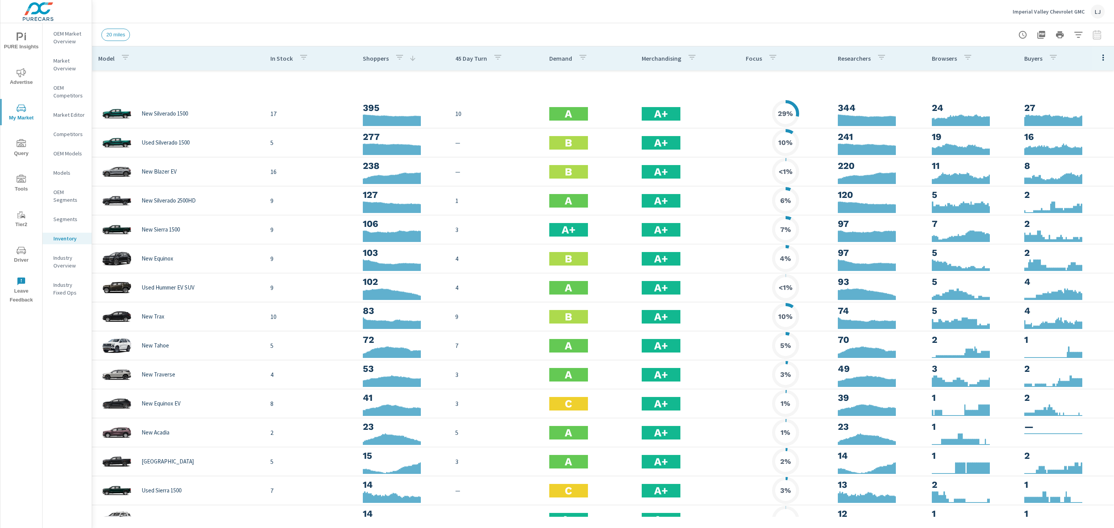
scroll to position [174, 0]
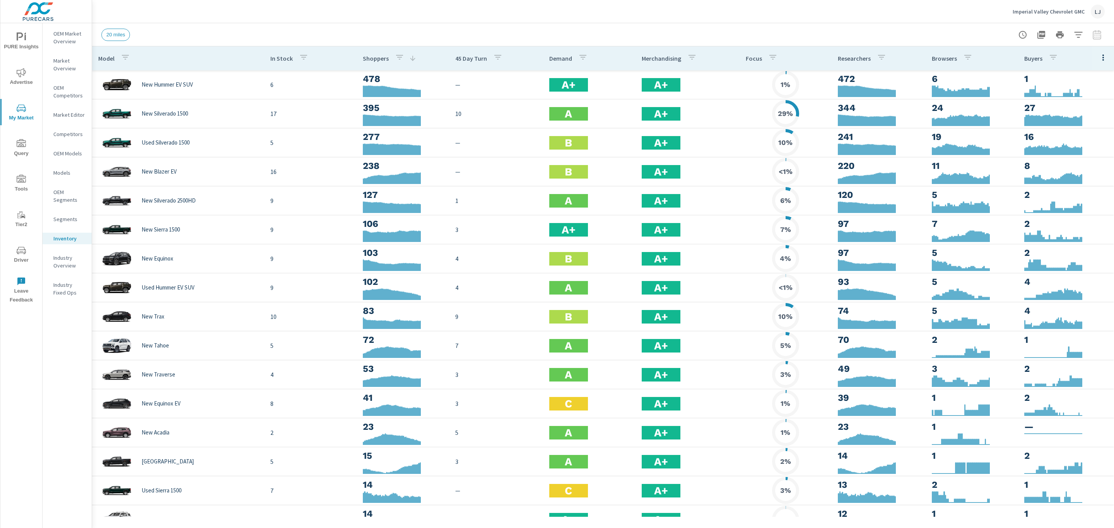
click at [1076, 35] on icon "button" at bounding box center [1078, 35] width 8 height 6
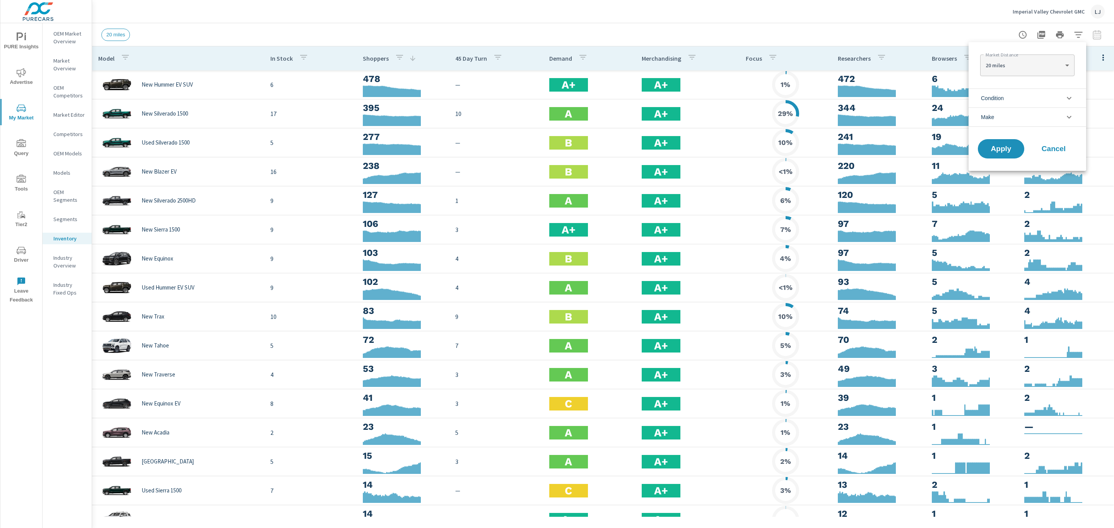
click at [1016, 104] on li "Condition" at bounding box center [1028, 98] width 118 height 19
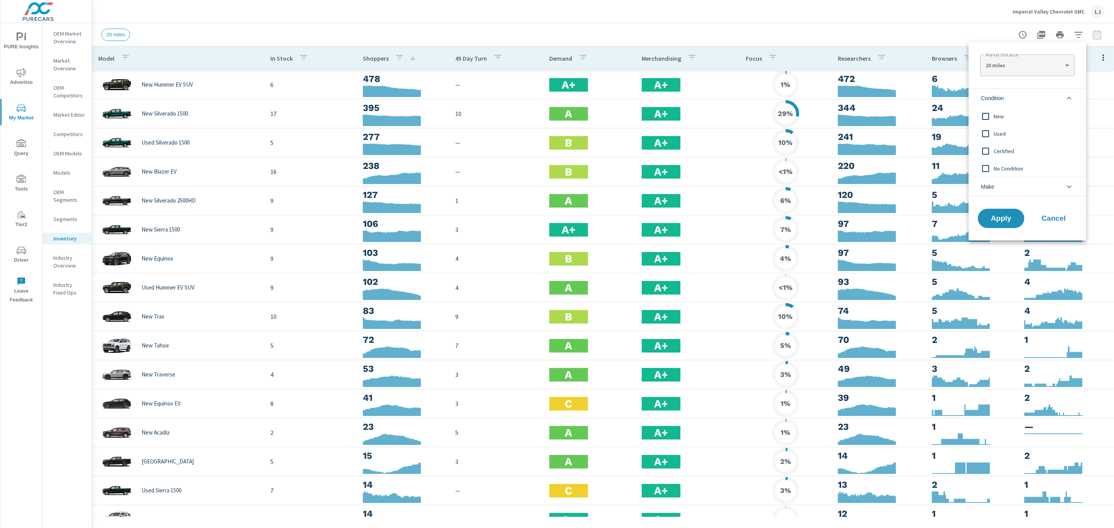
click at [996, 116] on span "New" at bounding box center [1036, 116] width 85 height 9
click at [1011, 223] on button "Apply" at bounding box center [1001, 218] width 48 height 20
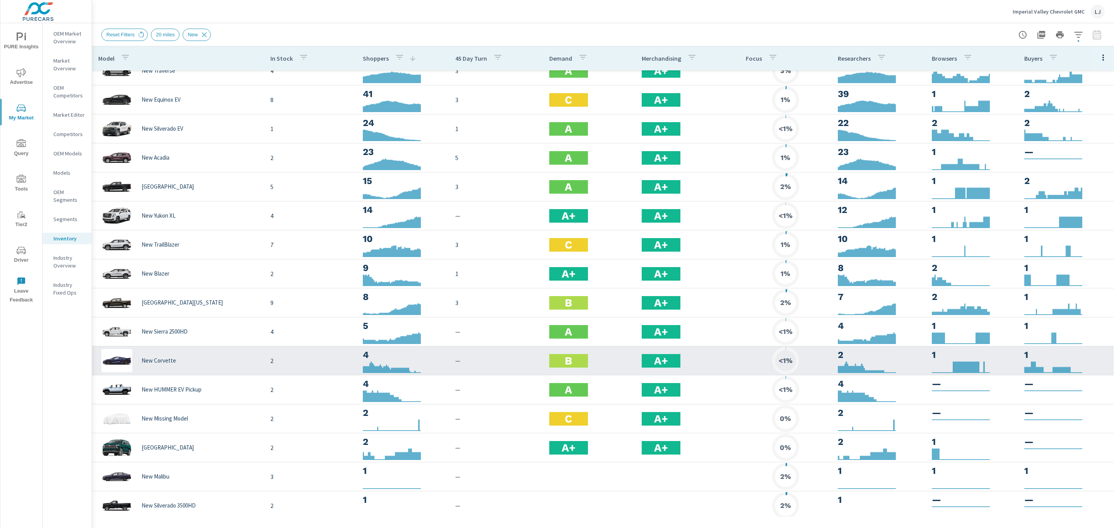
scroll to position [250, 0]
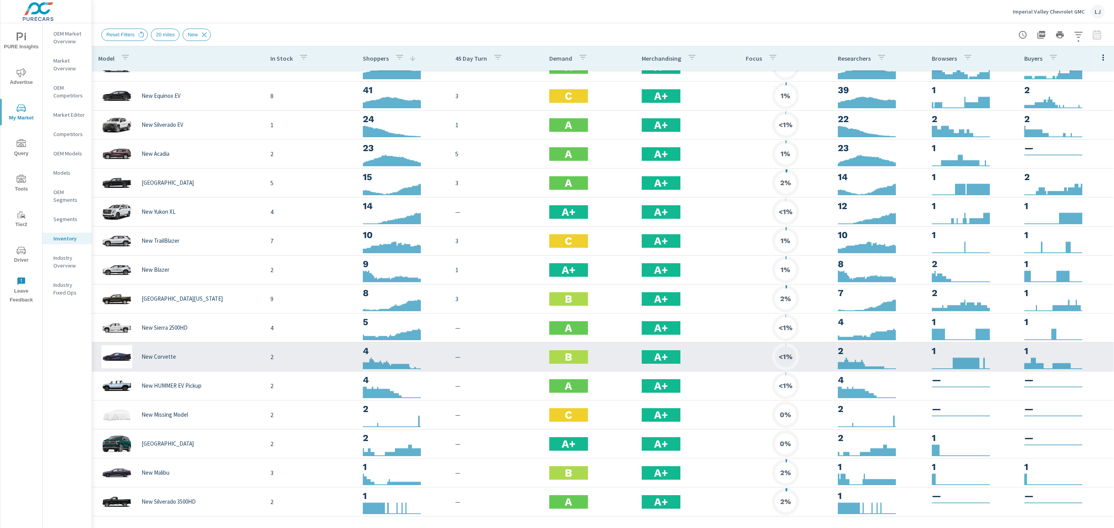
scroll to position [255, 0]
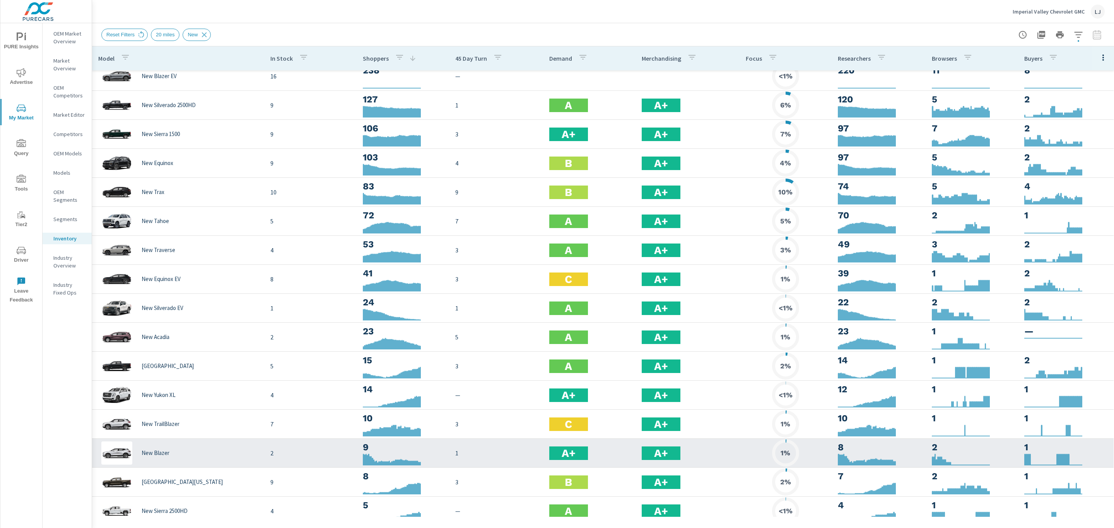
scroll to position [23, 0]
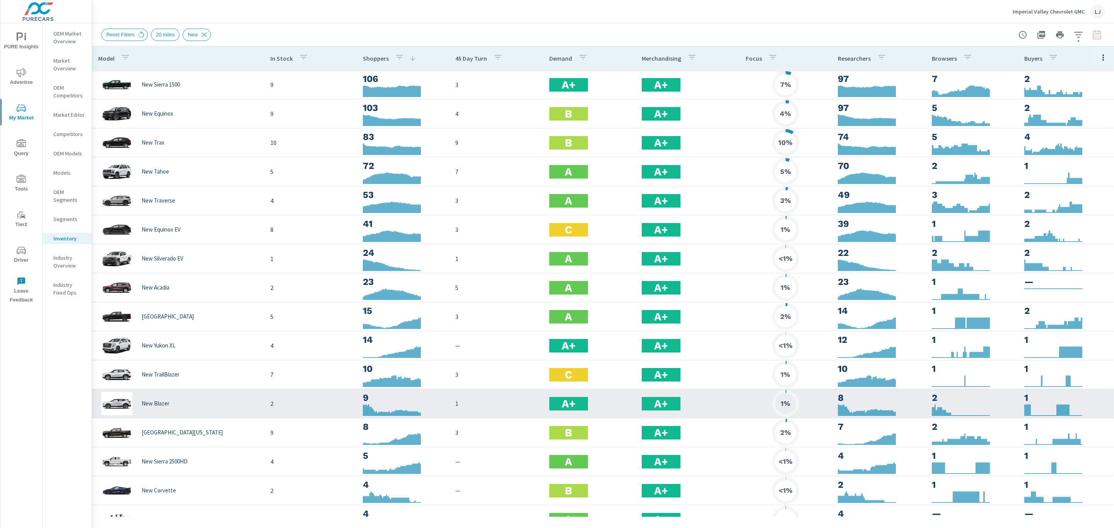
scroll to position [255, 0]
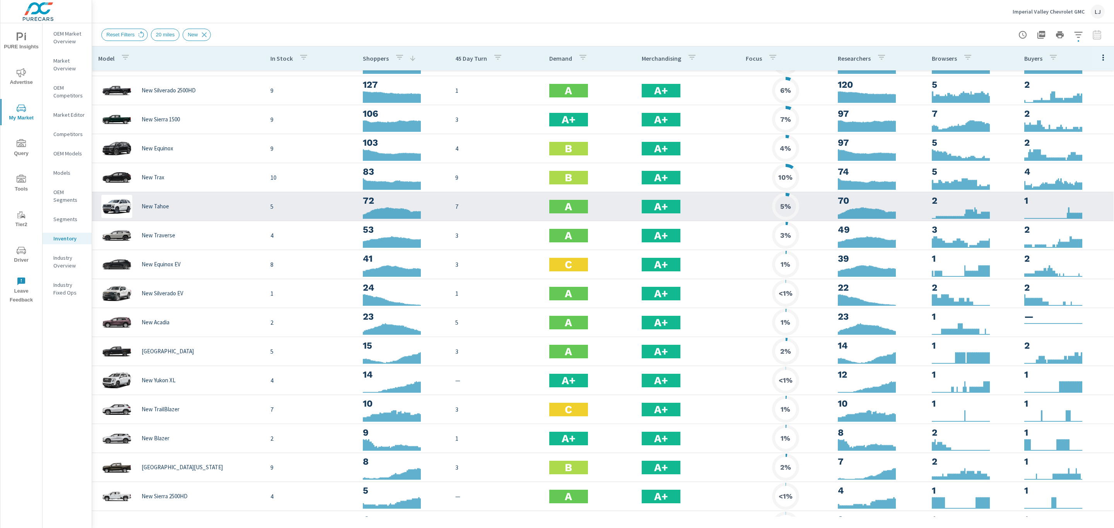
scroll to position [2, 0]
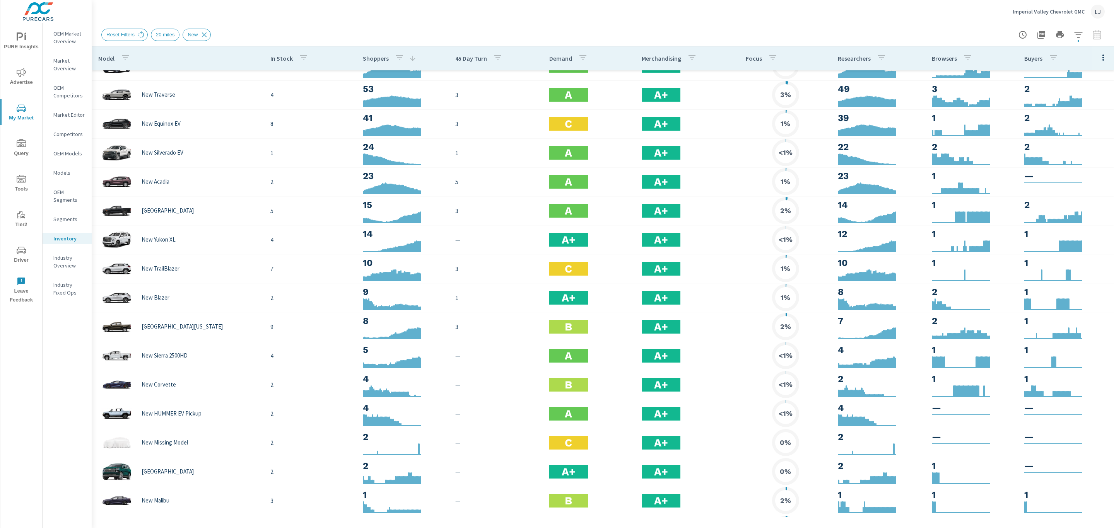
scroll to position [255, 0]
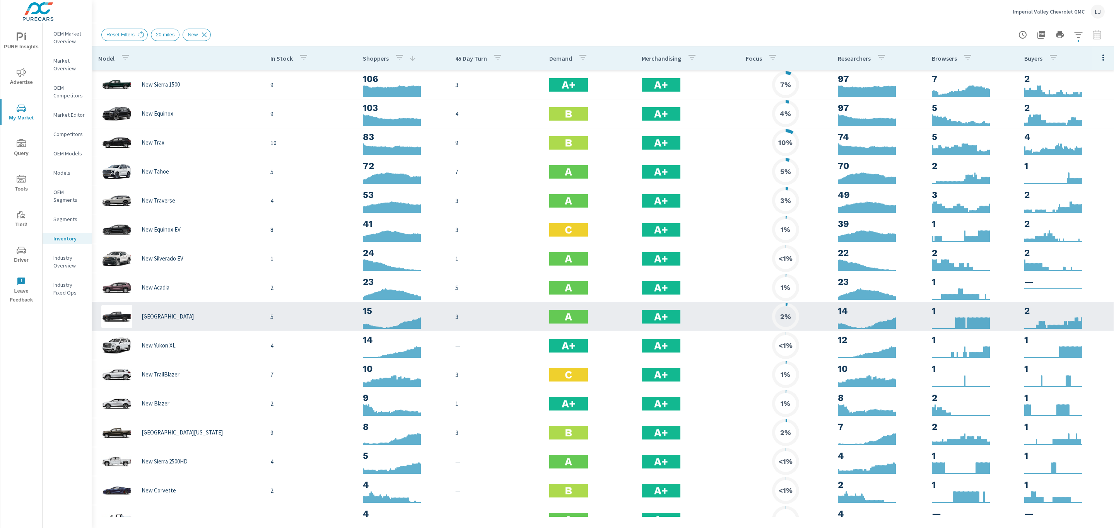
scroll to position [81, 0]
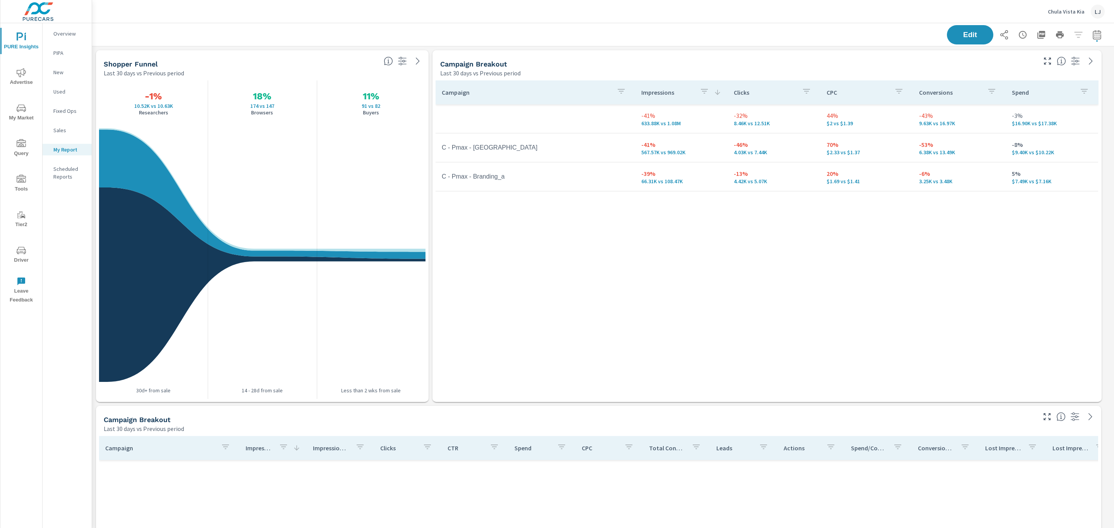
scroll to position [733, 1031]
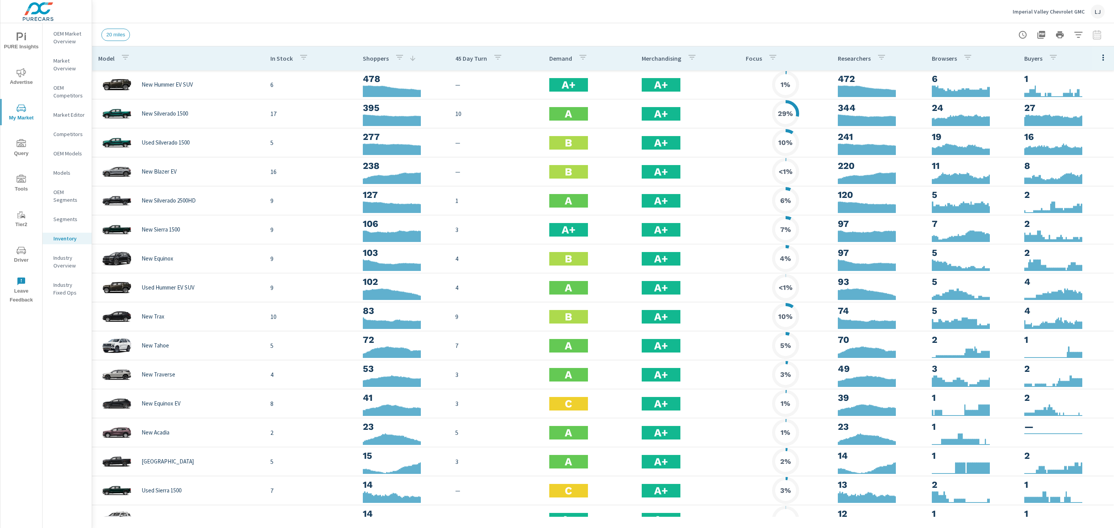
click at [1055, 15] on div "Imperial Valley Chevrolet GMC LJ" at bounding box center [1059, 12] width 92 height 14
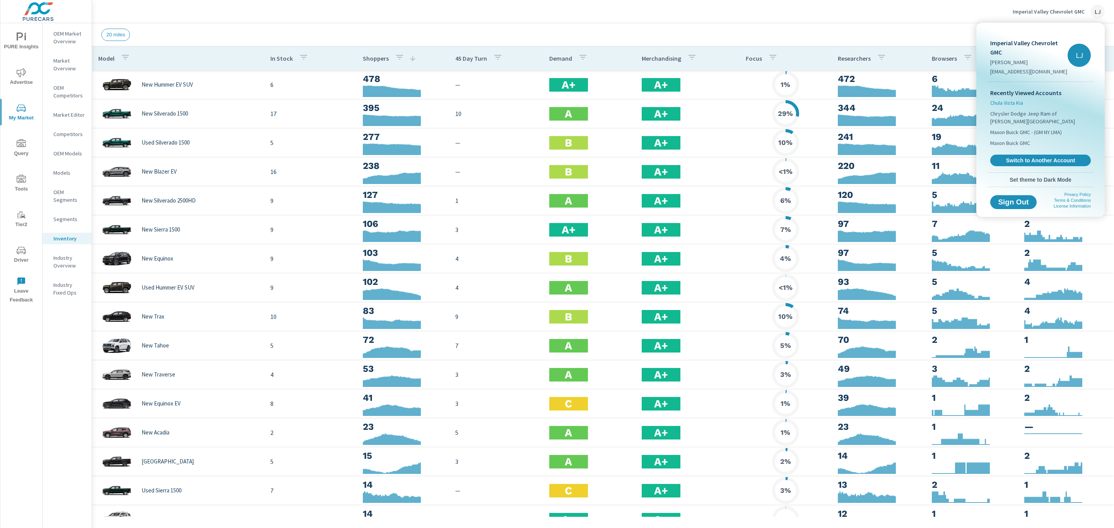
click at [1008, 104] on span "Chula Vista Kia" at bounding box center [1006, 103] width 33 height 8
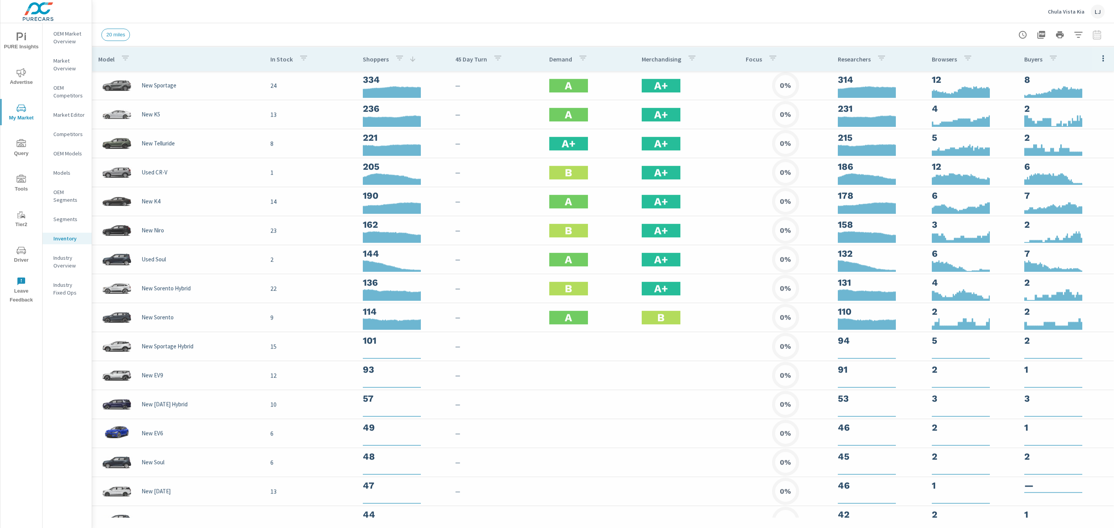
click at [19, 41] on icon "nav menu" at bounding box center [21, 36] width 9 height 9
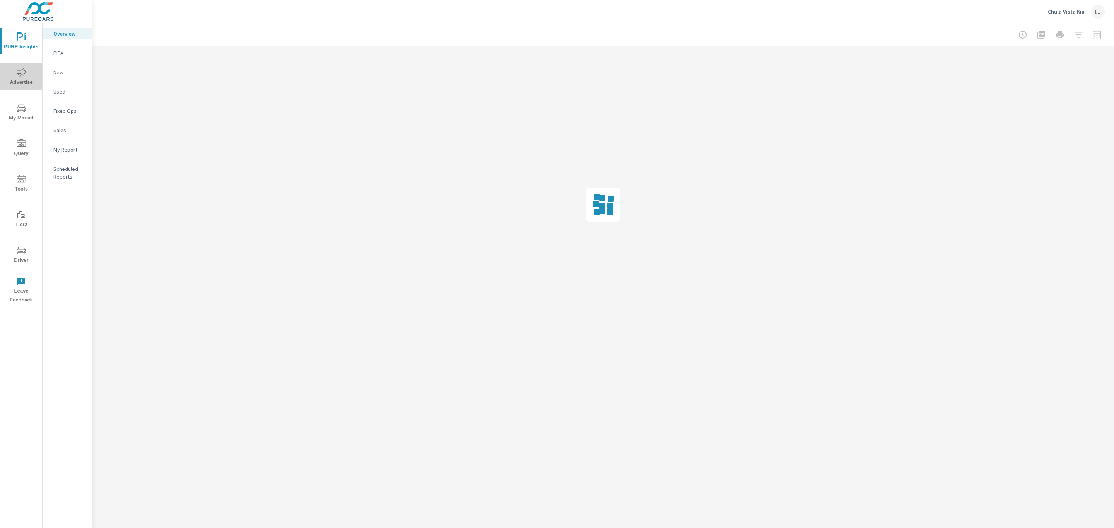
click at [27, 79] on span "Advertise" at bounding box center [21, 77] width 37 height 19
click at [18, 39] on icon "nav menu" at bounding box center [20, 36] width 7 height 8
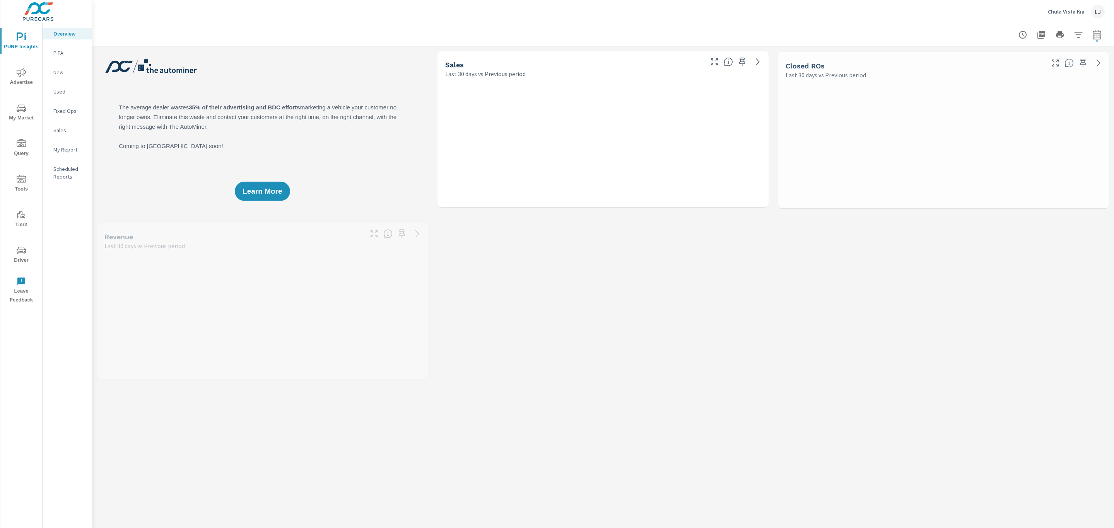
click at [71, 144] on div "My Report" at bounding box center [67, 150] width 49 height 12
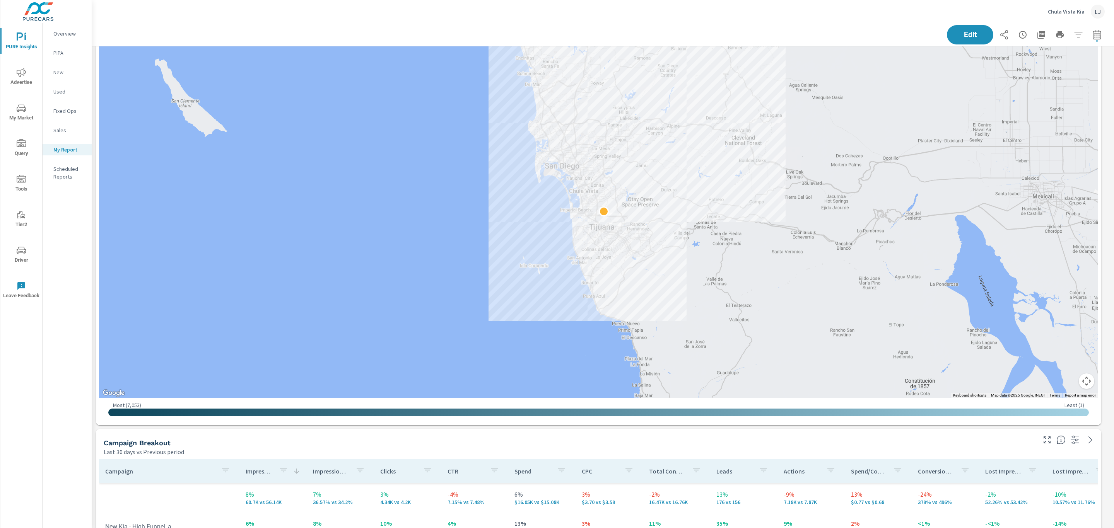
scroll to position [406, 0]
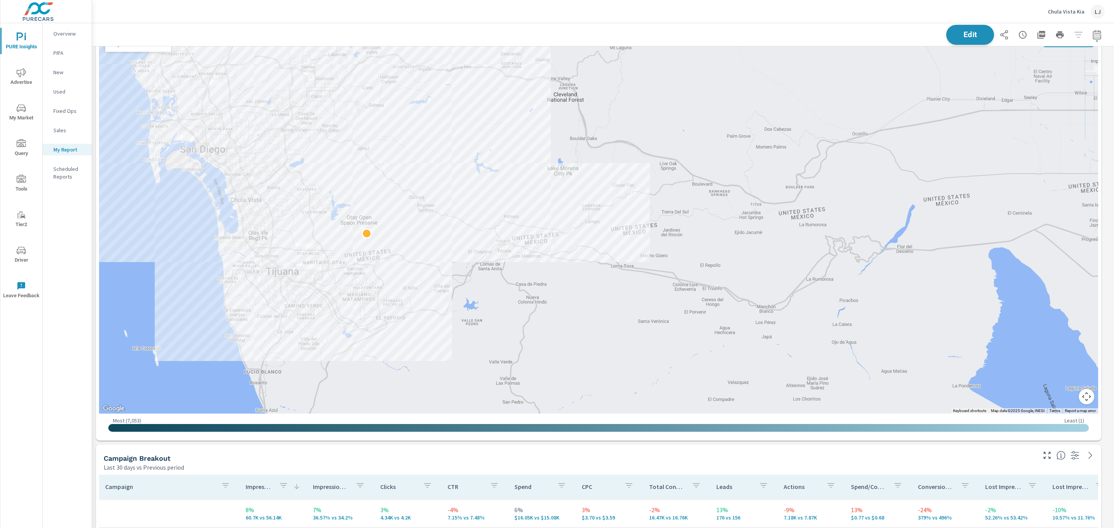
click at [954, 38] on span "Edit" at bounding box center [970, 34] width 32 height 7
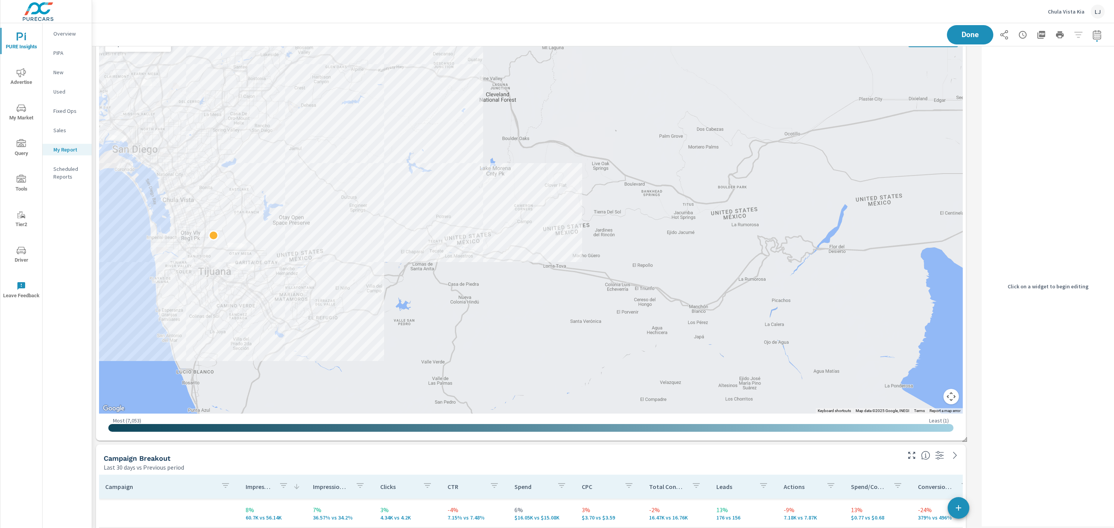
scroll to position [1179, 896]
click at [959, 80] on div at bounding box center [531, 222] width 864 height 384
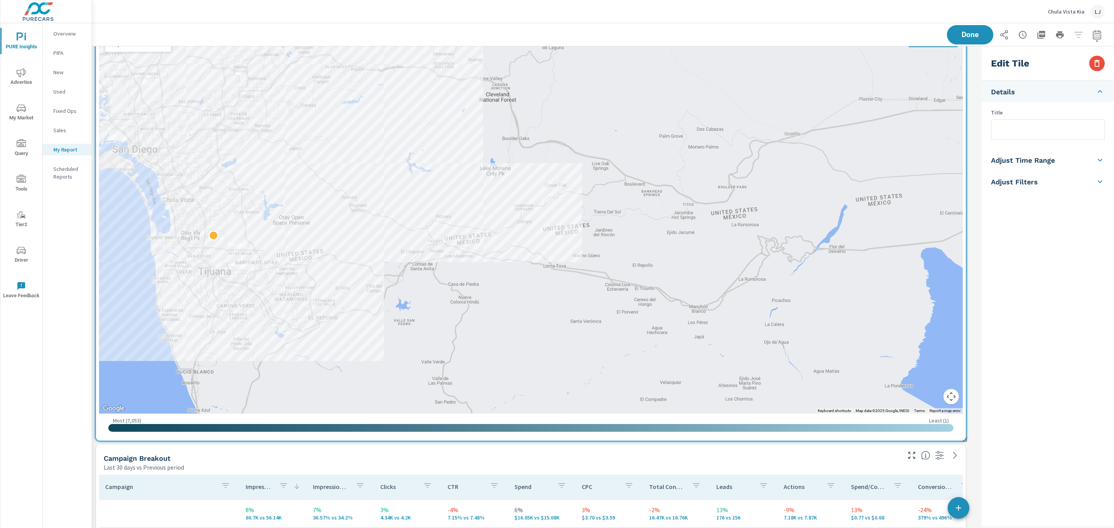
click at [1091, 57] on div "Edit Tile" at bounding box center [1048, 63] width 132 height 34
click at [1103, 66] on button "button" at bounding box center [1096, 63] width 15 height 15
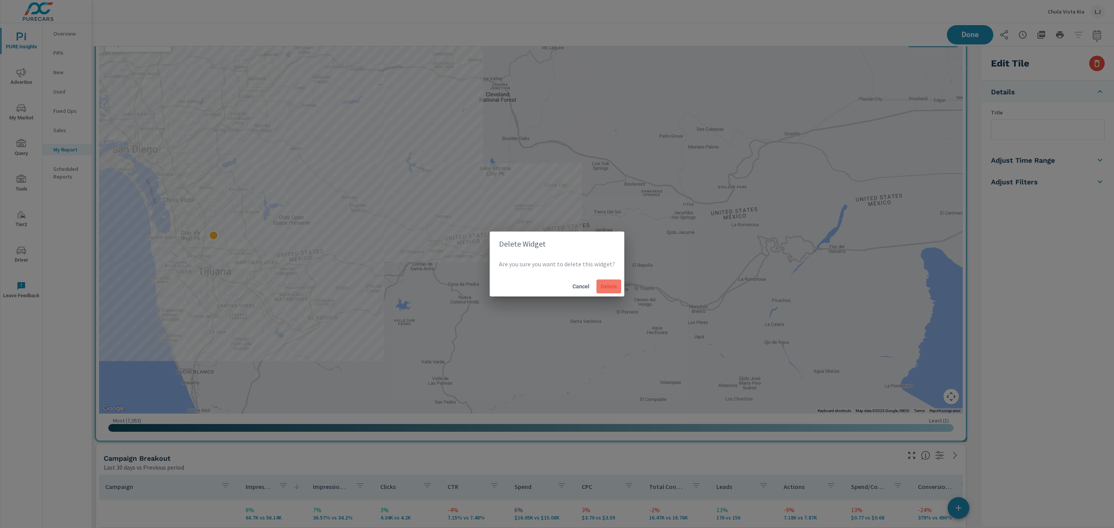
click at [605, 288] on span "Delete" at bounding box center [609, 286] width 19 height 7
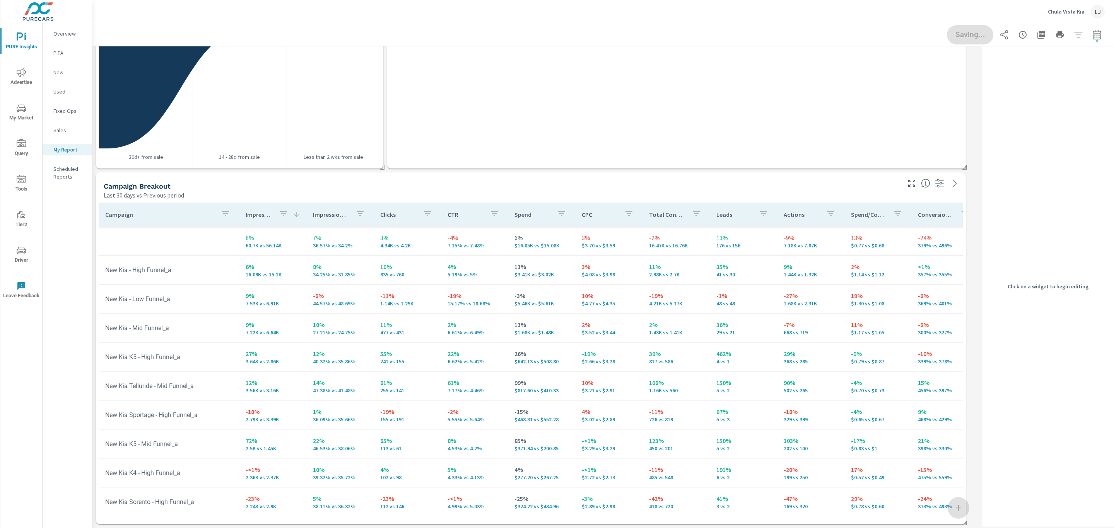
scroll to position [233, 0]
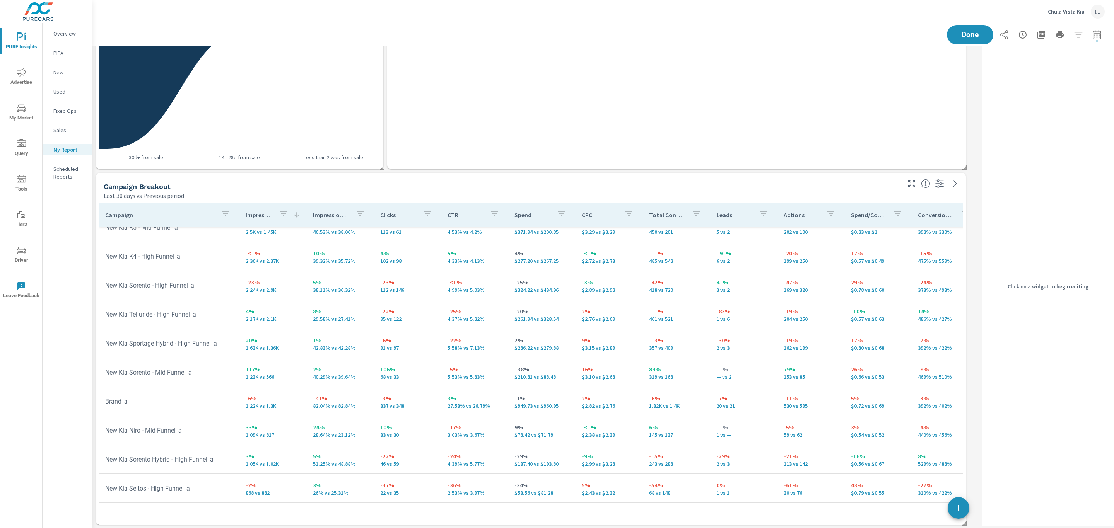
scroll to position [18, 0]
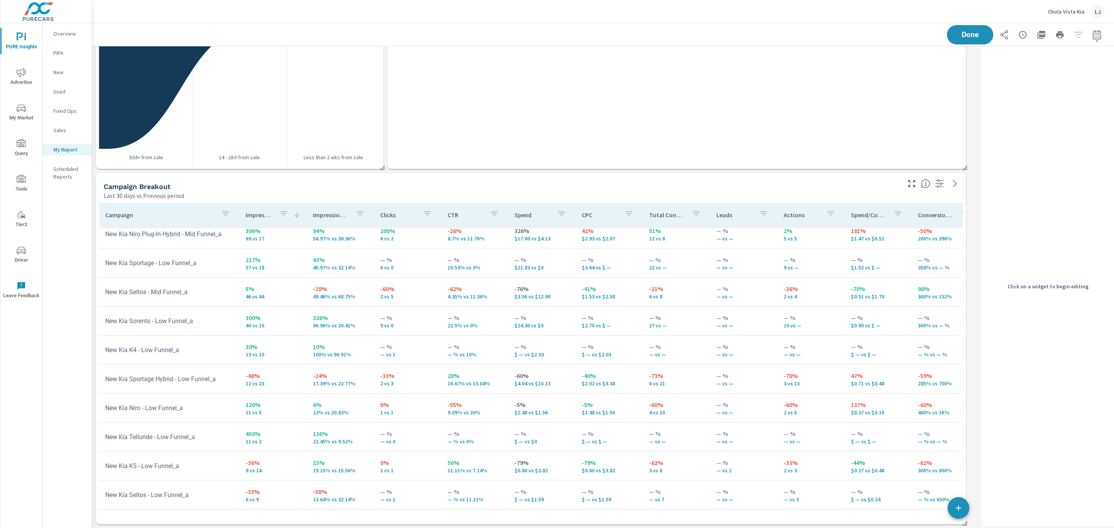
scroll to position [771, 0]
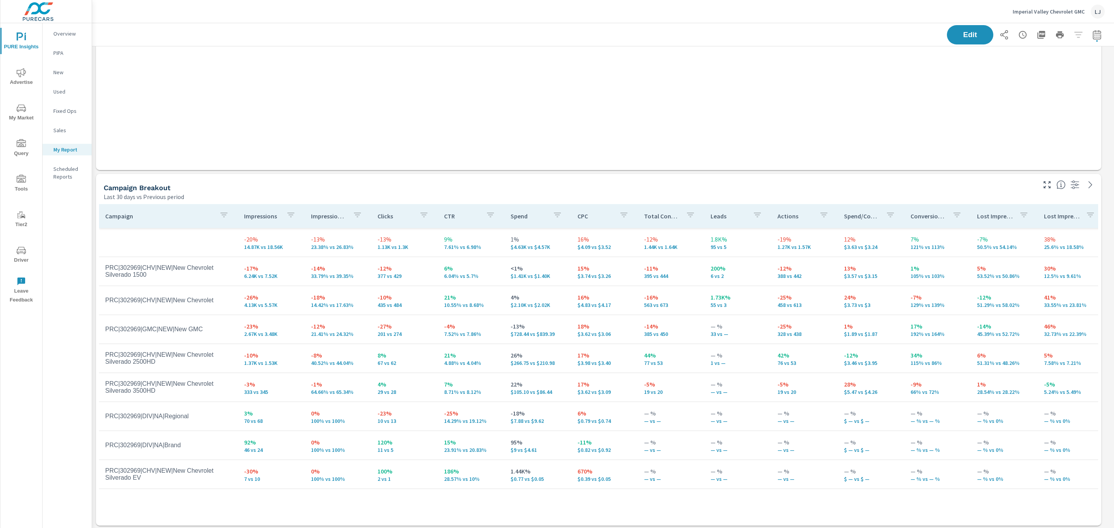
scroll to position [733, 1031]
drag, startPoint x: 1105, startPoint y: 285, endPoint x: 1110, endPoint y: 284, distance: 5.2
click at [1110, 284] on div "PURE Insights Report Imperial Valley Chevrolet GMC Report date range: [DATE] - …" at bounding box center [603, 275] width 1022 height 505
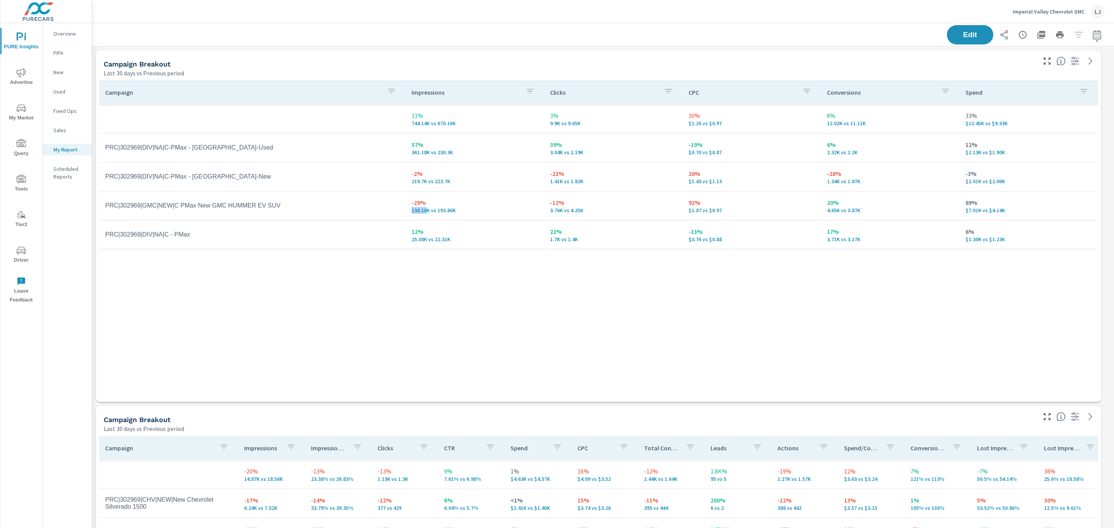
drag, startPoint x: 427, startPoint y: 213, endPoint x: 405, endPoint y: 210, distance: 22.6
click at [405, 210] on td "-29% 138.18K vs 193.86K" at bounding box center [474, 206] width 138 height 28
click at [219, 175] on td "PRC|302969|DIV|NA|C-PMax - [GEOGRAPHIC_DATA]-New" at bounding box center [252, 176] width 306 height 19
click at [1089, 41] on button "button" at bounding box center [1096, 34] width 15 height 15
select select "Last 30 days"
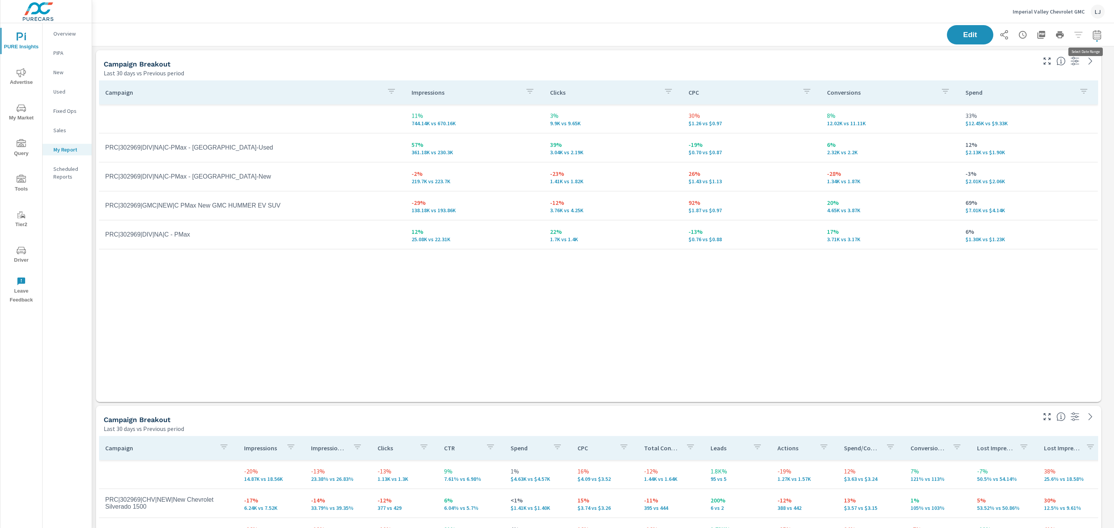
select select "Previous period"
click at [1049, 60] on select "Custom [DATE] Last week Last 7 days Last 14 days Last 30 days Last 45 days Last…" at bounding box center [1026, 66] width 77 height 15
click at [988, 59] on select "Custom [DATE] Last week Last 7 days Last 14 days Last 30 days Last 45 days Last…" at bounding box center [1026, 66] width 77 height 15
select select "Last 14 days"
click at [1015, 129] on span "Apply" at bounding box center [1009, 130] width 32 height 7
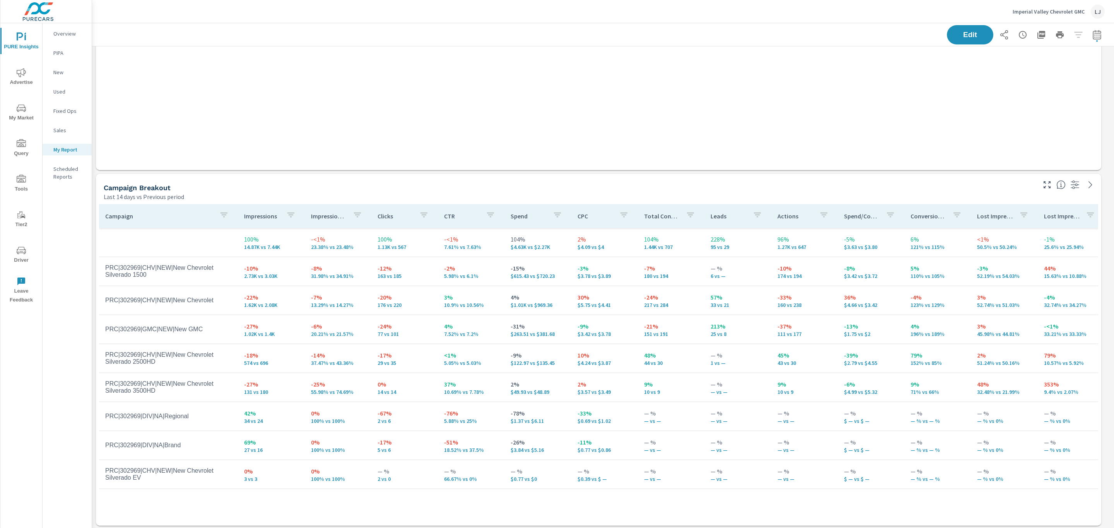
scroll to position [233, 0]
click at [1092, 36] on icon "button" at bounding box center [1096, 34] width 9 height 9
select select "Last 14 days"
select select "Previous period"
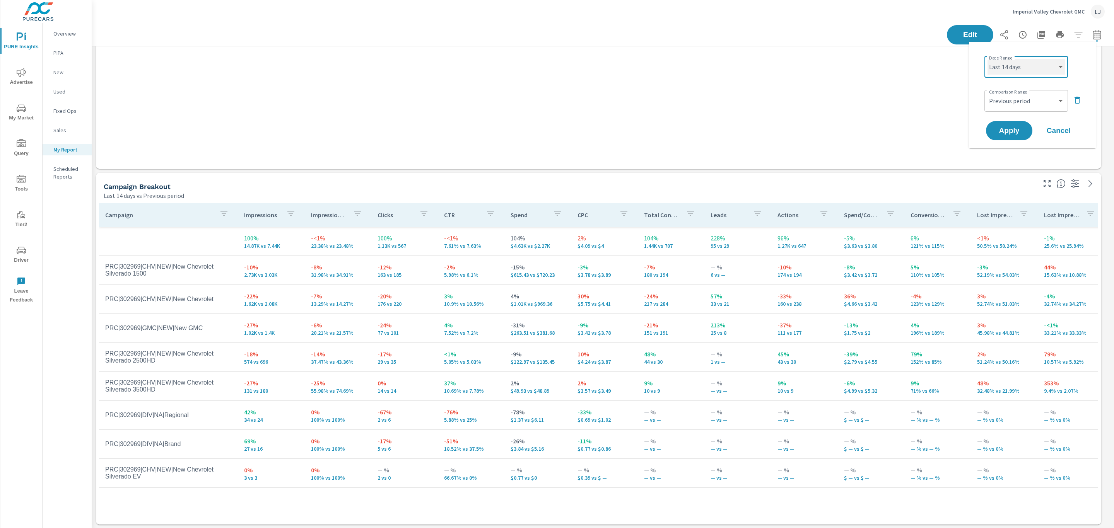
click at [1030, 69] on select "Custom [DATE] Last week Last 7 days Last 14 days Last 30 days Last 45 days Last…" at bounding box center [1026, 66] width 77 height 15
click at [988, 59] on select "Custom [DATE] Last week Last 7 days Last 14 days Last 30 days Last 45 days Last…" at bounding box center [1026, 66] width 77 height 15
select select "Last 30 days"
click at [1009, 140] on button "Apply" at bounding box center [1009, 131] width 48 height 20
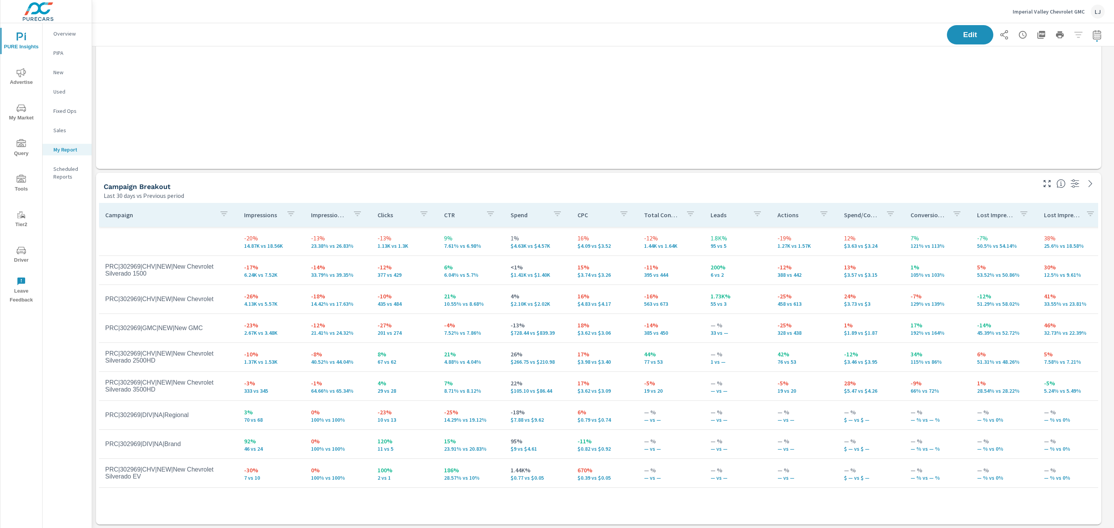
scroll to position [733, 1031]
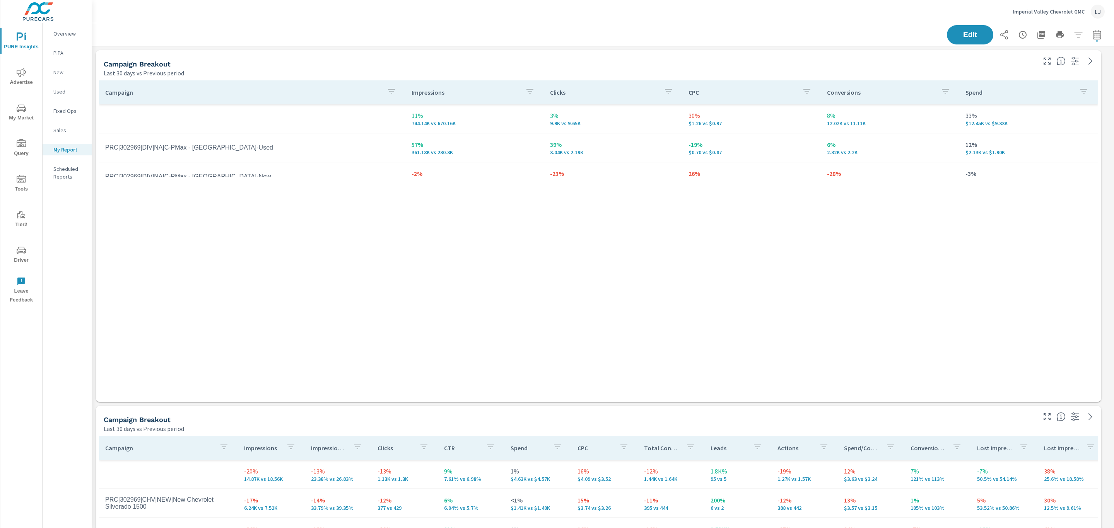
scroll to position [733, 1031]
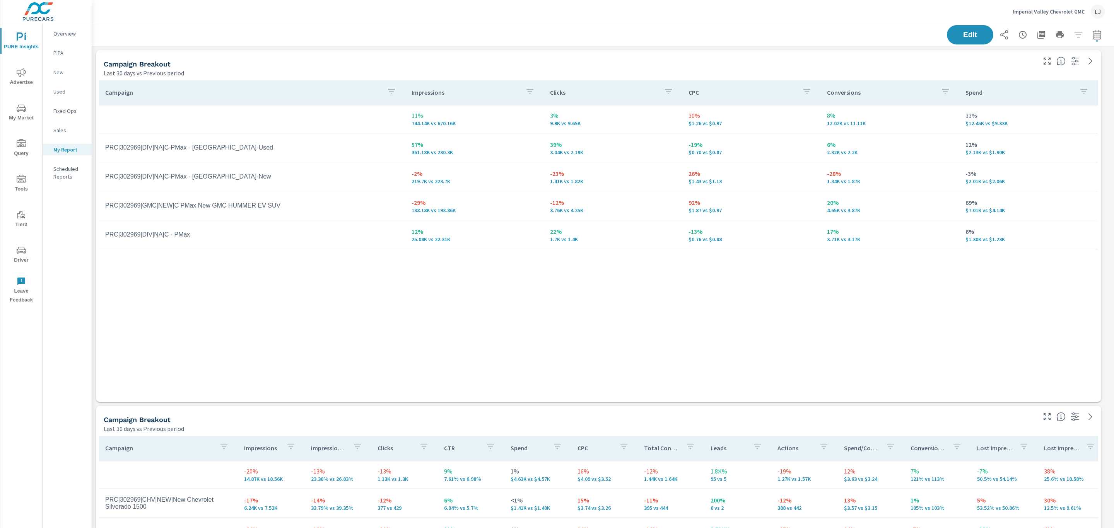
click at [1066, 12] on p "Imperial Valley Chevrolet GMC" at bounding box center [1049, 11] width 72 height 7
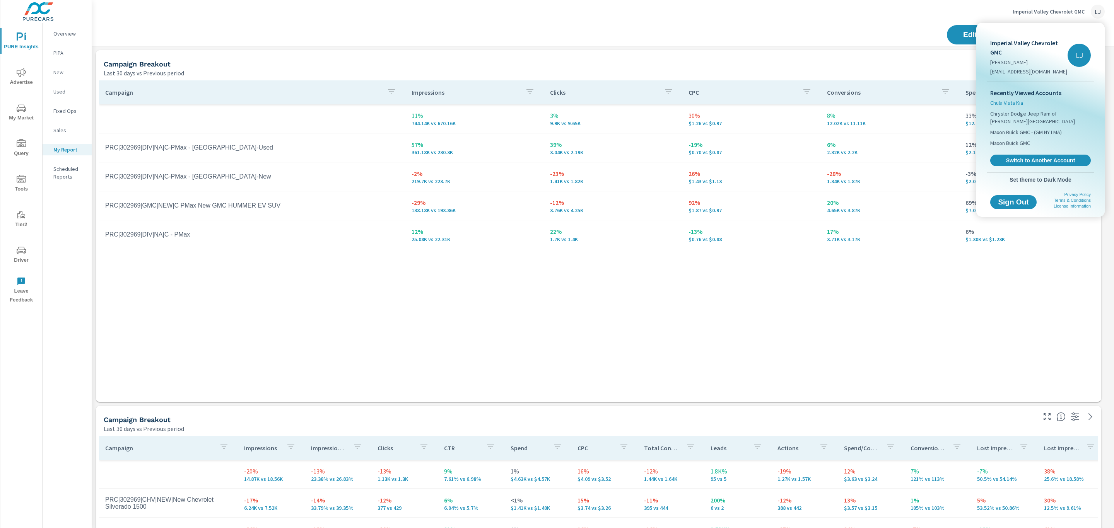
click at [1017, 101] on span "Chula Vista Kia" at bounding box center [1006, 103] width 33 height 8
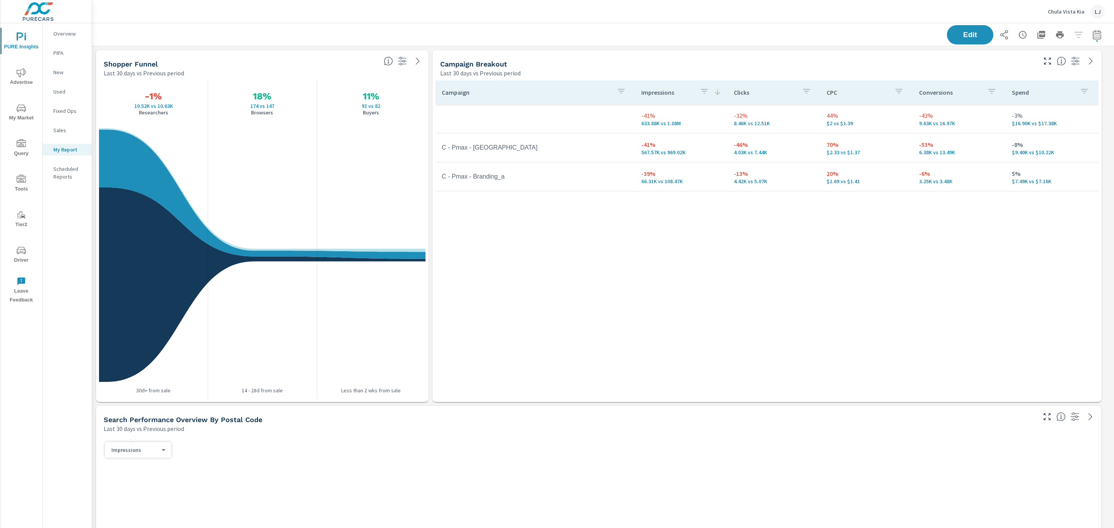
scroll to position [1179, 1031]
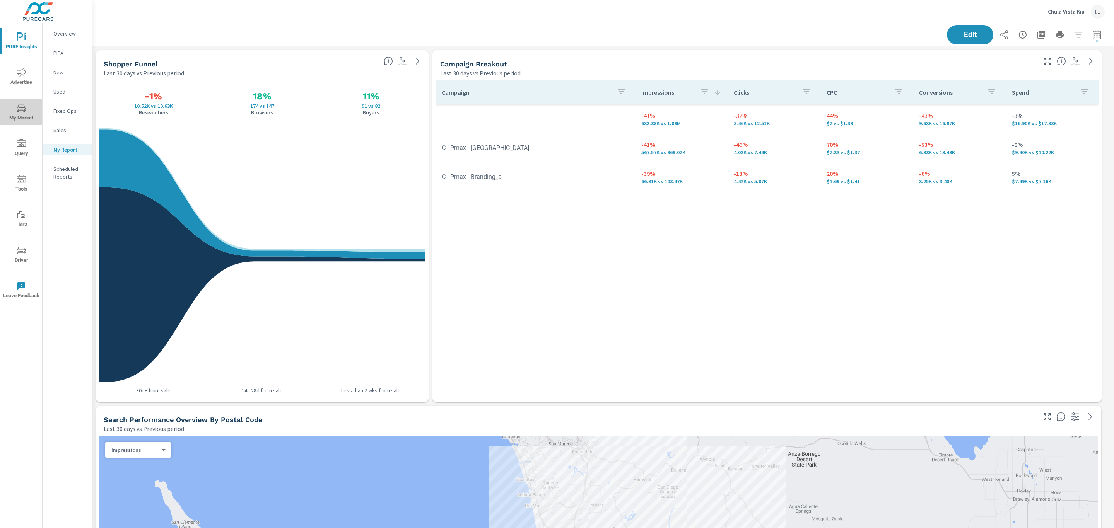
click at [29, 100] on button "My Market" at bounding box center [21, 112] width 42 height 26
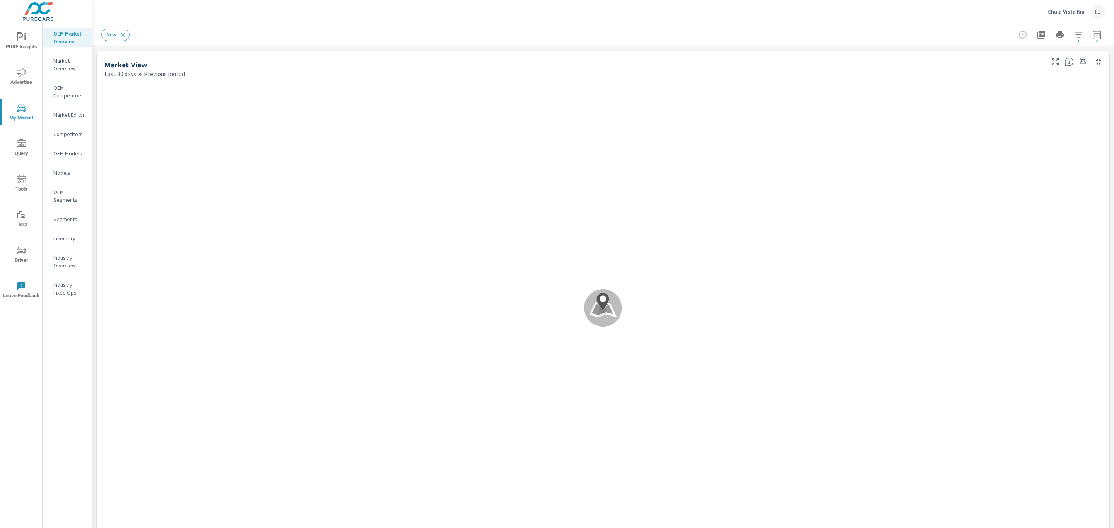
click at [67, 233] on div "Inventory" at bounding box center [67, 239] width 49 height 12
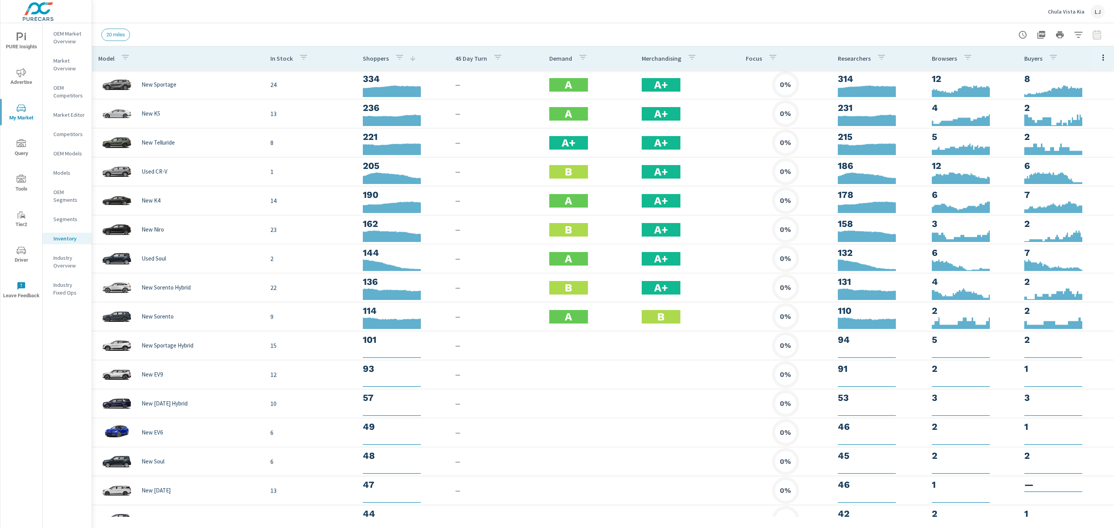
click at [1074, 35] on icon "button" at bounding box center [1078, 34] width 9 height 9
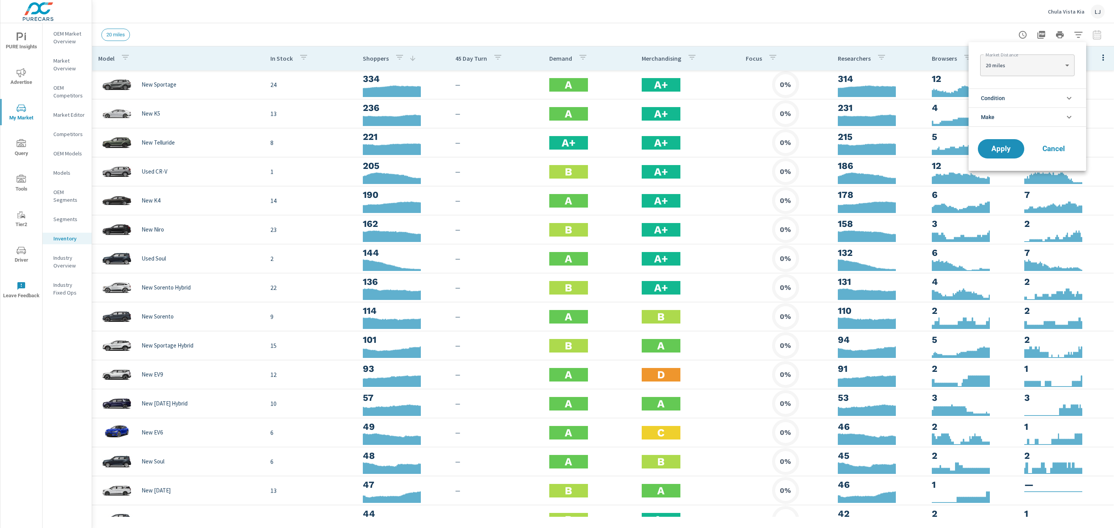
click at [1053, 96] on li "Condition" at bounding box center [1028, 98] width 118 height 19
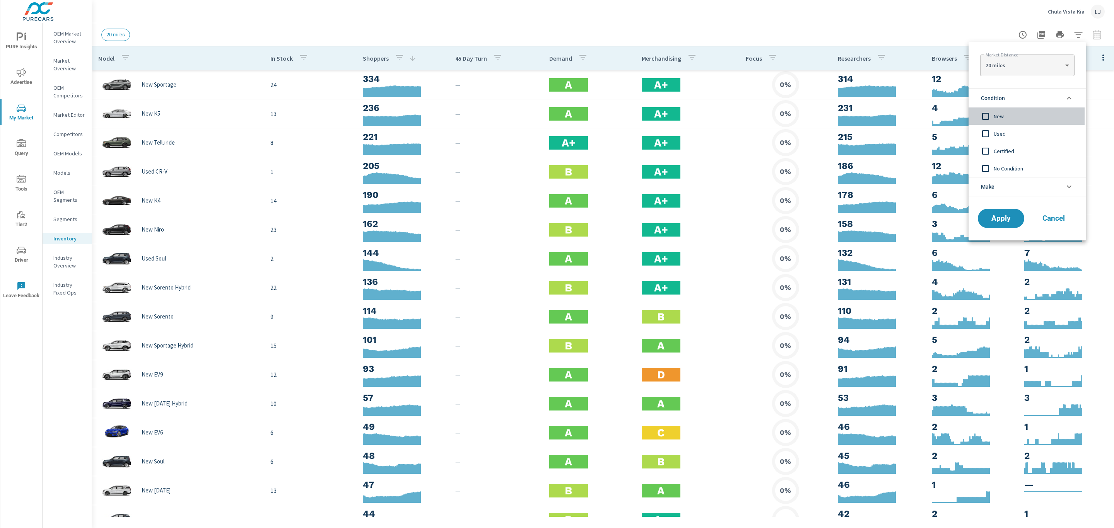
click at [991, 116] on input "filter options" at bounding box center [985, 116] width 16 height 16
click at [995, 220] on span "Apply" at bounding box center [1001, 218] width 32 height 7
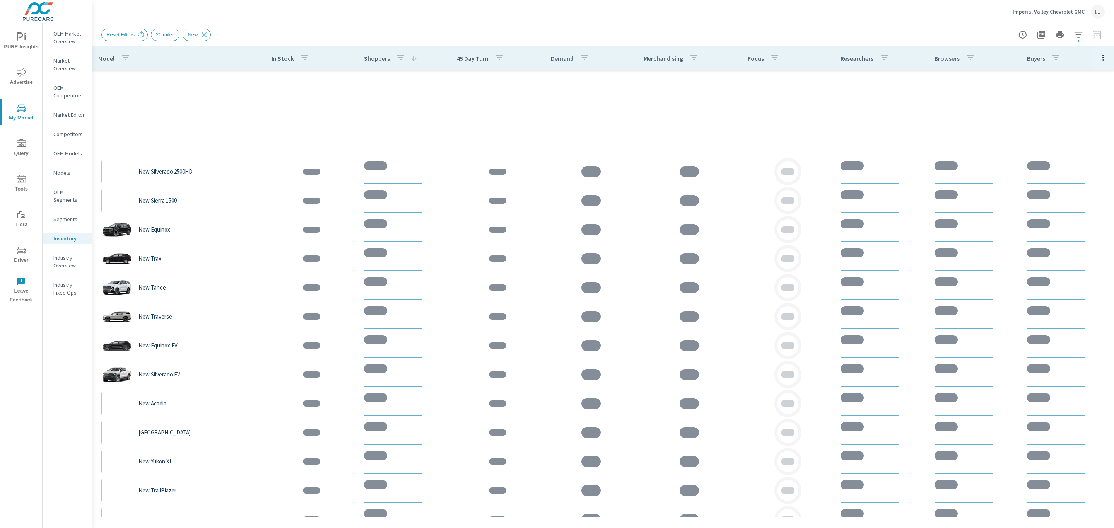
scroll to position [232, 0]
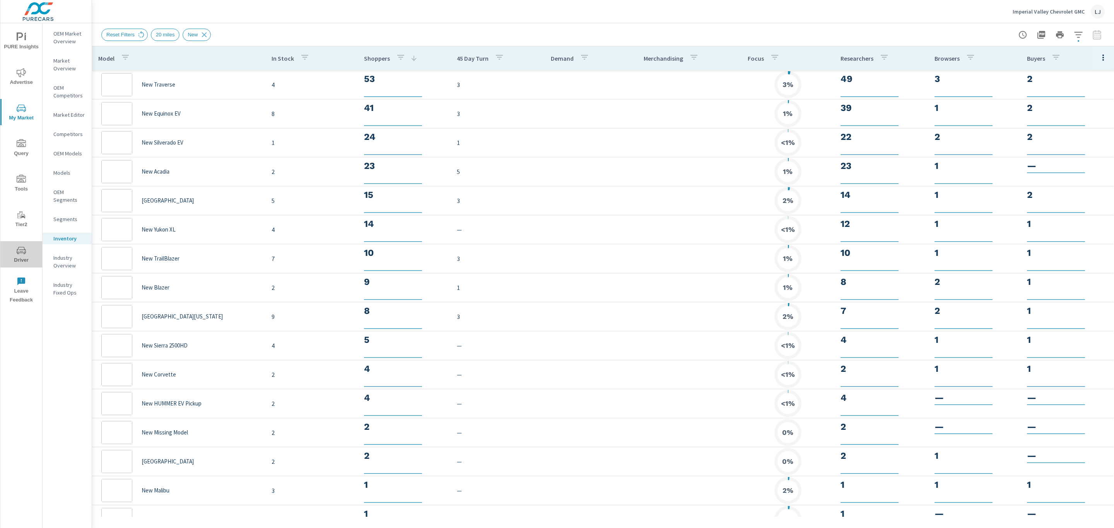
click at [22, 255] on icon "nav menu" at bounding box center [21, 250] width 9 height 9
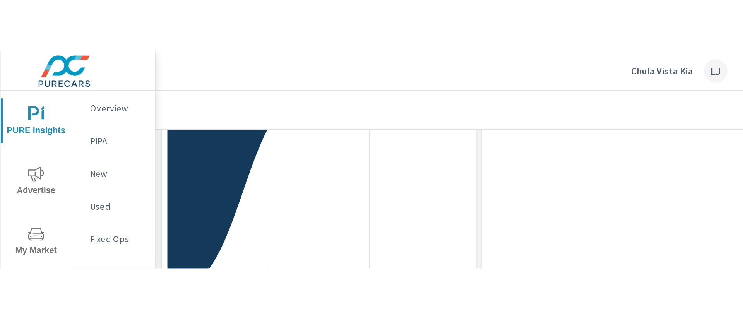
scroll to position [734, 660]
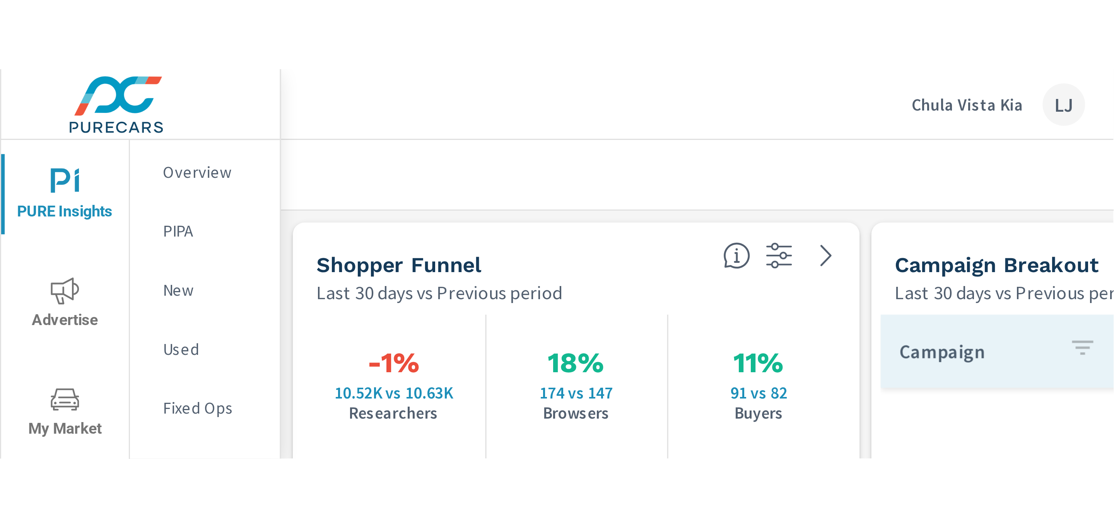
scroll to position [4, 4]
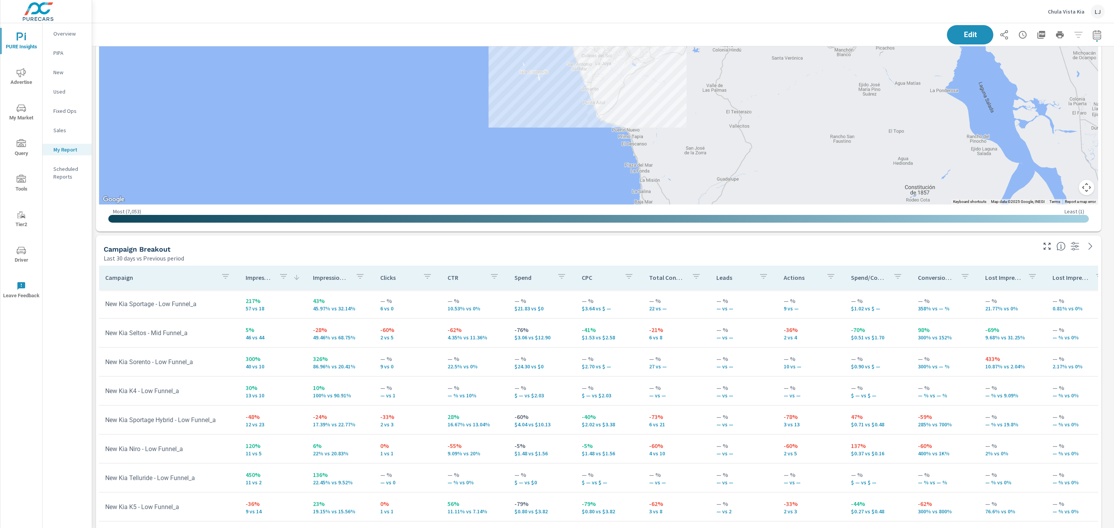
scroll to position [678, 0]
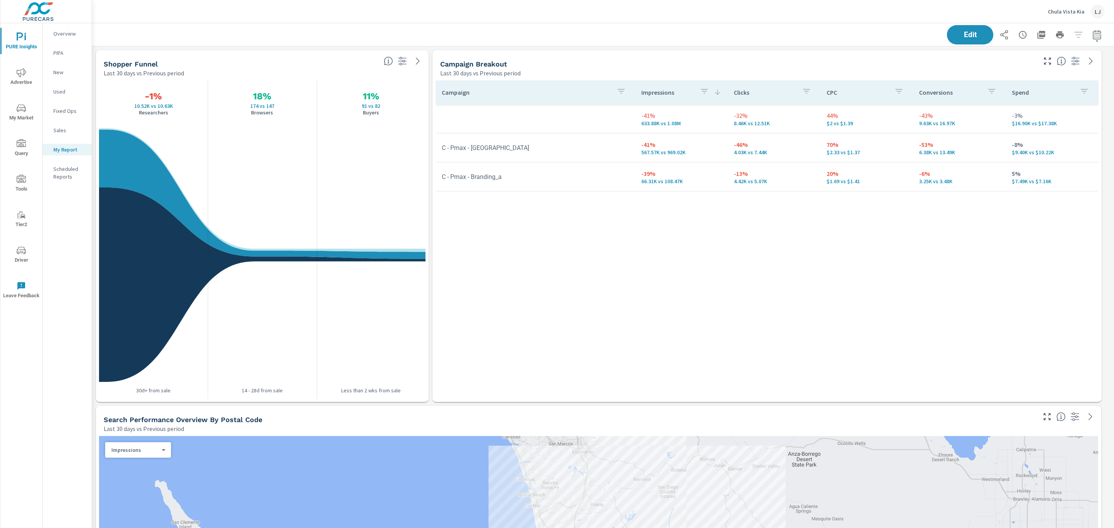
drag, startPoint x: 1104, startPoint y: 136, endPoint x: 1112, endPoint y: 144, distance: 11.2
click at [1112, 144] on div "PURE Insights Report Chula Vista Kia Report date range: [DATE] - [DATE] vs [DAT…" at bounding box center [603, 275] width 1022 height 505
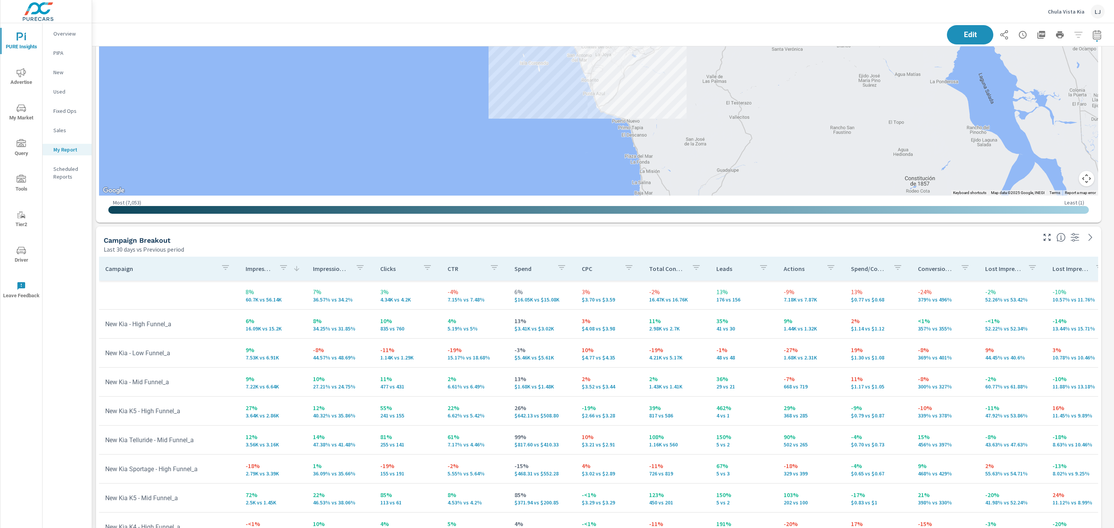
scroll to position [678, 0]
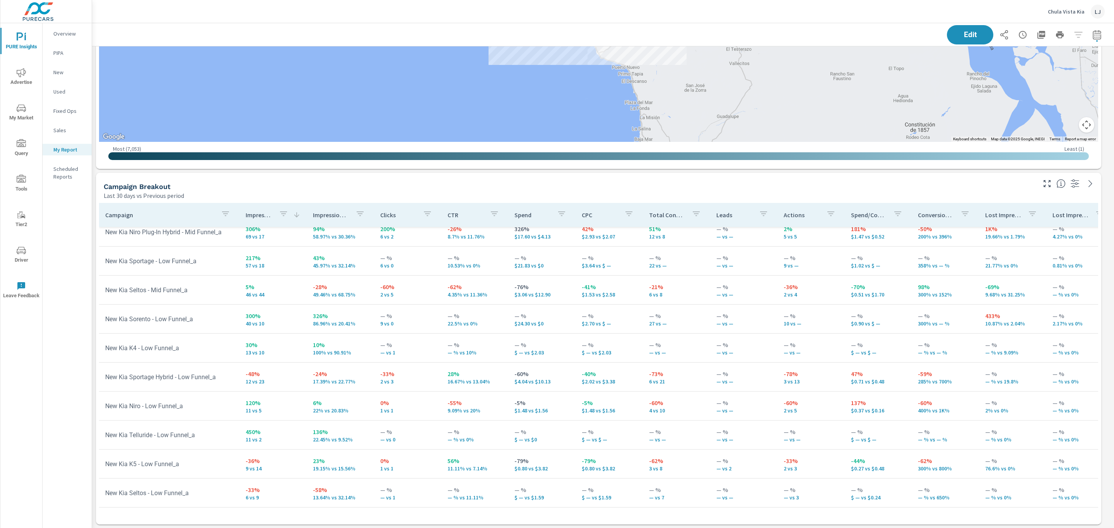
scroll to position [771, 0]
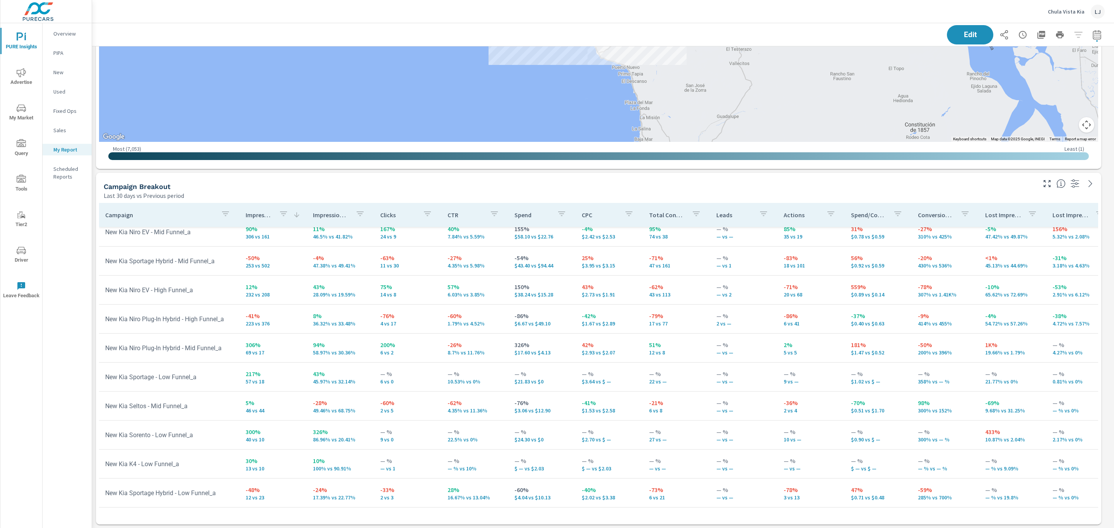
scroll to position [614, 0]
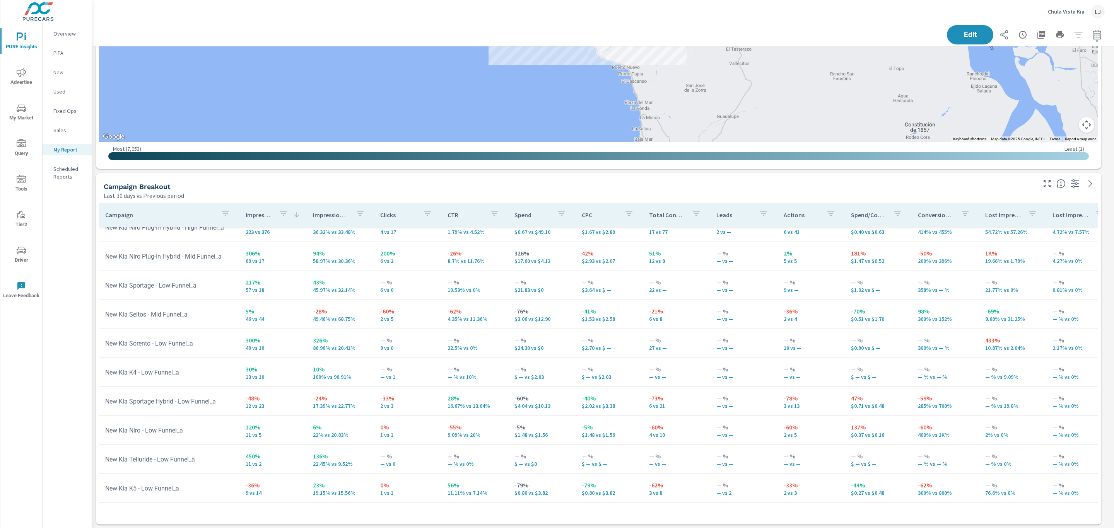
scroll to position [708, 0]
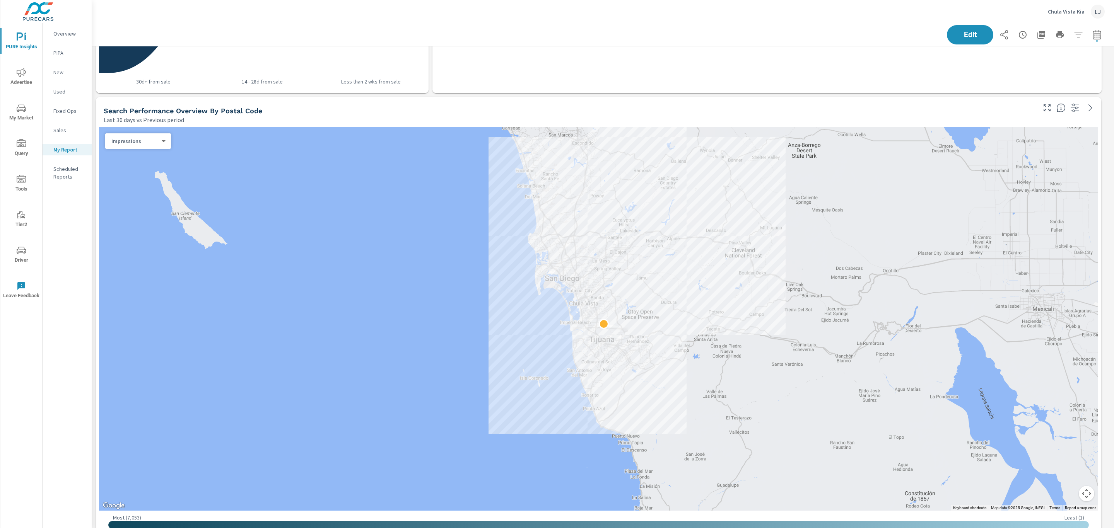
scroll to position [301, 0]
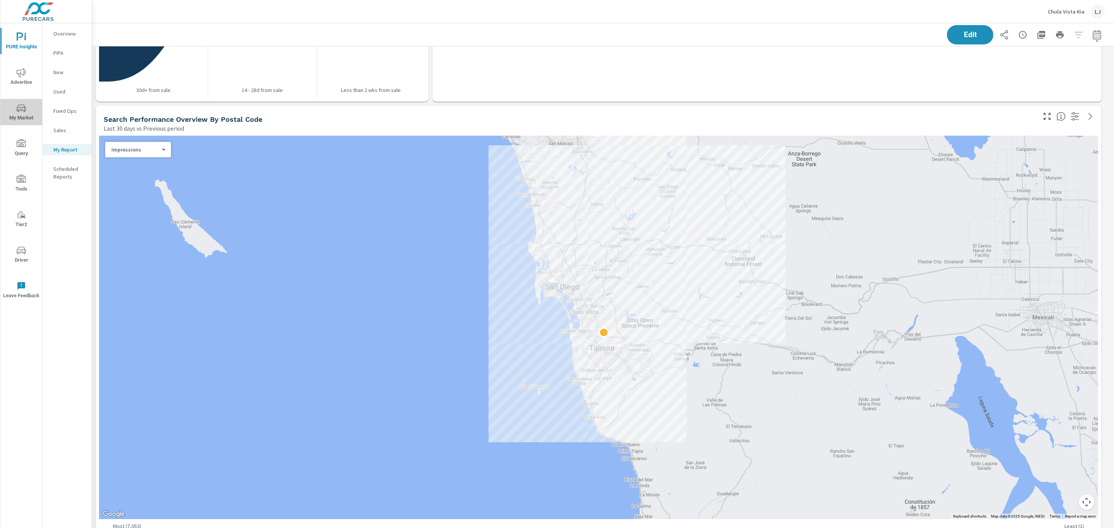
click at [27, 112] on span "My Market" at bounding box center [21, 113] width 37 height 19
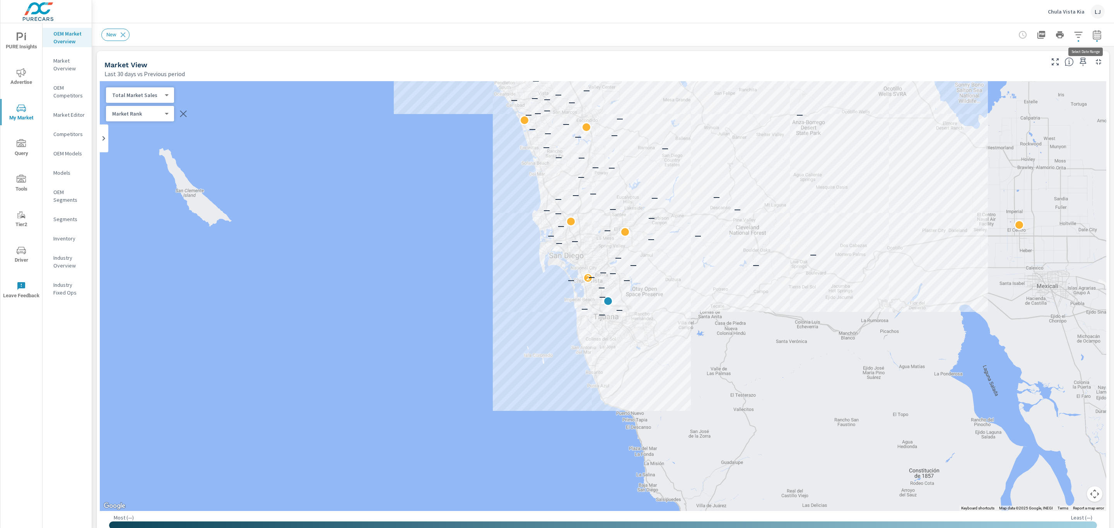
click at [1092, 32] on icon "button" at bounding box center [1096, 34] width 9 height 9
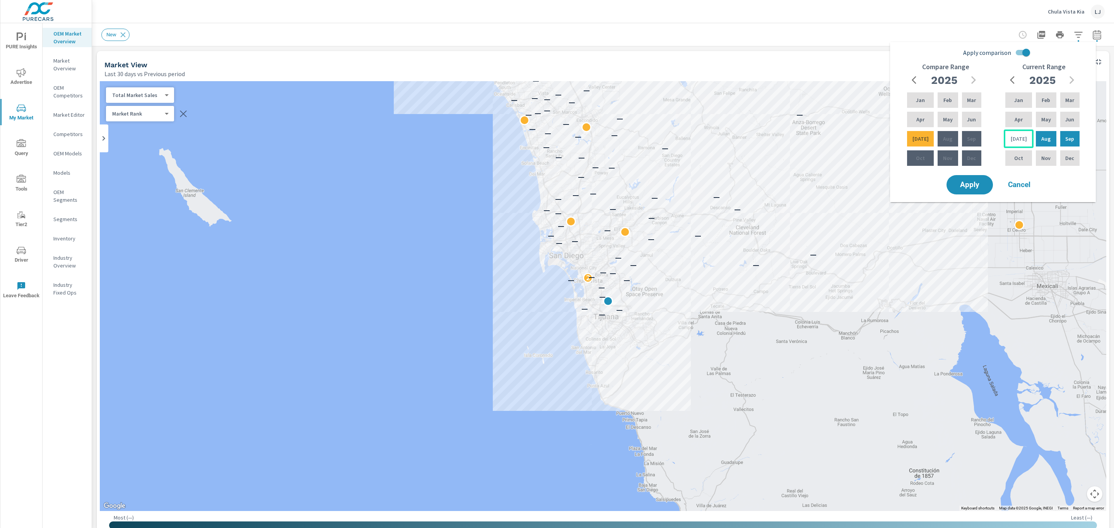
click at [1020, 135] on div "[DATE]" at bounding box center [1019, 139] width 30 height 19
click at [1063, 116] on div "Jun" at bounding box center [1070, 119] width 22 height 19
click at [1041, 137] on p "Aug" at bounding box center [1045, 139] width 9 height 8
click at [1073, 115] on div "Jun" at bounding box center [1070, 119] width 22 height 19
click at [966, 183] on span "Apply" at bounding box center [970, 184] width 32 height 7
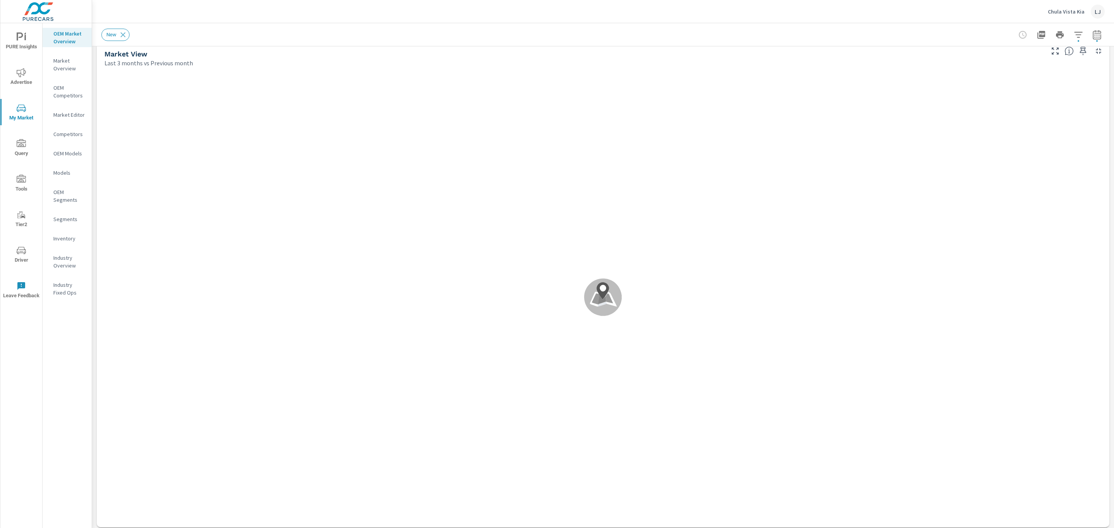
scroll to position [10, 0]
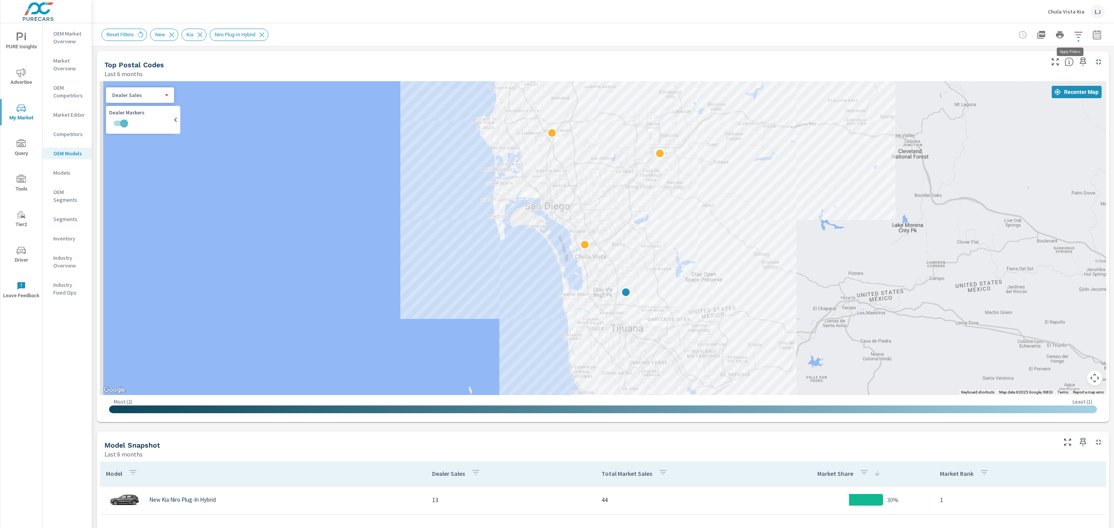
click at [1074, 34] on icon "button" at bounding box center [1078, 34] width 9 height 9
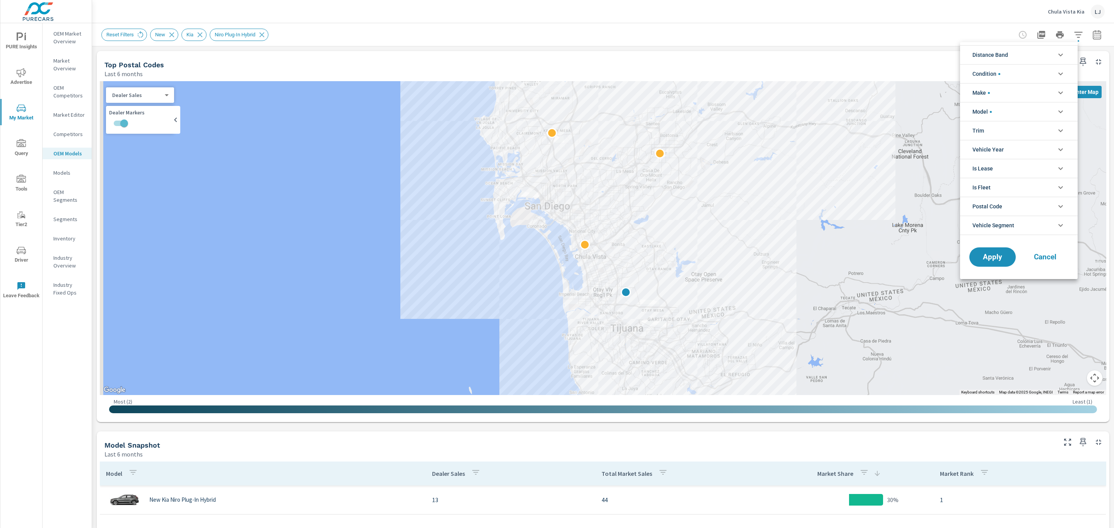
click at [948, 50] on div at bounding box center [557, 264] width 1114 height 528
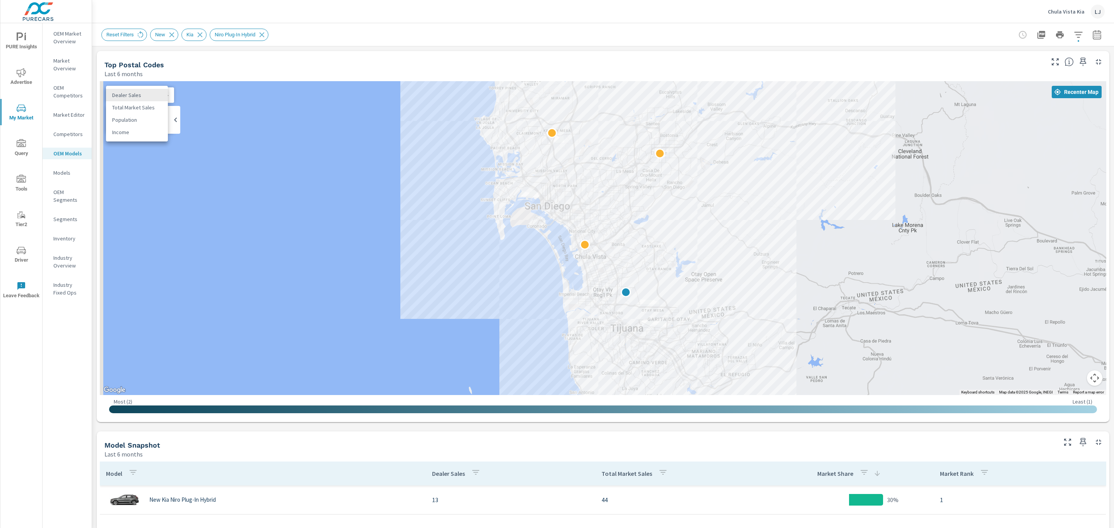
click at [156, 99] on body "PURE Insights Advertise My Market Query Tools Tier2 Driver Leave Feedback OEM M…" at bounding box center [557, 264] width 1114 height 528
click at [216, 96] on div at bounding box center [557, 264] width 1114 height 528
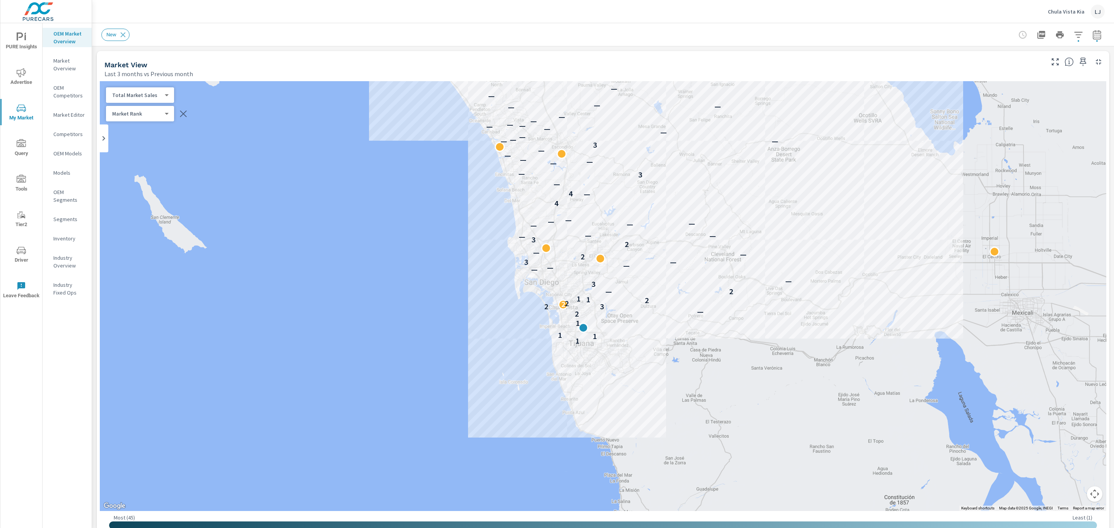
drag, startPoint x: 484, startPoint y: 254, endPoint x: 458, endPoint y: 284, distance: 39.2
click at [458, 284] on div "1 1 1 1 2 — 2 3 2 2 2 1 1 — 2 3 — — — — — 3 — 2 — — 2 3 — — — — — — — — 4 — 4 —…" at bounding box center [603, 296] width 1007 height 430
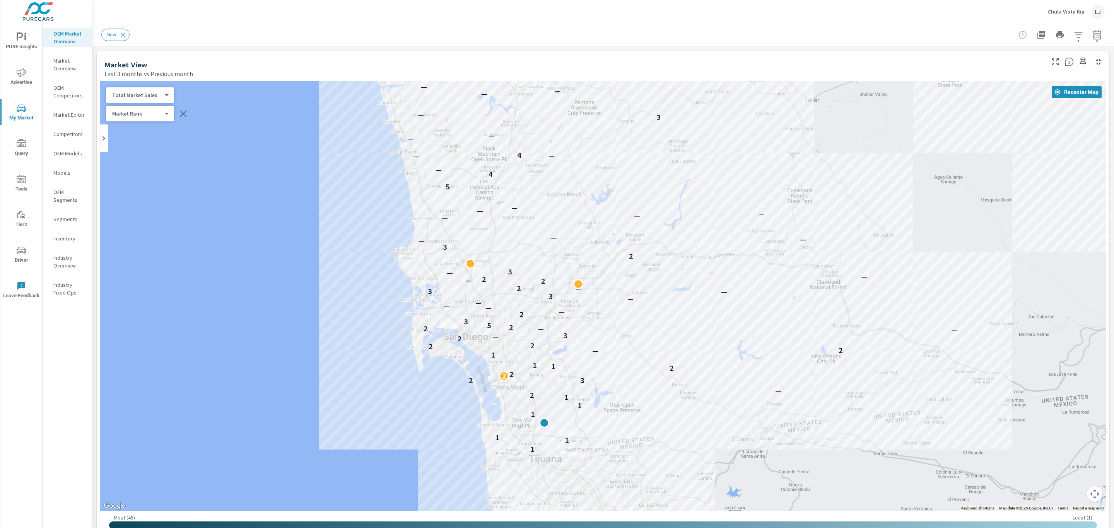
drag, startPoint x: 511, startPoint y: 256, endPoint x: 359, endPoint y: 379, distance: 195.9
click at [359, 379] on div "1 1 1 1 1 1 2 — 2 3 2 2 2 1 1 1 — 2 2 2 2 — 3 — — 2 2 5 3 2 — — — — — 3 — 3 — 2…" at bounding box center [603, 296] width 1007 height 430
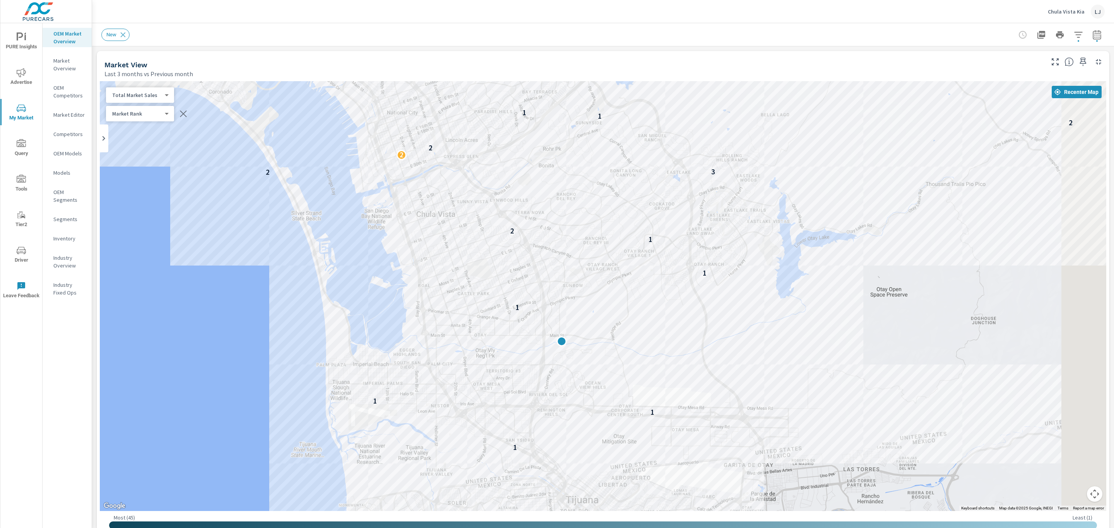
drag, startPoint x: 520, startPoint y: 357, endPoint x: 198, endPoint y: 335, distance: 323.0
click at [133, 359] on div "1 1 1 1 1 1 2 2 3 2 2 2 1 1 1 — 2 2 2 — 3 — 2 2 5 3 2 — — — — — 3" at bounding box center [603, 296] width 1007 height 430
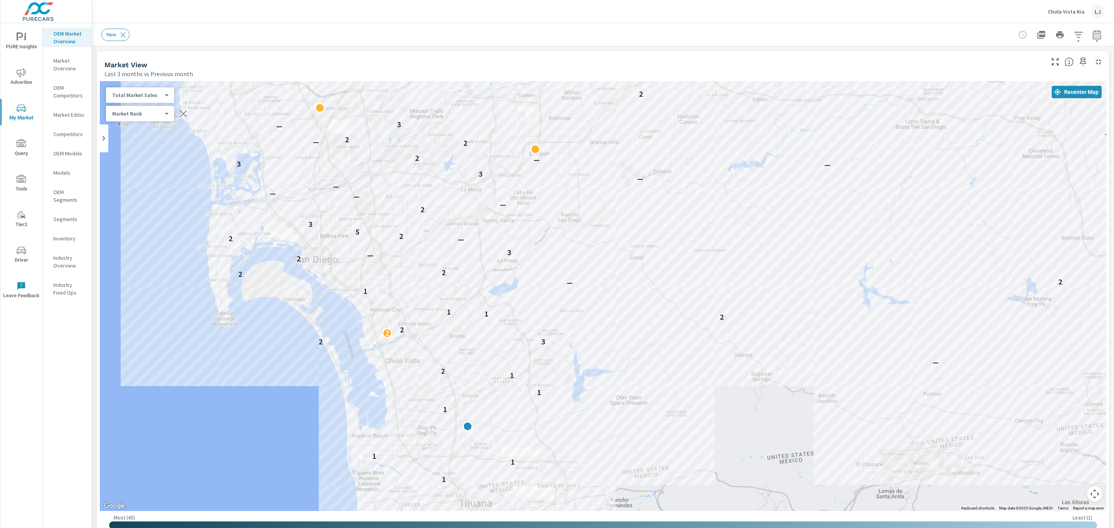
drag, startPoint x: 188, startPoint y: 272, endPoint x: 281, endPoint y: 352, distance: 122.6
click at [281, 353] on div "1 1 1 1 1 1 2 — 2 3 2 2 2 1 1 1 — 2 2 2 2 — 3 — — 2 2 5 3 2 — — — — — 3 — 3 — 2…" at bounding box center [603, 296] width 1007 height 430
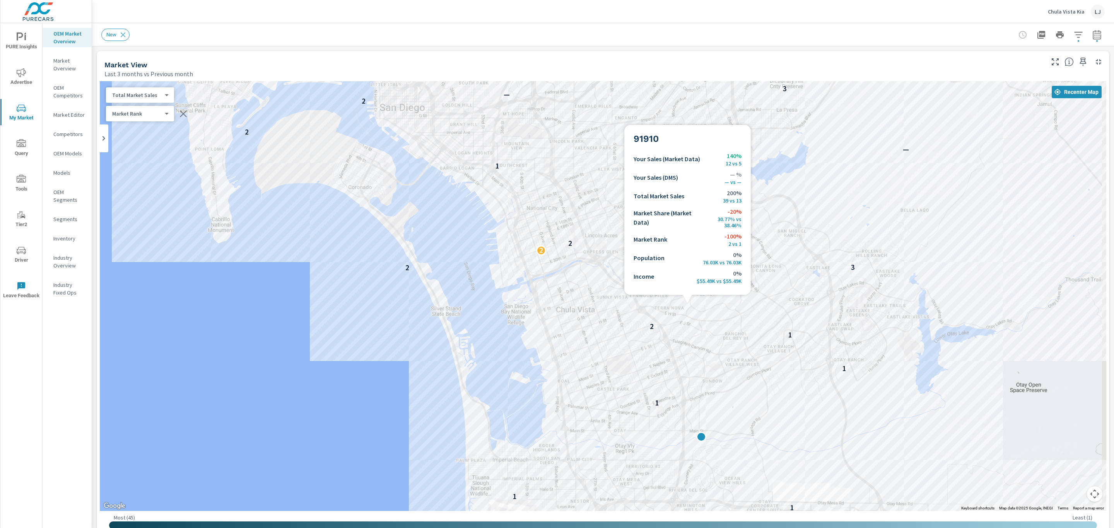
click at [687, 304] on div "1 1 1 1 1 1 2 2 3 2 2 2 1 1 1 — 2 2 2 — 3 — 2 2 5 3 2 — — — — — 3 — 3 — 2 2 — 2" at bounding box center [974, 505] width 743 height 418
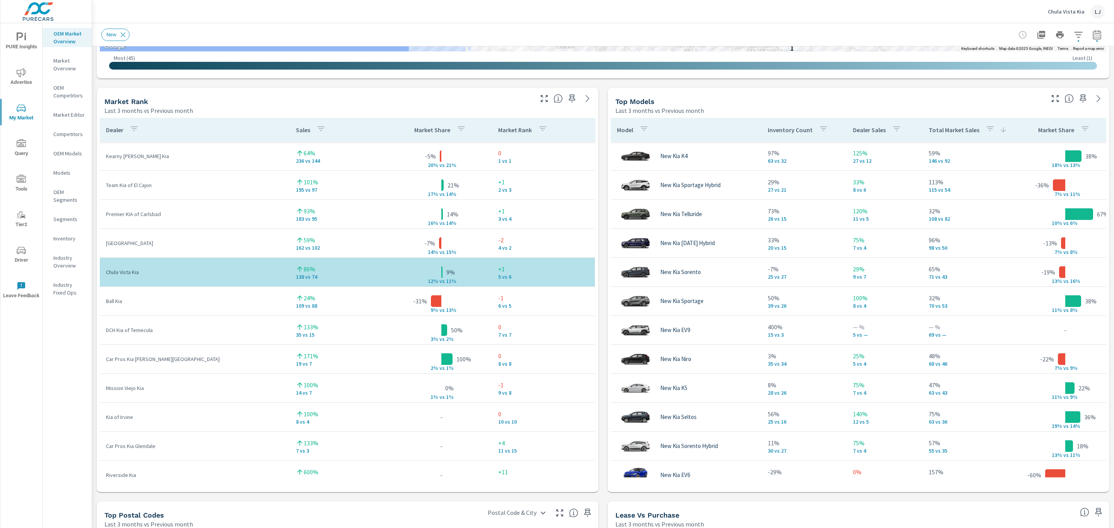
scroll to position [458, 0]
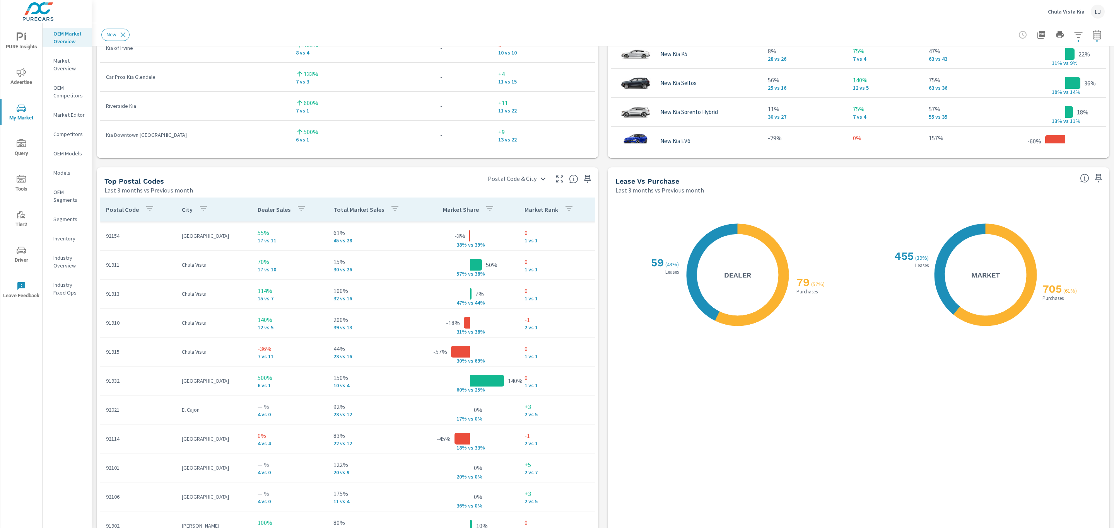
scroll to position [842, 0]
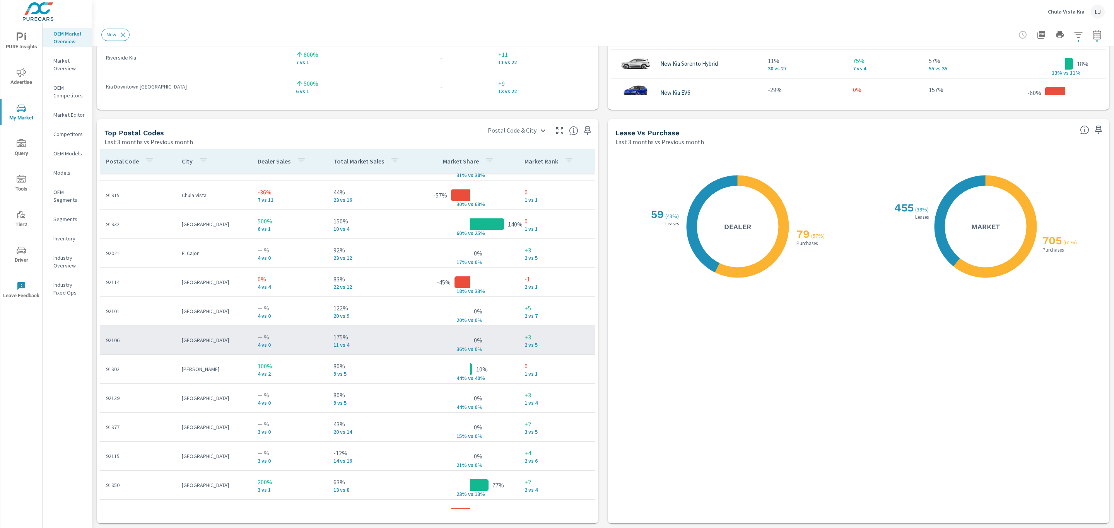
scroll to position [116, 0]
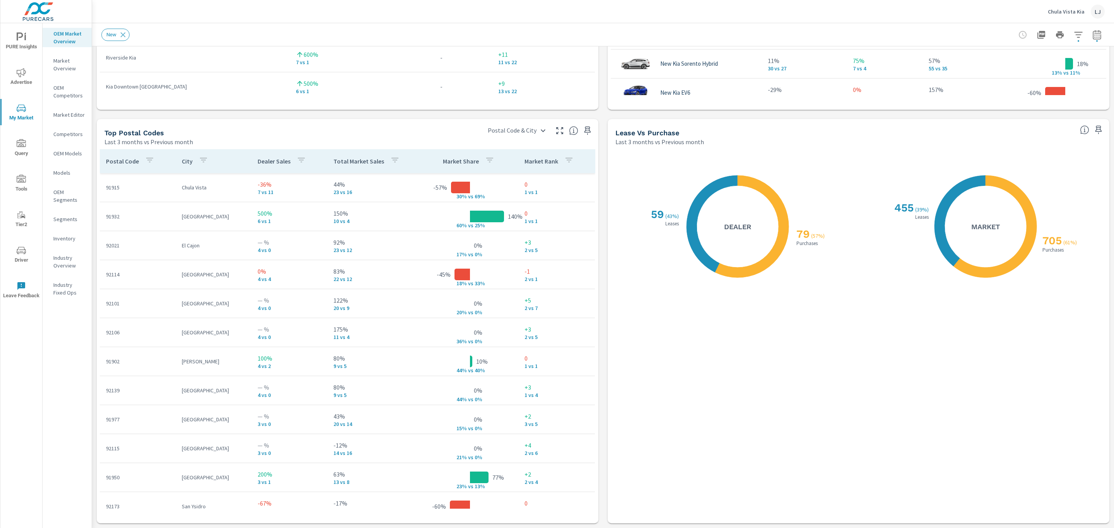
scroll to position [265, 0]
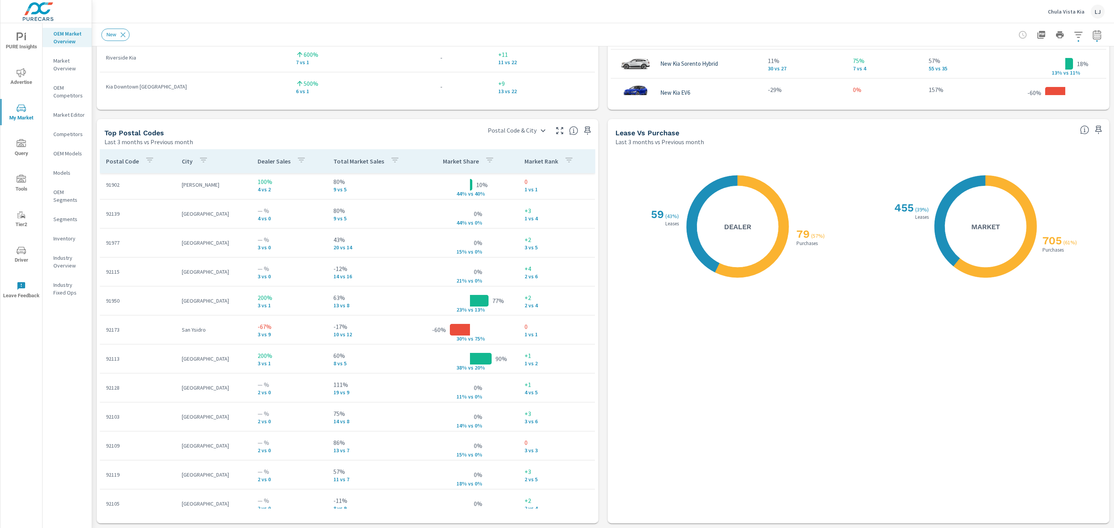
scroll to position [13, 0]
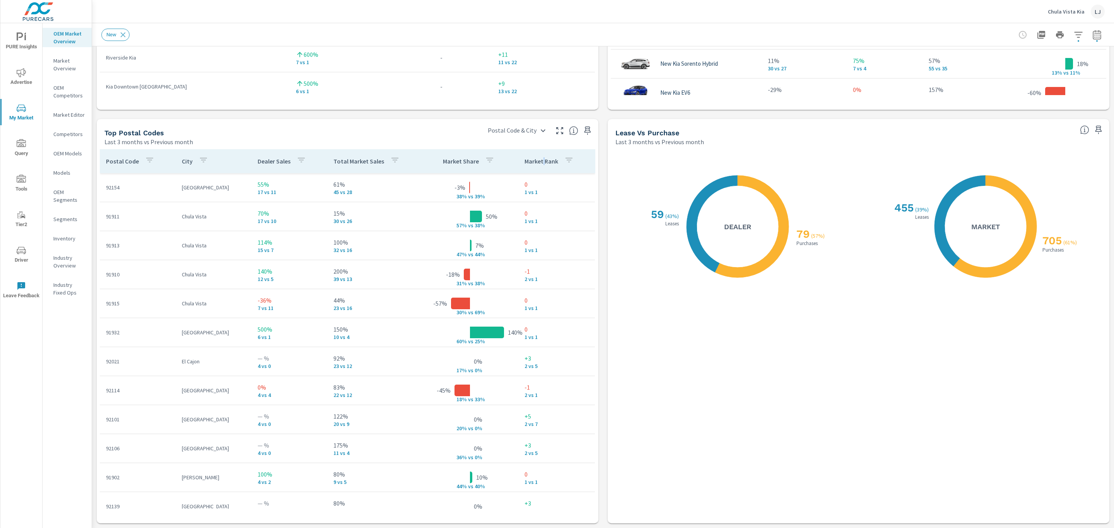
click at [531, 166] on div "Market Rank" at bounding box center [551, 161] width 52 height 18
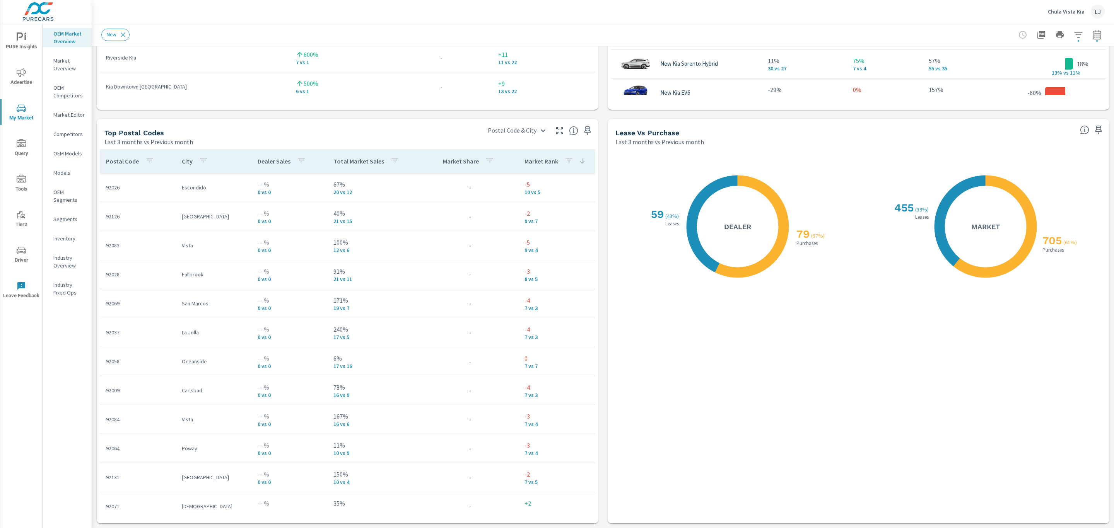
click at [537, 164] on p "Market Rank" at bounding box center [542, 161] width 34 height 8
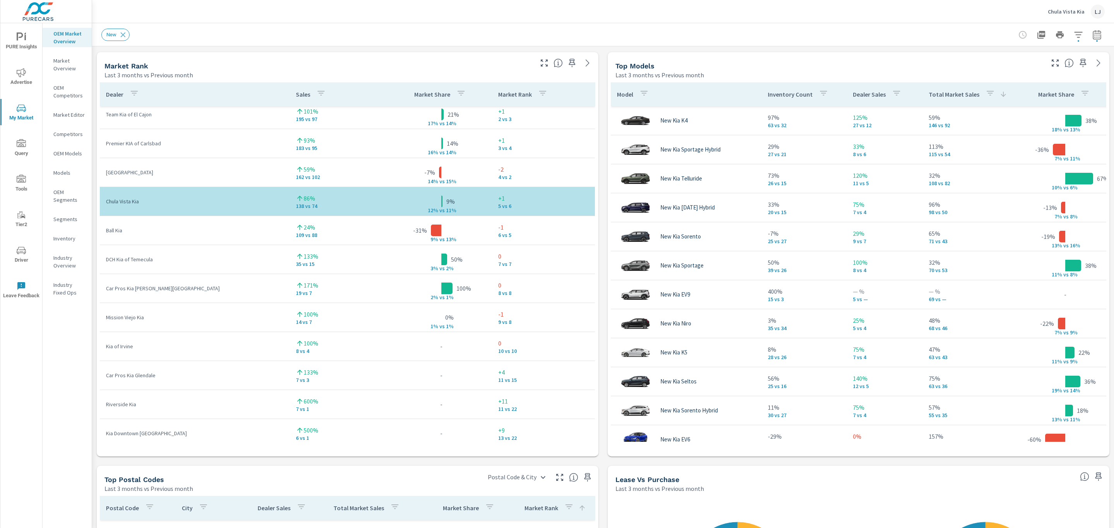
scroll to position [506, 0]
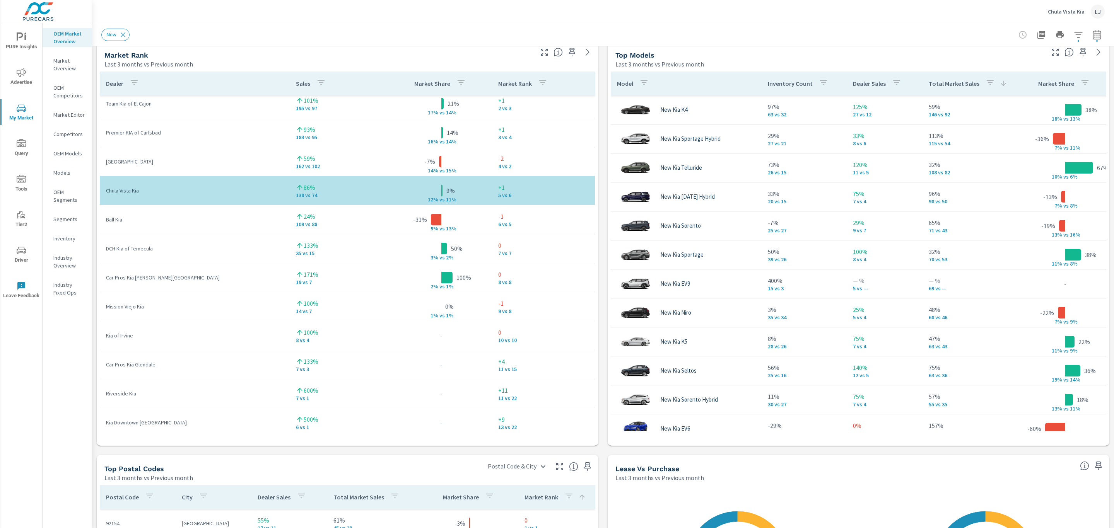
drag, startPoint x: 593, startPoint y: 167, endPoint x: 589, endPoint y: 165, distance: 5.2
click at [590, 165] on div "Dealer Sales Market Share Market Rank Kearny [PERSON_NAME] Kia 64% 236 vs 144 -…" at bounding box center [348, 257] width 502 height 378
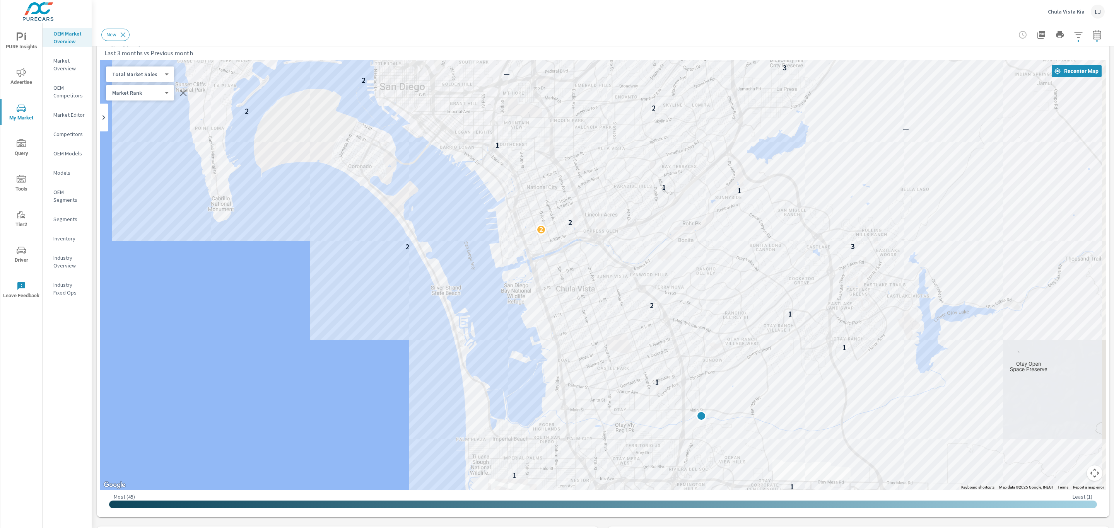
scroll to position [24, 0]
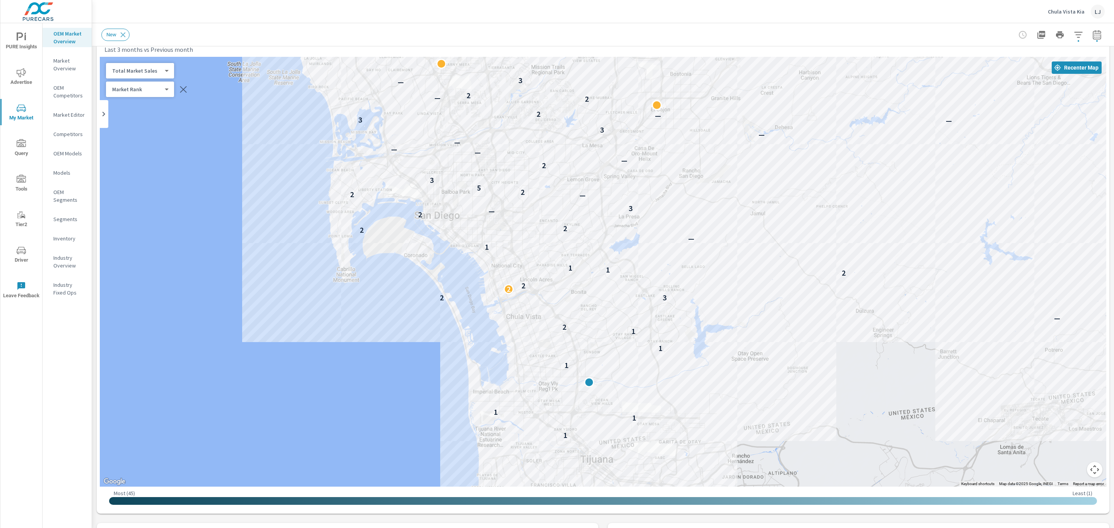
drag, startPoint x: 545, startPoint y: 294, endPoint x: 350, endPoint y: 390, distance: 216.8
click at [350, 390] on div "1 1 1 1 1 1 2 — 2 3 2 2 2 1 1 1 — 2 2 2 2 — 3 — 2 2 5 3 2 — — — — — 3 — 3 — 2 2…" at bounding box center [603, 272] width 1007 height 430
